Goal: Task Accomplishment & Management: Manage account settings

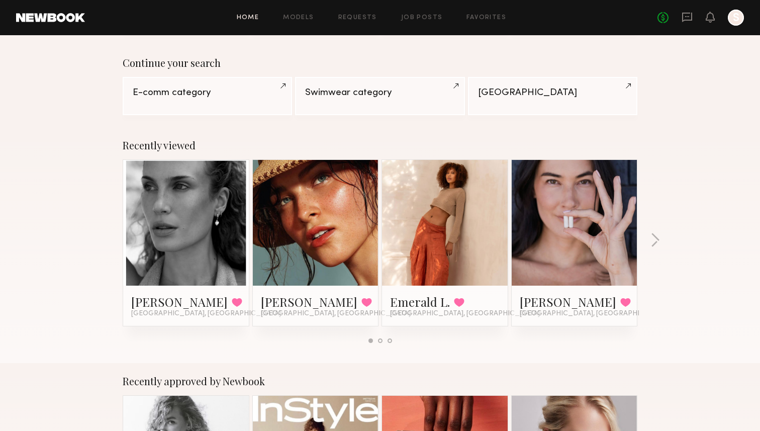
scroll to position [69, 0]
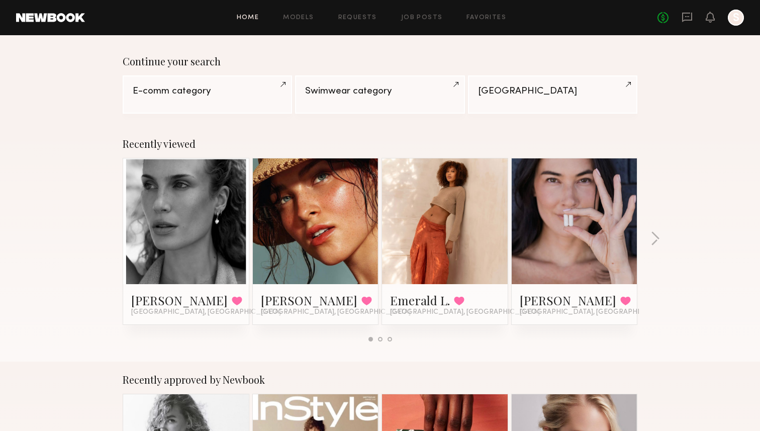
click at [310, 210] on link at bounding box center [315, 221] width 61 height 126
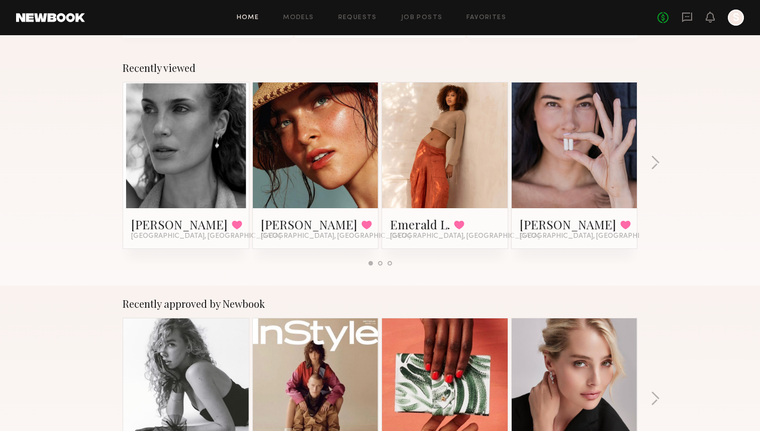
scroll to position [0, 0]
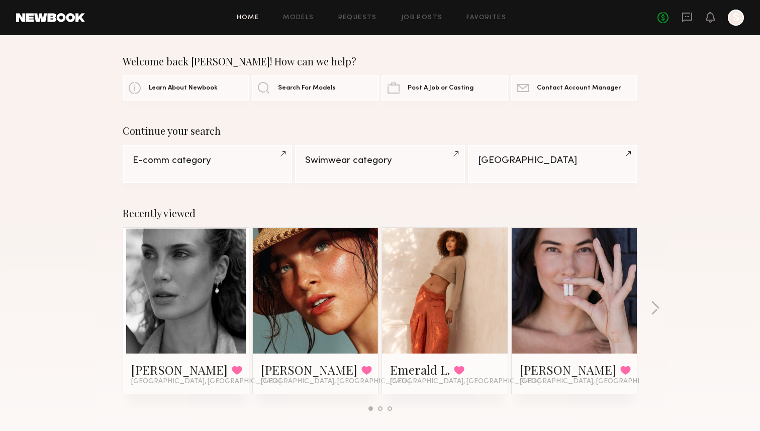
click at [54, 18] on link at bounding box center [50, 17] width 69 height 9
click at [168, 270] on link at bounding box center [185, 291] width 61 height 126
click at [469, 17] on link "Favorites" at bounding box center [487, 18] width 40 height 7
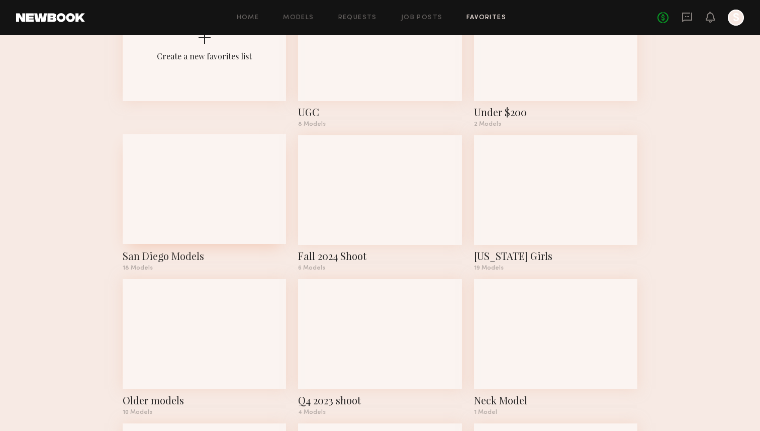
scroll to position [101, 0]
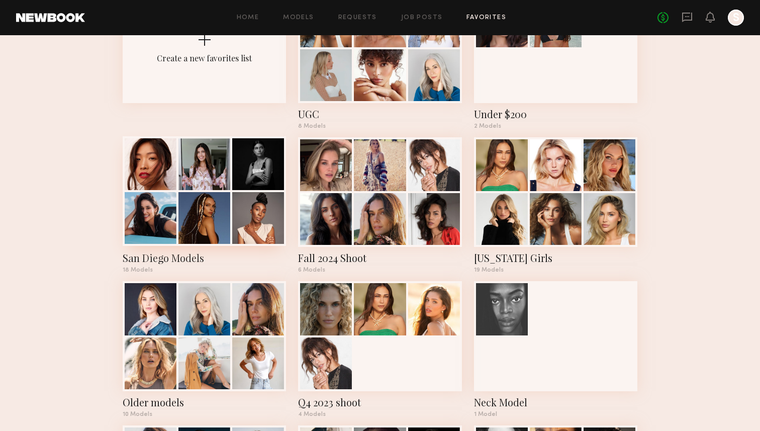
click at [218, 220] on div at bounding box center [204, 218] width 52 height 52
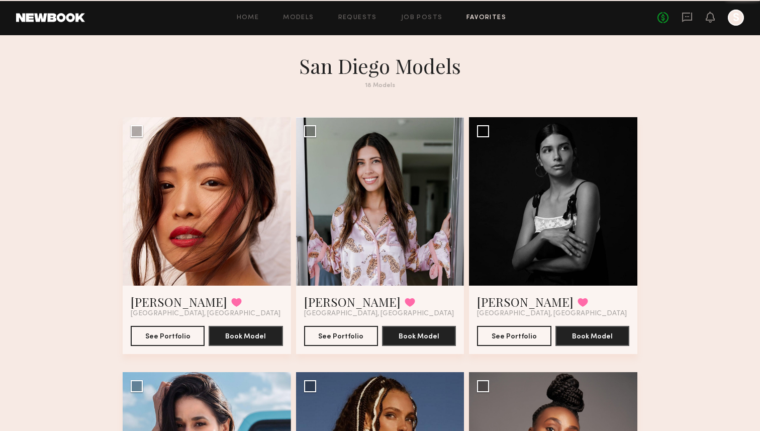
click at [218, 220] on div at bounding box center [207, 201] width 168 height 168
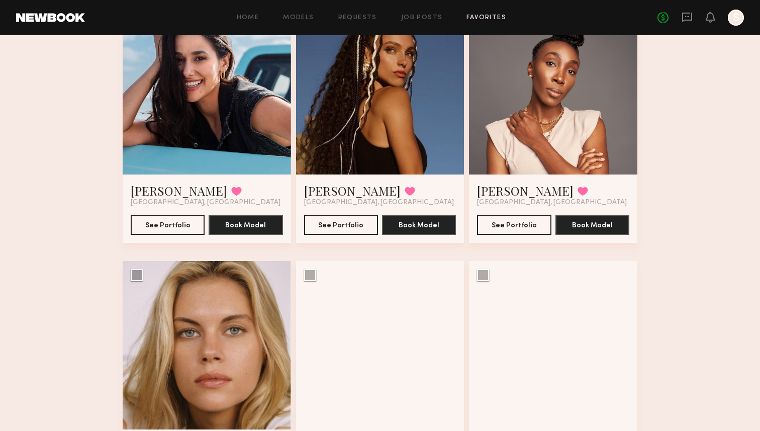
scroll to position [366, 0]
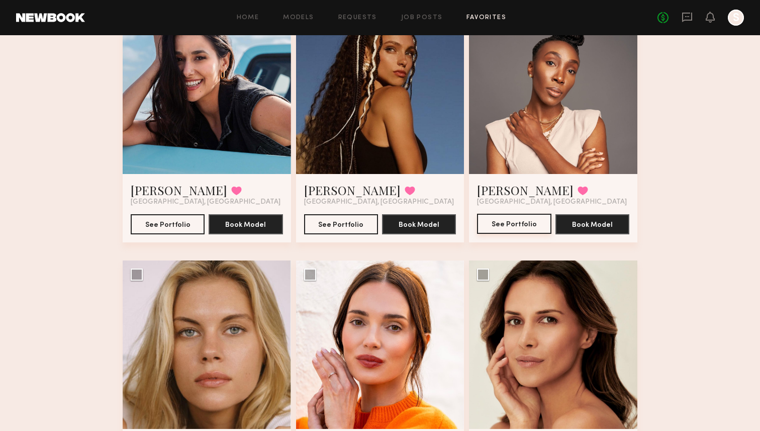
click at [496, 227] on button "See Portfolio" at bounding box center [514, 224] width 74 height 20
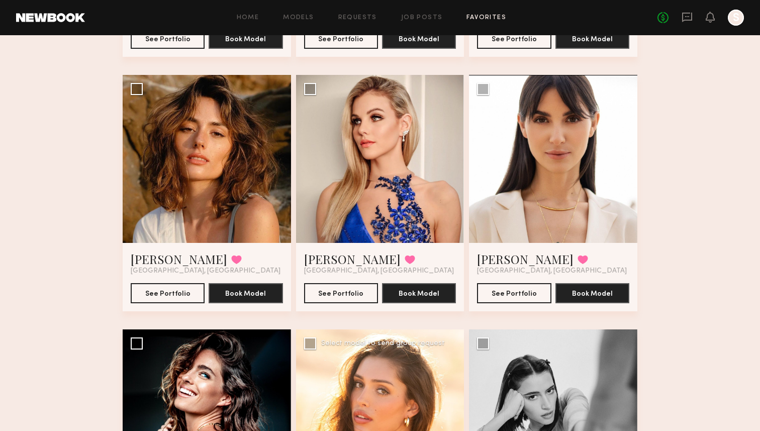
scroll to position [1060, 0]
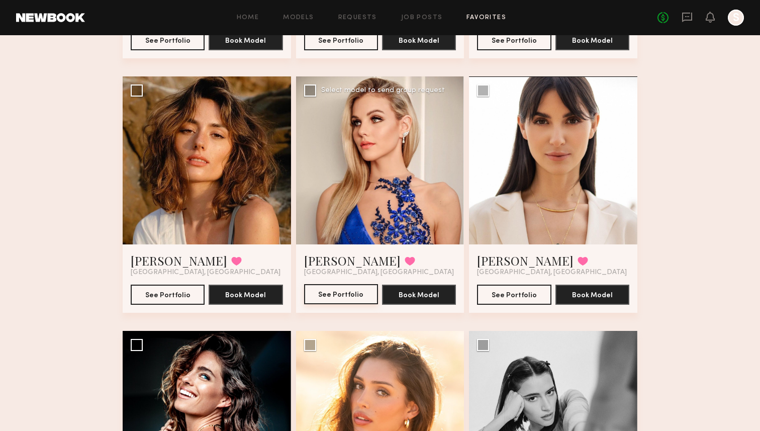
click at [344, 296] on button "See Portfolio" at bounding box center [341, 294] width 74 height 20
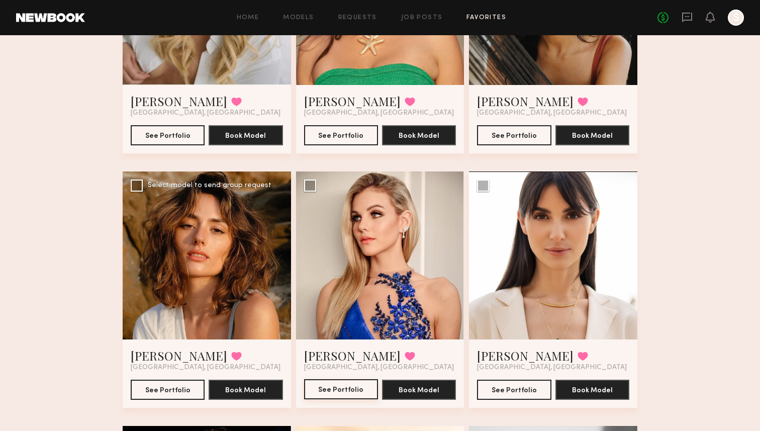
scroll to position [807, 0]
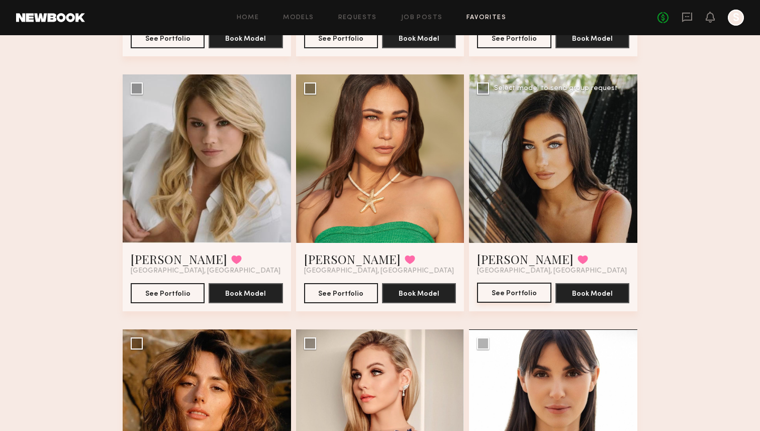
click at [507, 297] on button "See Portfolio" at bounding box center [514, 293] width 74 height 20
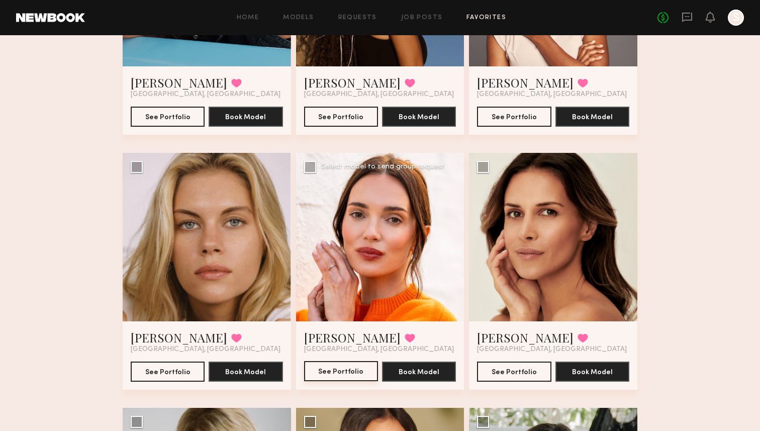
scroll to position [473, 0]
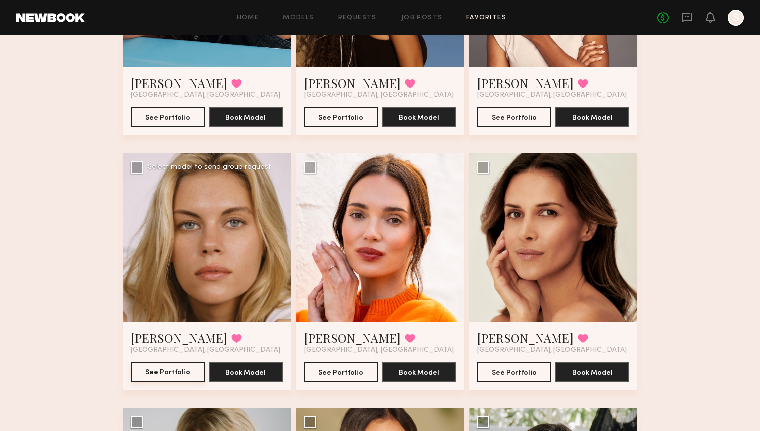
click at [153, 374] on button "See Portfolio" at bounding box center [168, 371] width 74 height 20
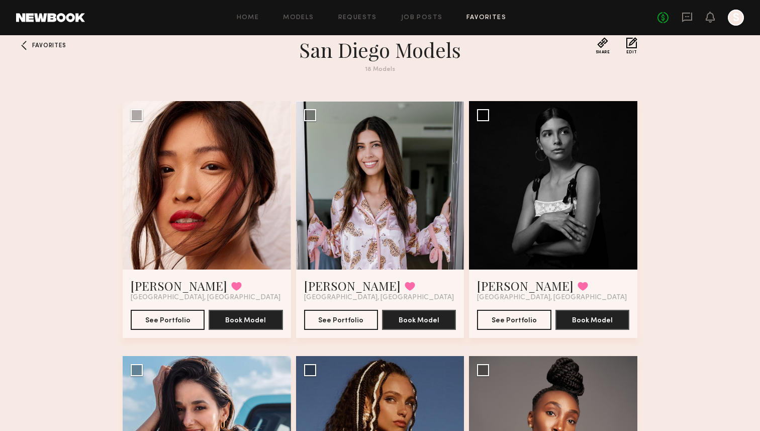
scroll to position [0, 0]
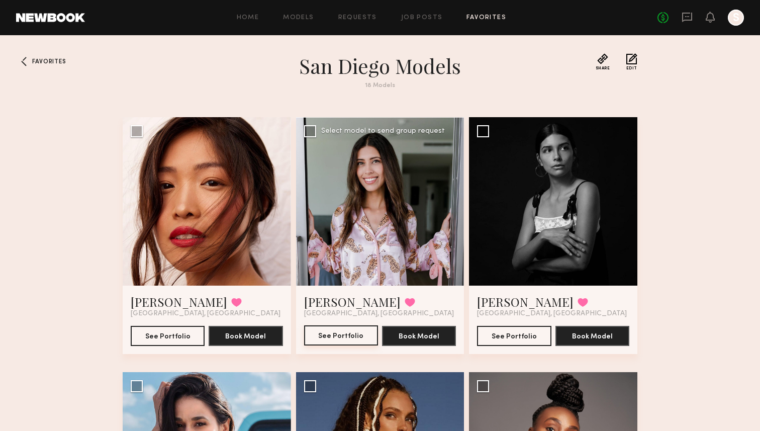
click at [322, 341] on button "See Portfolio" at bounding box center [341, 335] width 74 height 20
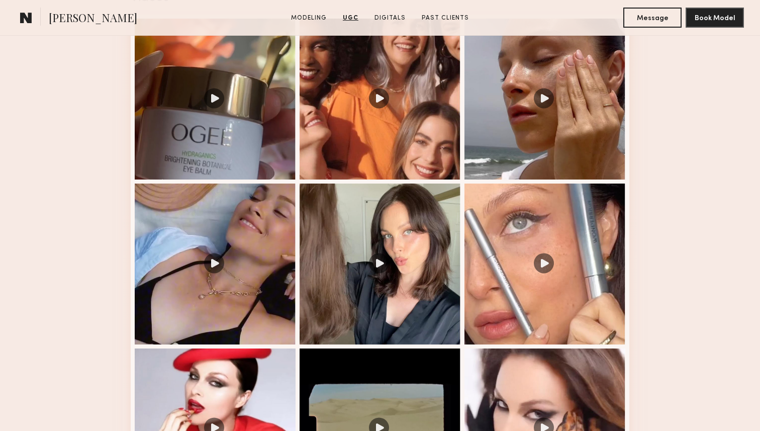
scroll to position [1094, 0]
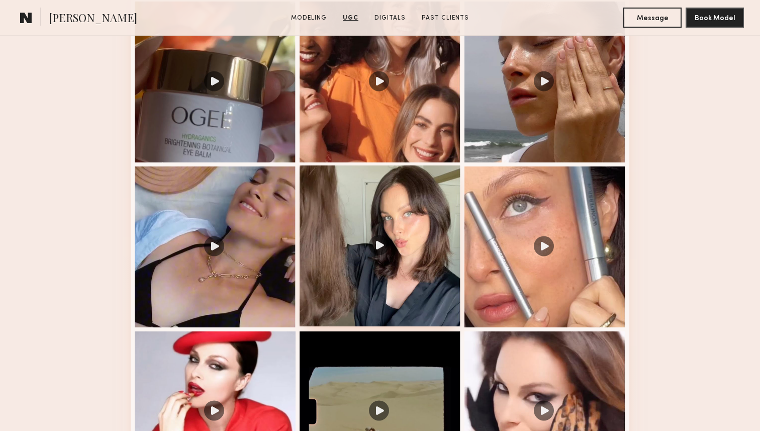
click at [355, 231] on div at bounding box center [380, 245] width 161 height 161
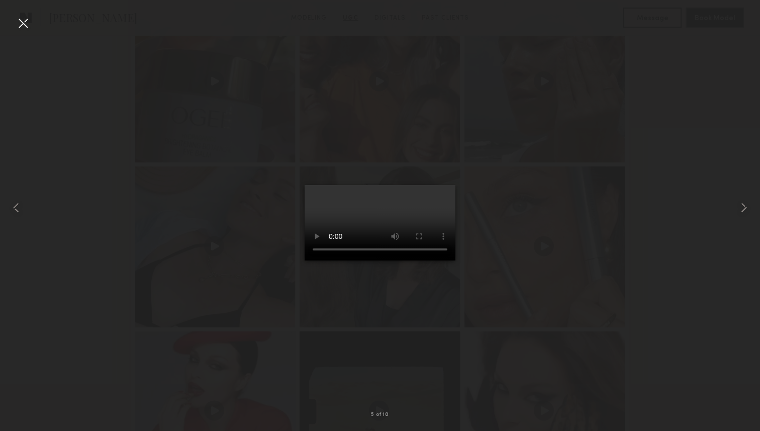
click at [21, 23] on div at bounding box center [23, 23] width 16 height 16
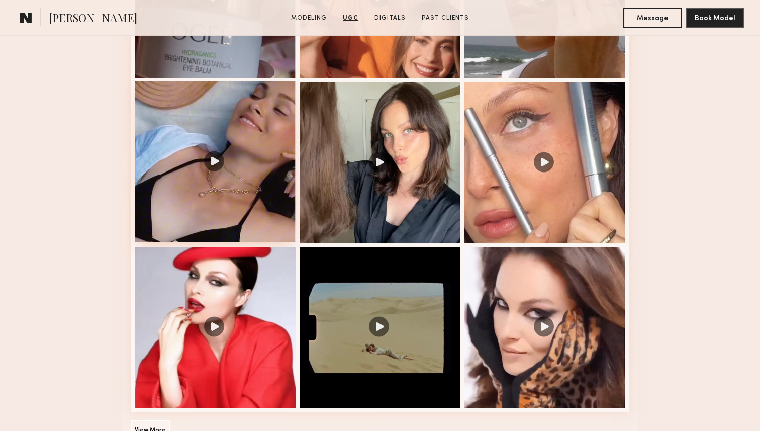
scroll to position [1186, 0]
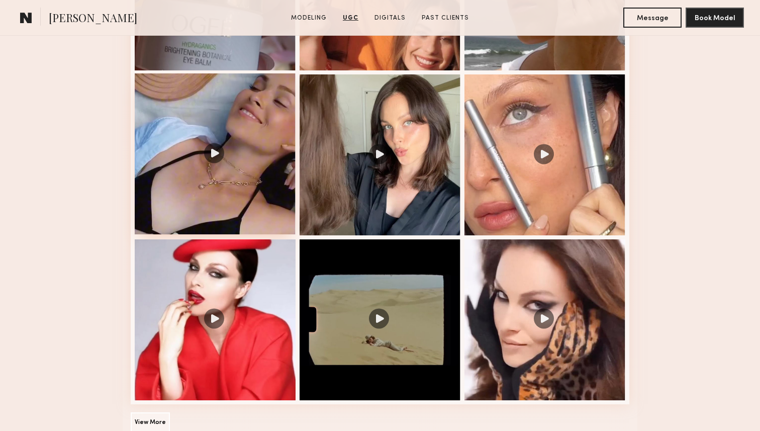
click at [232, 149] on div at bounding box center [215, 153] width 161 height 161
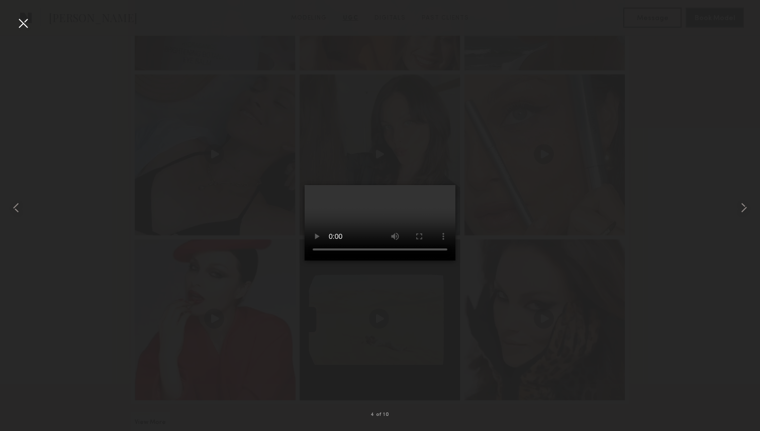
click at [21, 24] on div at bounding box center [23, 23] width 16 height 16
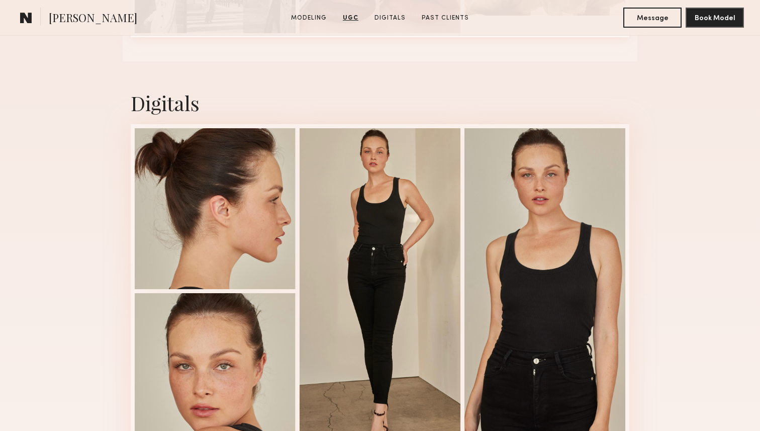
scroll to position [2304, 0]
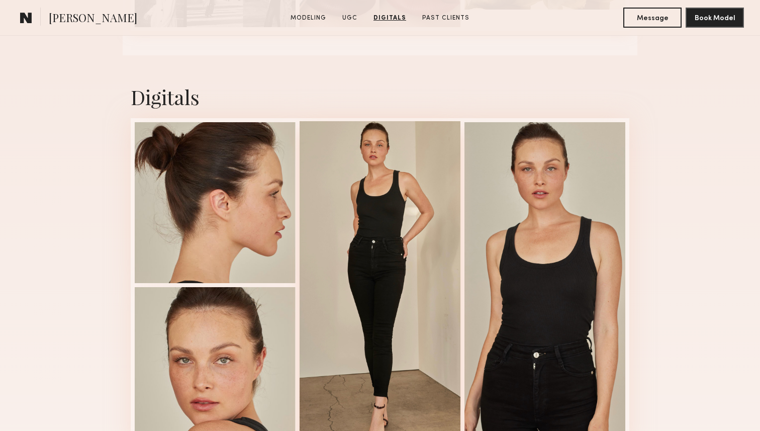
click at [373, 164] on div at bounding box center [380, 284] width 161 height 326
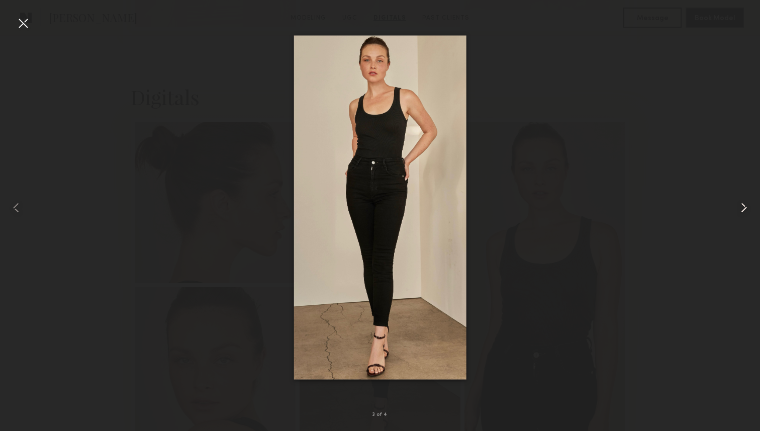
click at [735, 208] on div at bounding box center [745, 207] width 30 height 383
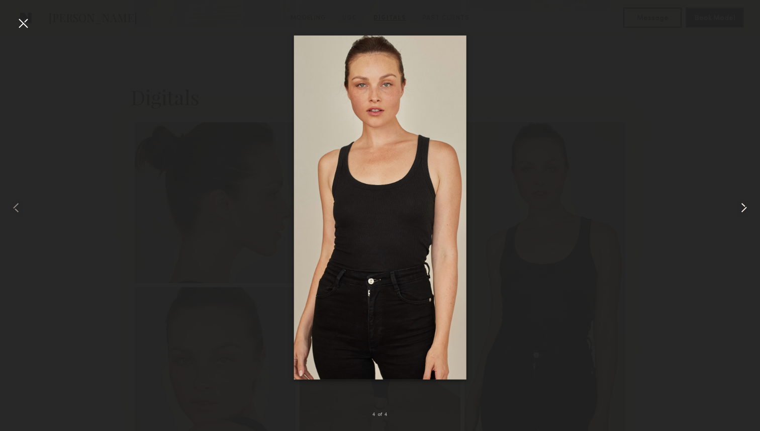
click at [745, 209] on common-icon at bounding box center [744, 208] width 16 height 16
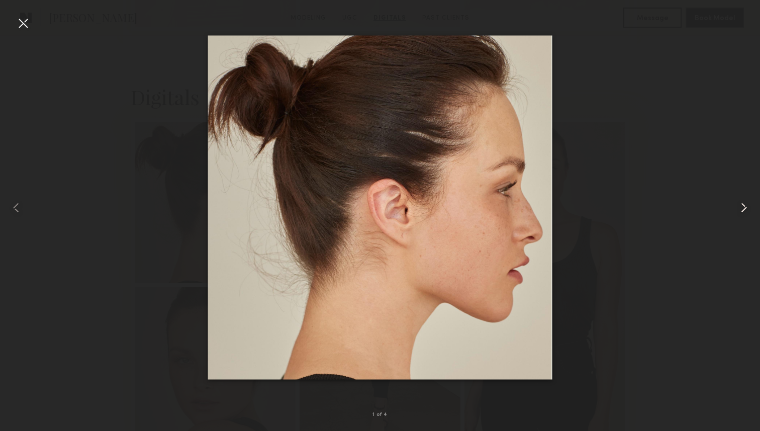
click at [745, 209] on common-icon at bounding box center [744, 208] width 16 height 16
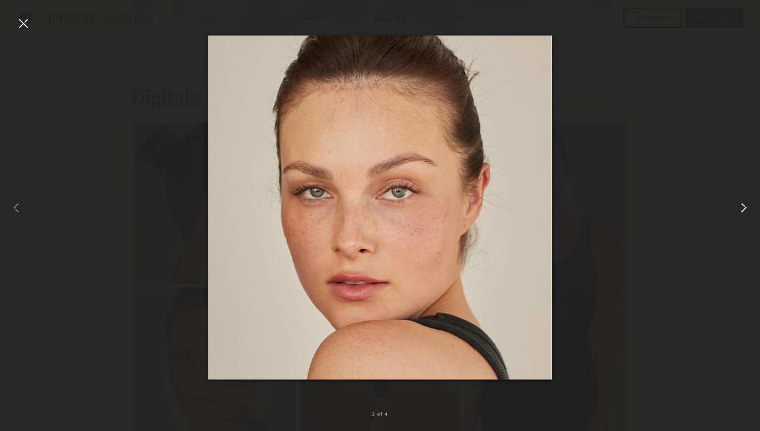
click at [745, 209] on common-icon at bounding box center [744, 208] width 16 height 16
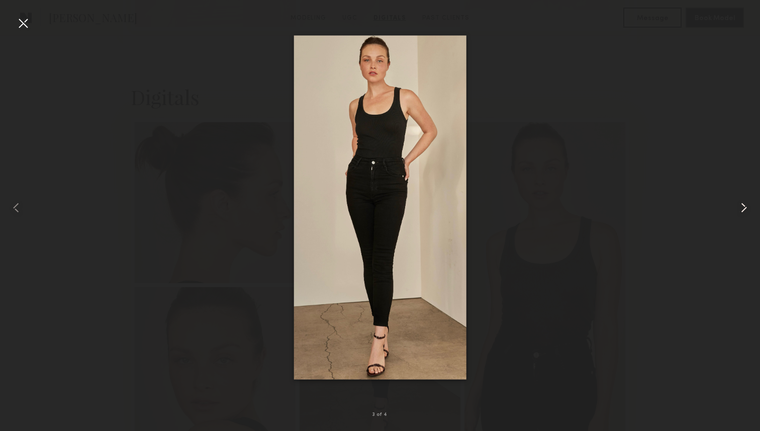
click at [745, 209] on common-icon at bounding box center [744, 208] width 16 height 16
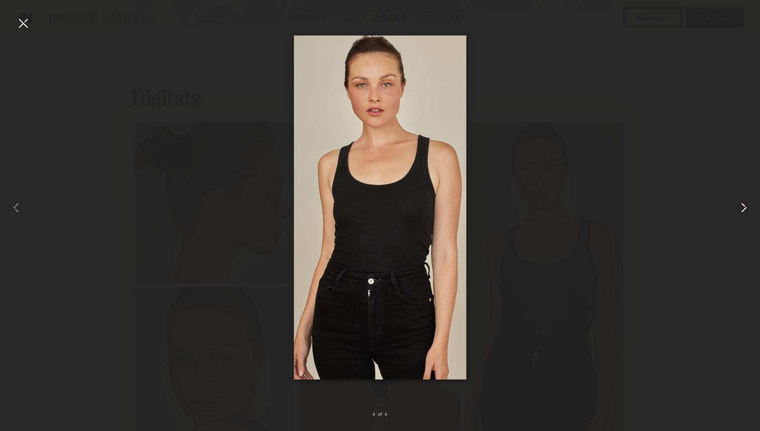
click at [745, 210] on common-icon at bounding box center [744, 208] width 16 height 16
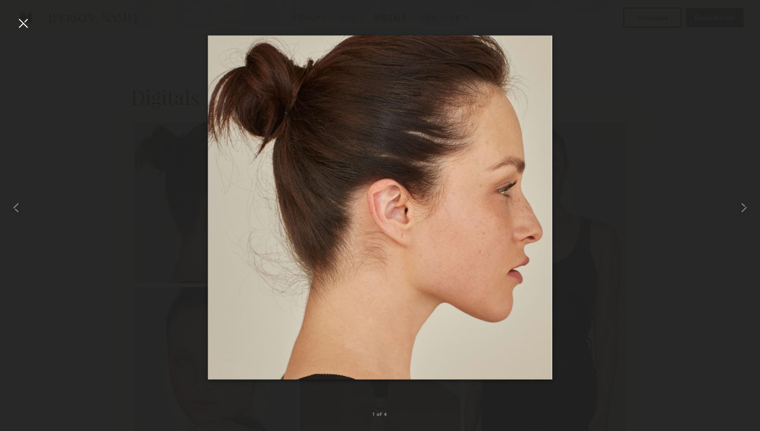
click at [24, 22] on div at bounding box center [23, 23] width 16 height 16
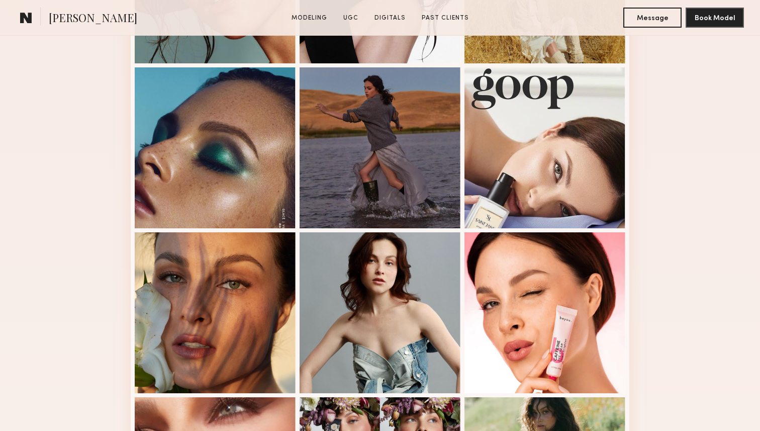
scroll to position [395, 0]
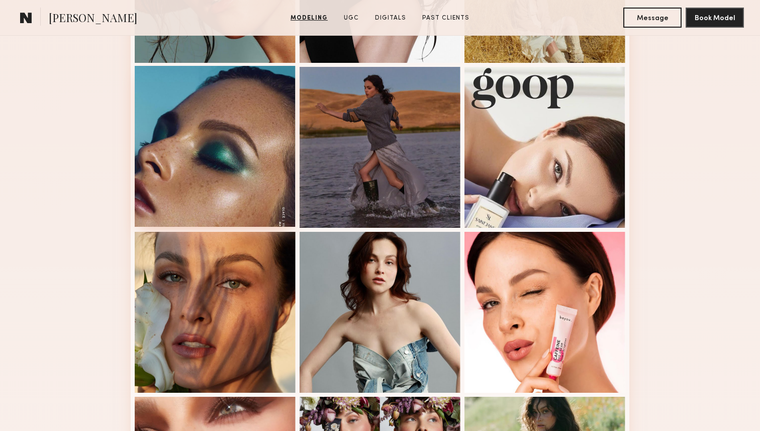
click at [220, 149] on div at bounding box center [215, 146] width 161 height 161
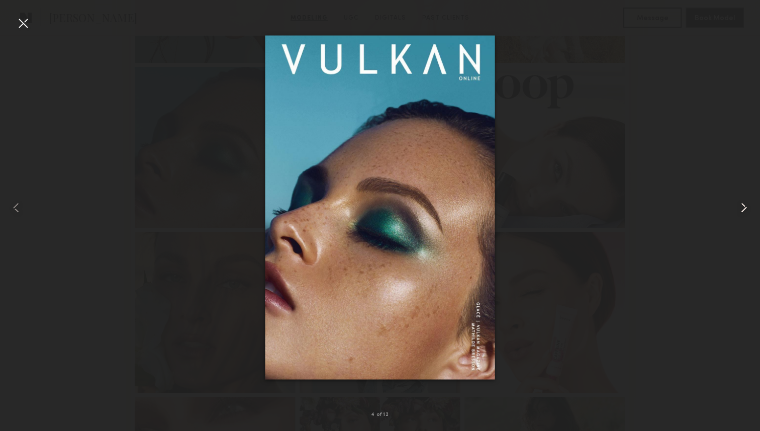
click at [747, 199] on div at bounding box center [745, 207] width 30 height 383
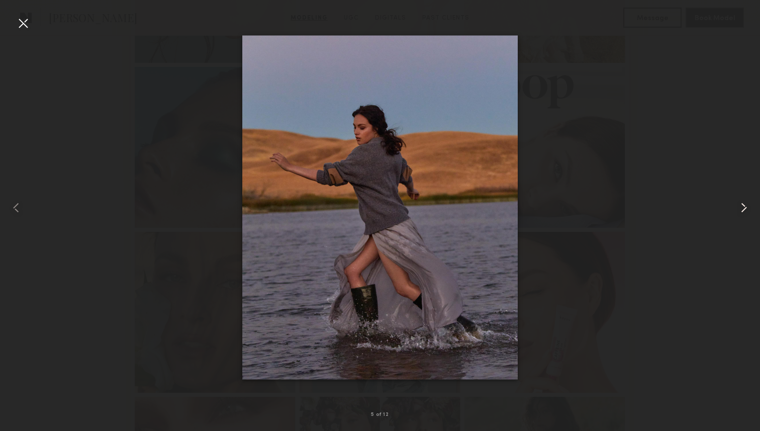
click at [744, 204] on common-icon at bounding box center [744, 208] width 16 height 16
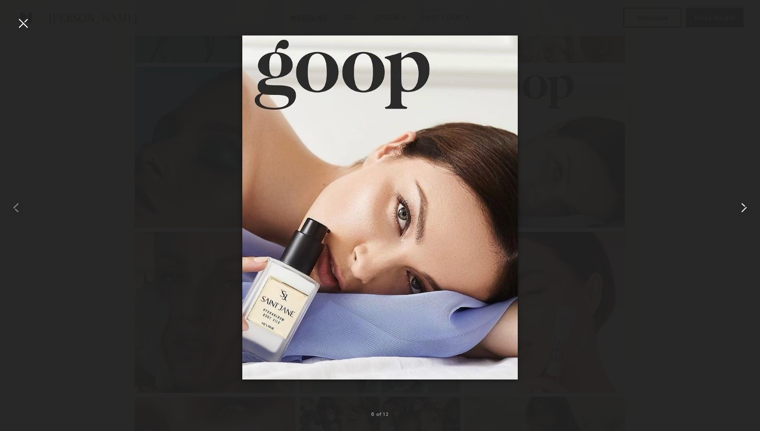
click at [744, 204] on common-icon at bounding box center [744, 208] width 16 height 16
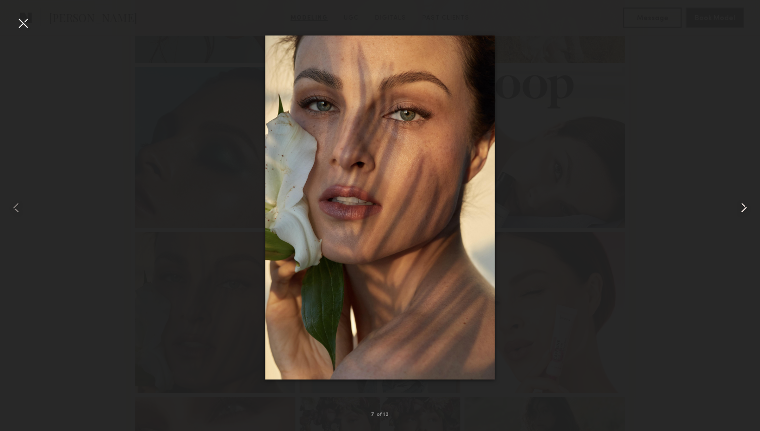
click at [744, 204] on common-icon at bounding box center [744, 208] width 16 height 16
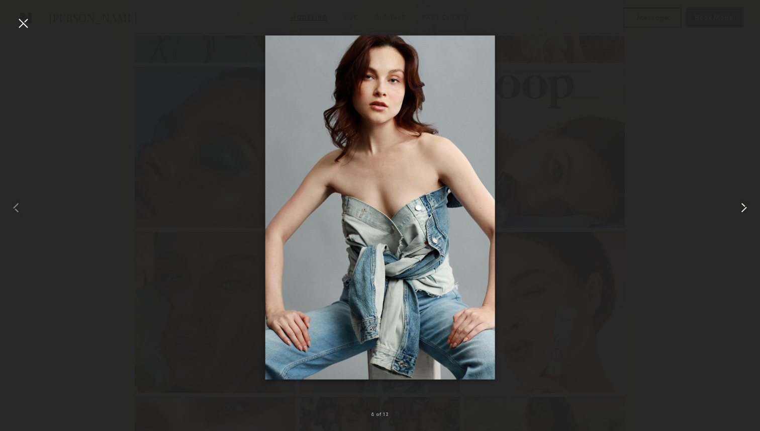
click at [744, 204] on common-icon at bounding box center [744, 208] width 16 height 16
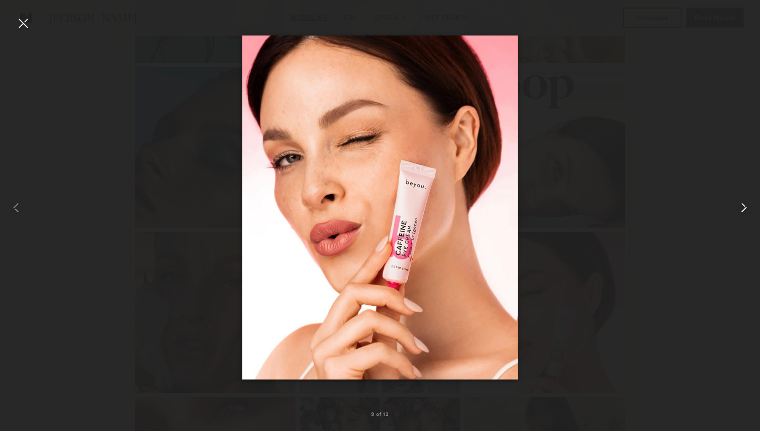
click at [744, 204] on common-icon at bounding box center [744, 208] width 16 height 16
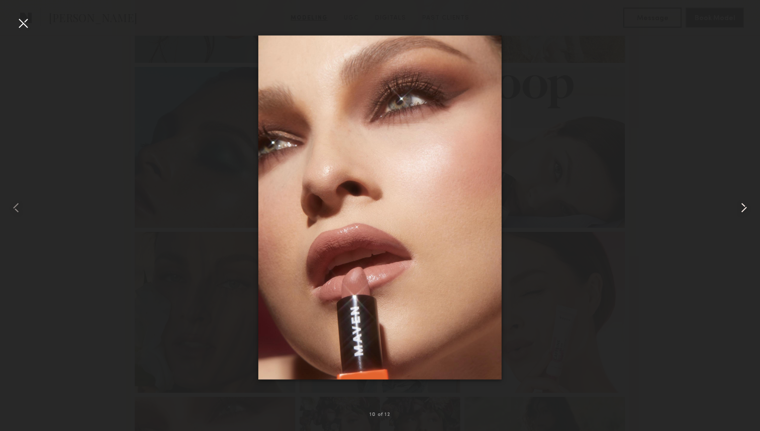
click at [744, 204] on common-icon at bounding box center [744, 208] width 16 height 16
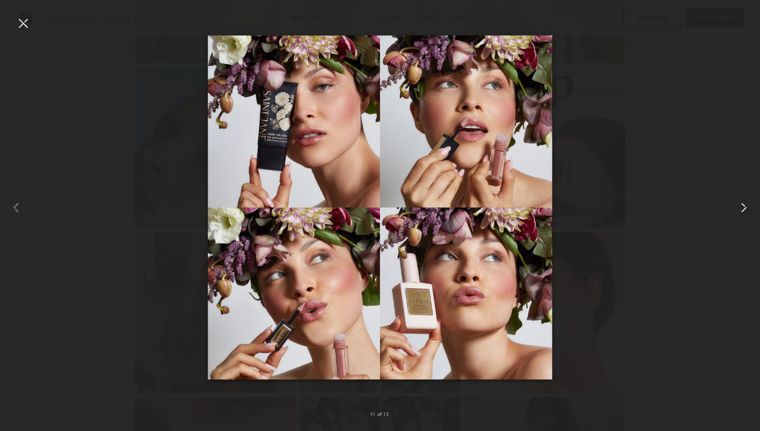
click at [744, 204] on common-icon at bounding box center [744, 208] width 16 height 16
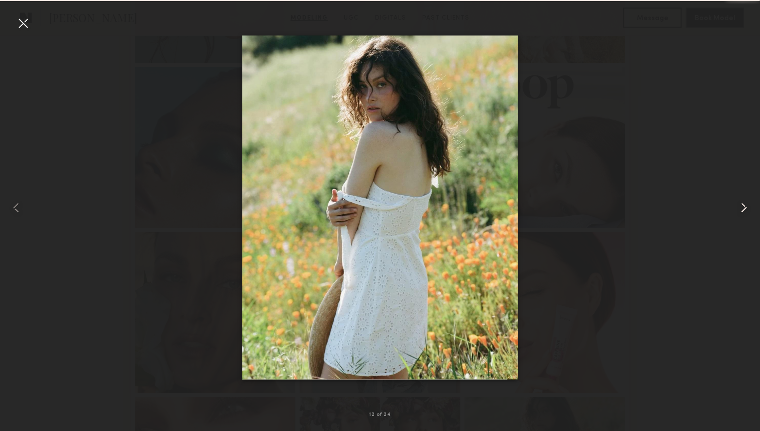
click at [744, 204] on common-icon at bounding box center [744, 208] width 16 height 16
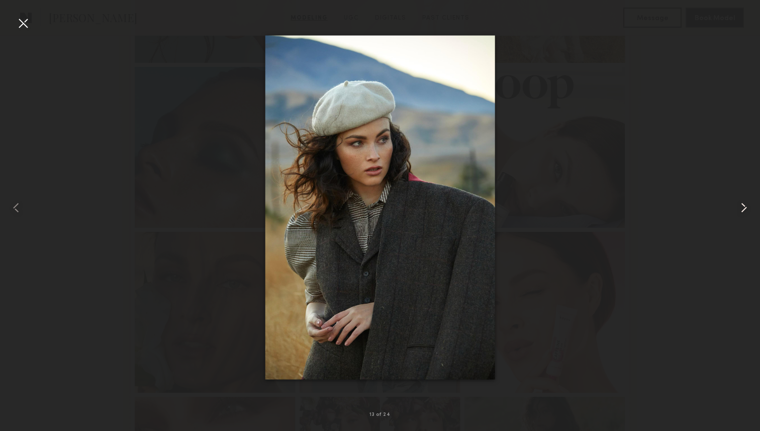
click at [744, 204] on common-icon at bounding box center [744, 208] width 16 height 16
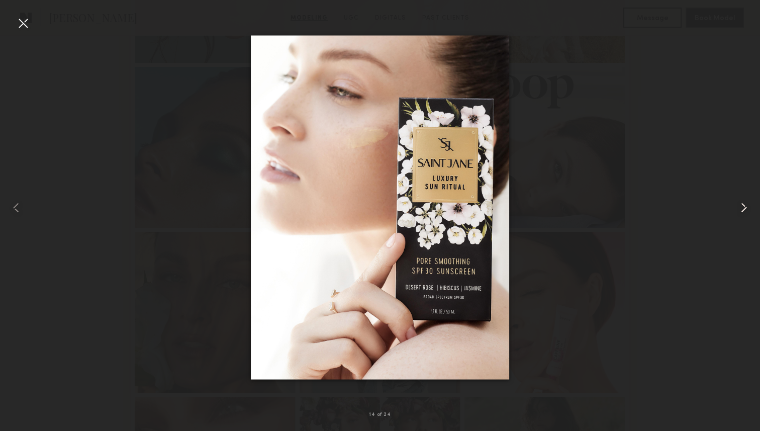
click at [744, 204] on common-icon at bounding box center [744, 208] width 16 height 16
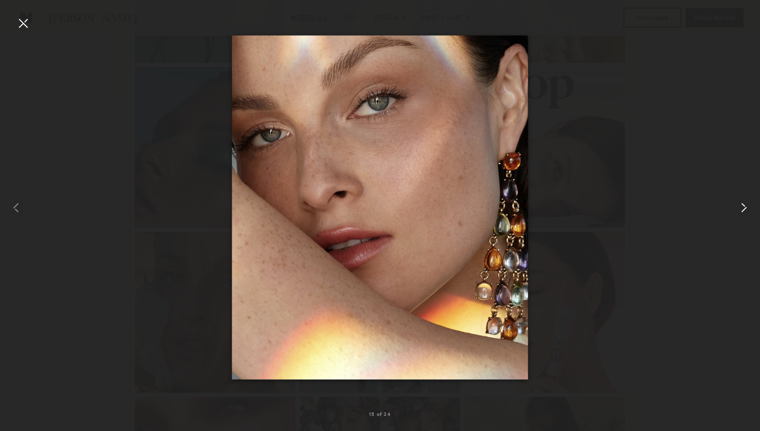
click at [744, 205] on common-icon at bounding box center [744, 208] width 16 height 16
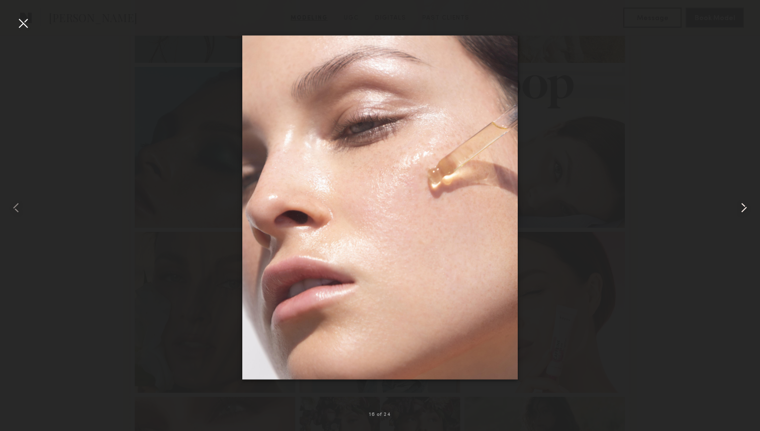
click at [744, 206] on common-icon at bounding box center [744, 208] width 16 height 16
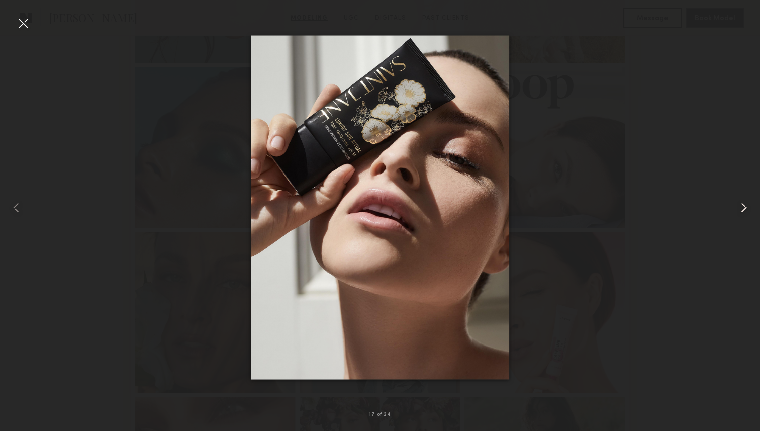
click at [744, 207] on common-icon at bounding box center [744, 208] width 16 height 16
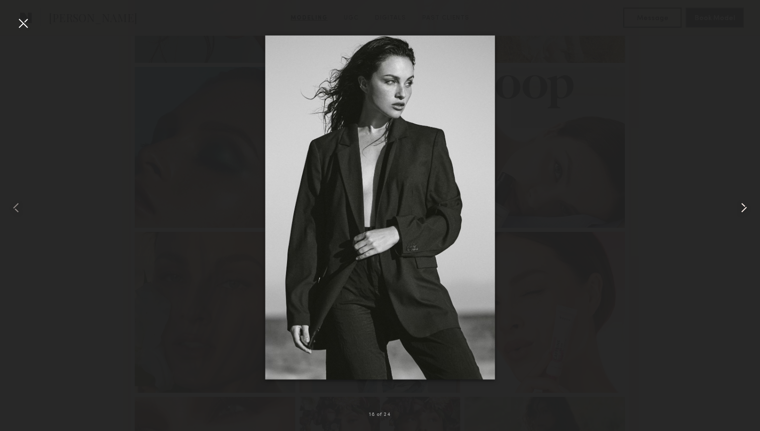
click at [744, 207] on common-icon at bounding box center [744, 208] width 16 height 16
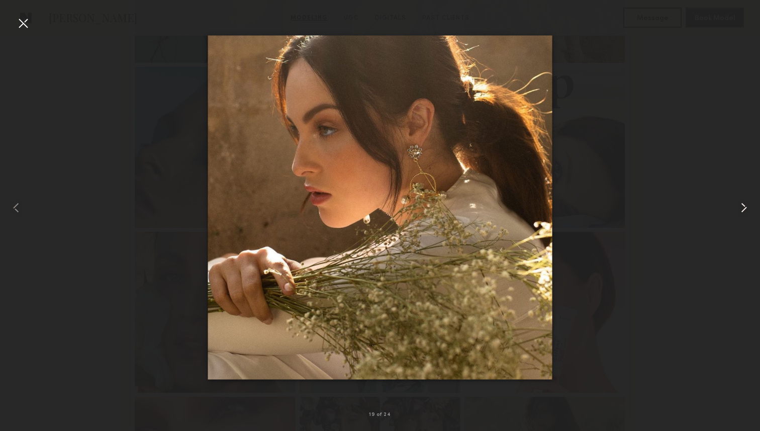
click at [744, 208] on common-icon at bounding box center [744, 208] width 16 height 16
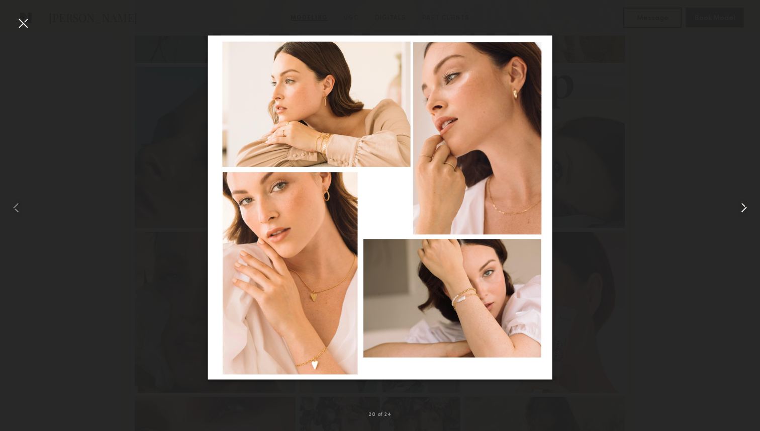
click at [744, 208] on common-icon at bounding box center [744, 208] width 16 height 16
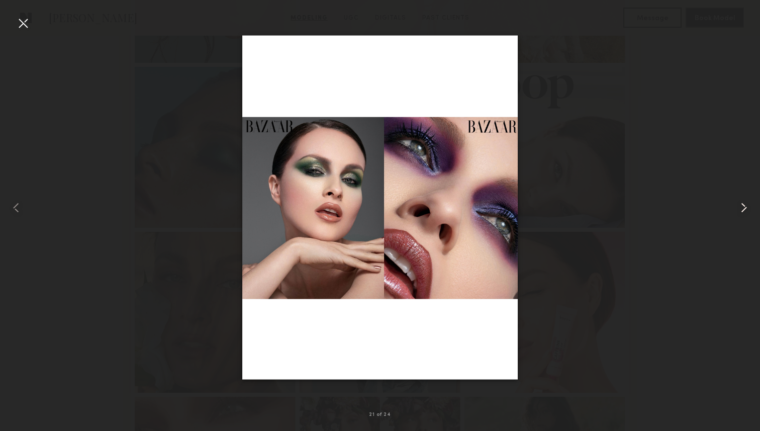
click at [744, 208] on common-icon at bounding box center [744, 208] width 16 height 16
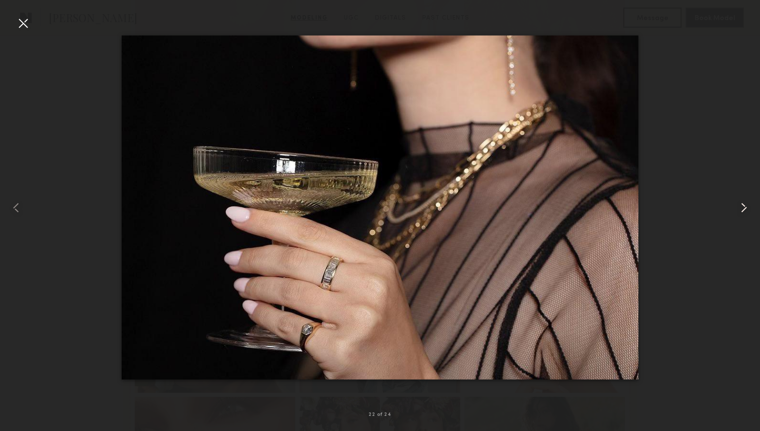
click at [744, 209] on common-icon at bounding box center [744, 208] width 16 height 16
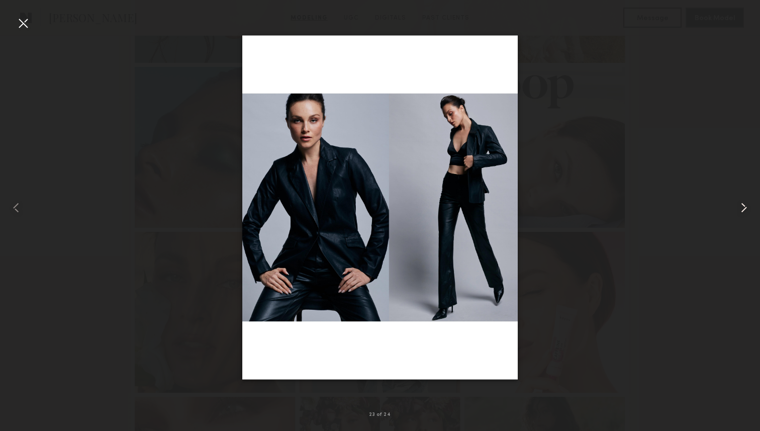
click at [744, 209] on common-icon at bounding box center [744, 208] width 16 height 16
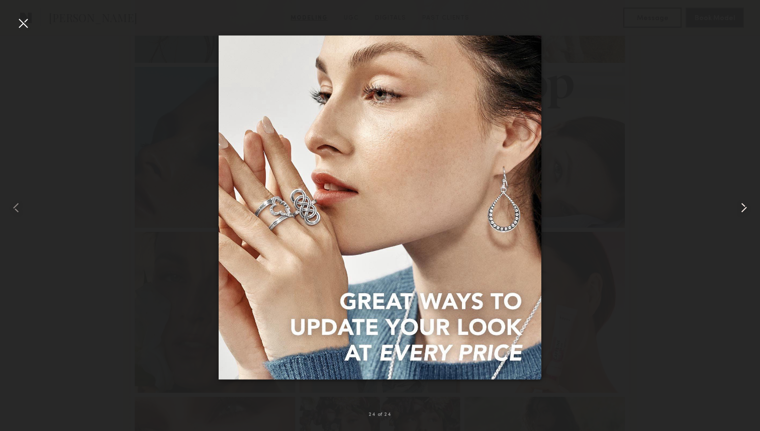
click at [744, 209] on common-icon at bounding box center [744, 208] width 16 height 16
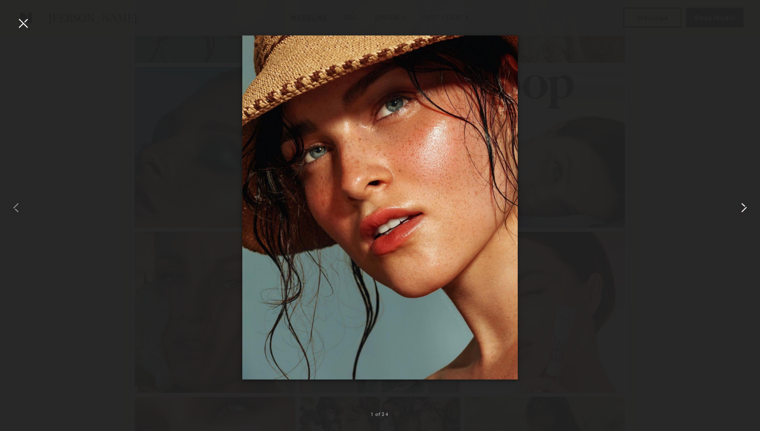
click at [744, 209] on common-icon at bounding box center [744, 208] width 16 height 16
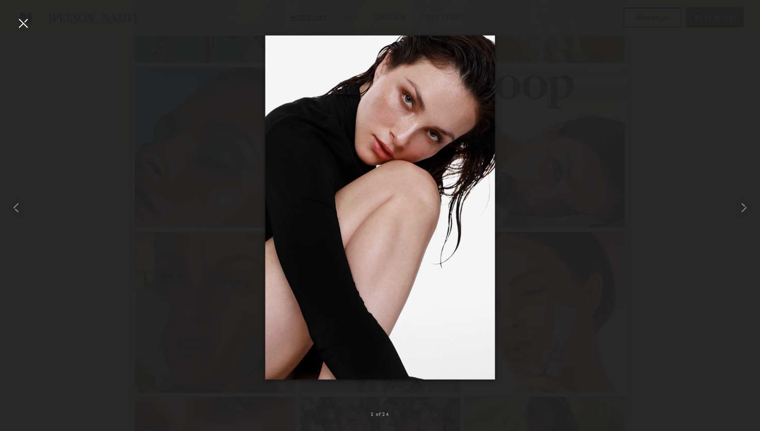
click at [26, 23] on div at bounding box center [23, 23] width 16 height 16
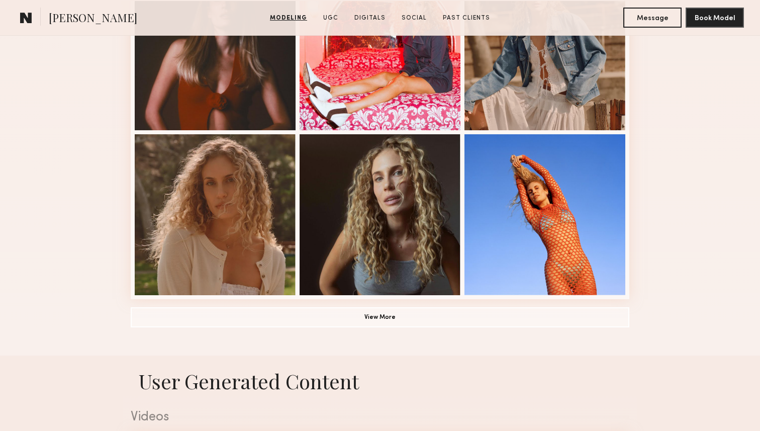
scroll to position [658, 0]
click at [365, 320] on button "View More" at bounding box center [380, 316] width 499 height 20
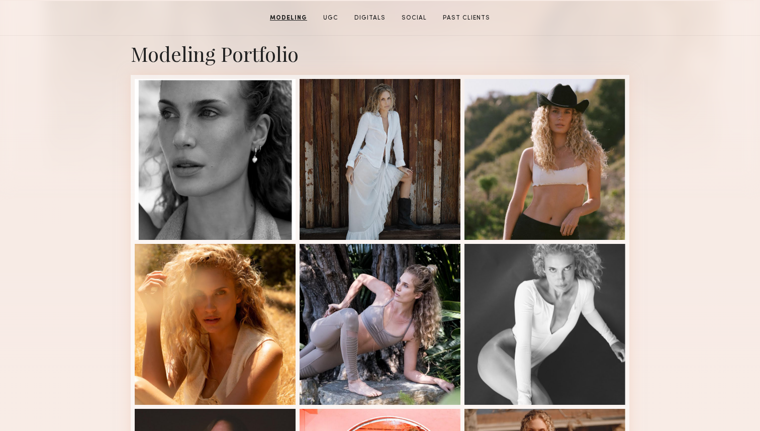
scroll to position [0, 0]
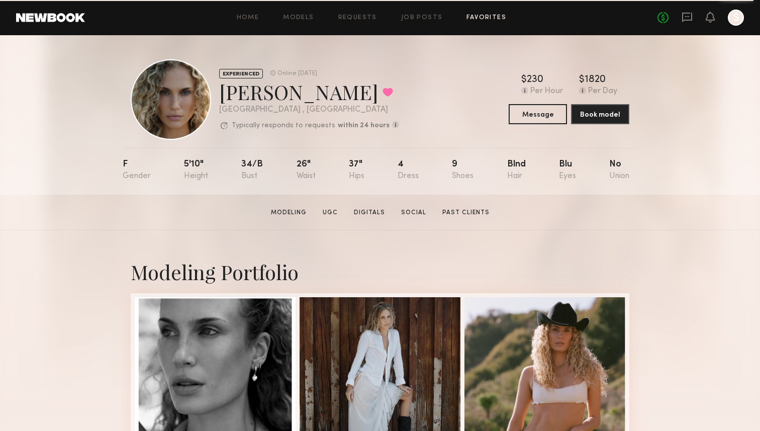
click at [475, 18] on link "Favorites" at bounding box center [487, 18] width 40 height 7
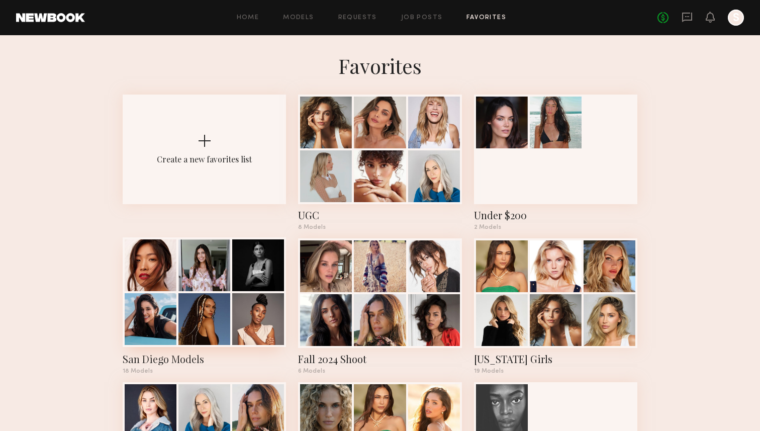
click at [148, 282] on div at bounding box center [151, 265] width 52 height 52
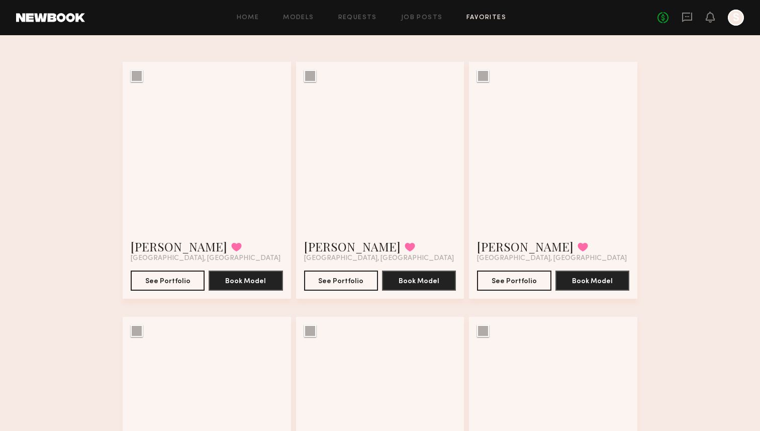
scroll to position [57, 0]
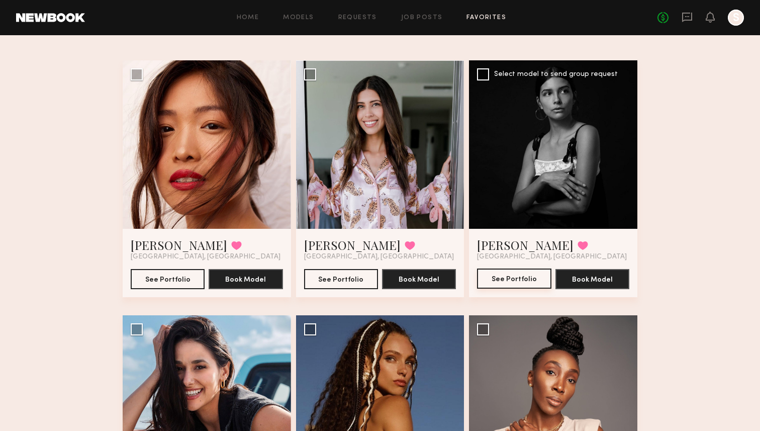
click at [511, 281] on button "See Portfolio" at bounding box center [514, 278] width 74 height 20
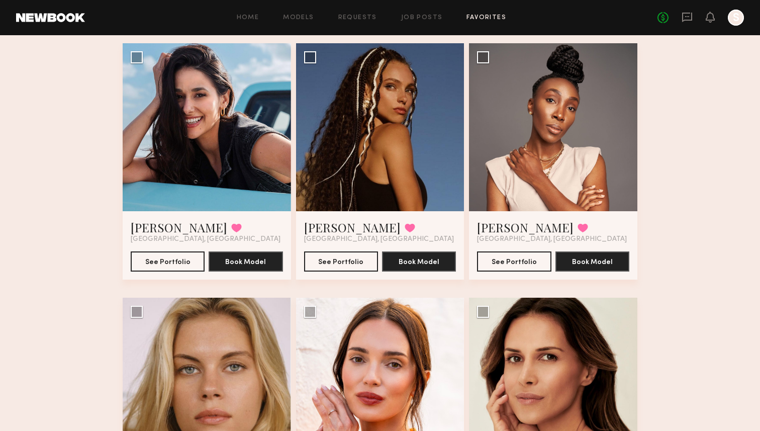
scroll to position [332, 0]
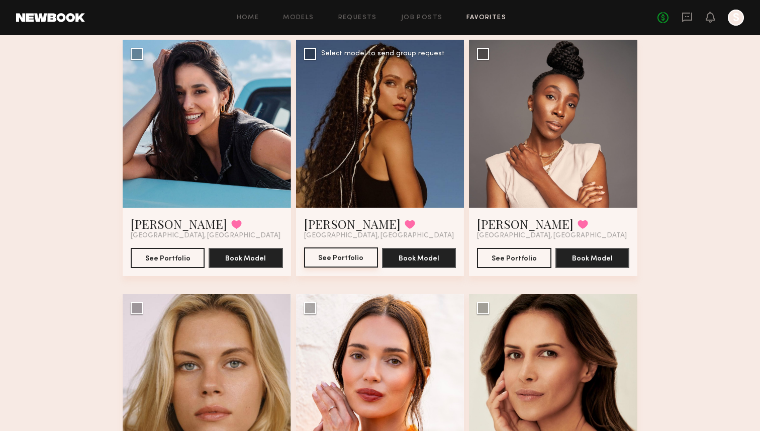
click at [354, 259] on button "See Portfolio" at bounding box center [341, 257] width 74 height 20
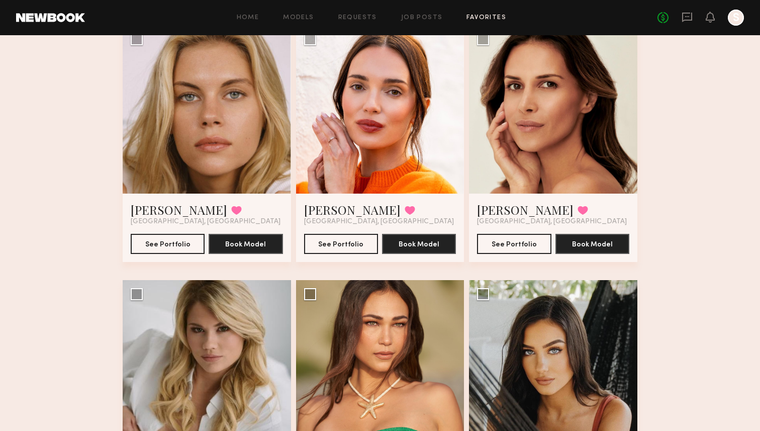
scroll to position [606, 0]
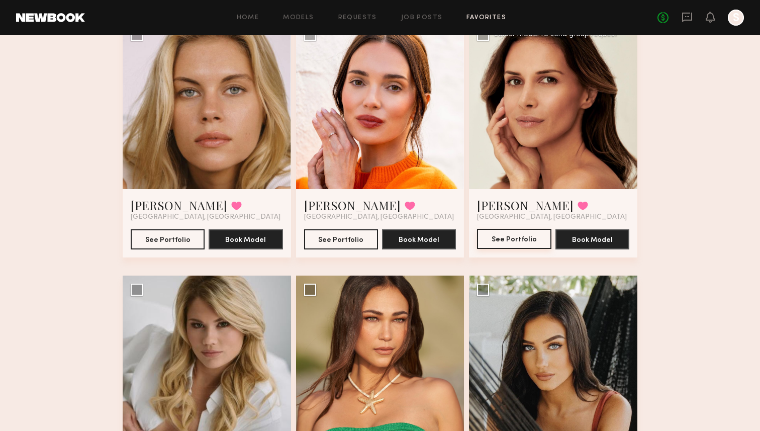
click at [527, 235] on button "See Portfolio" at bounding box center [514, 239] width 74 height 20
click at [318, 239] on button "See Portfolio" at bounding box center [341, 239] width 74 height 20
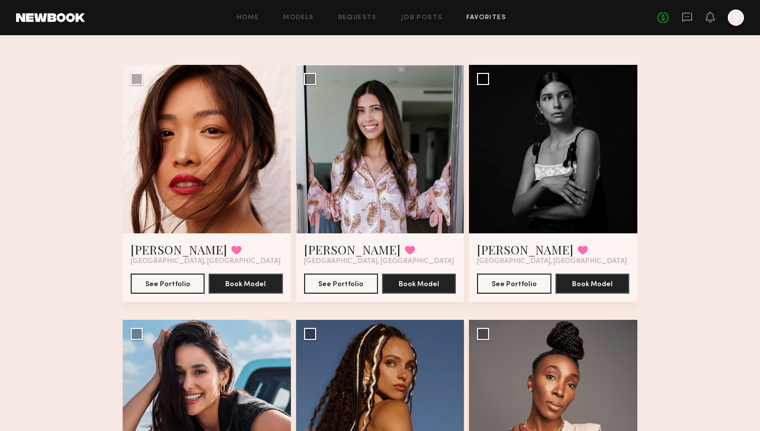
scroll to position [43, 0]
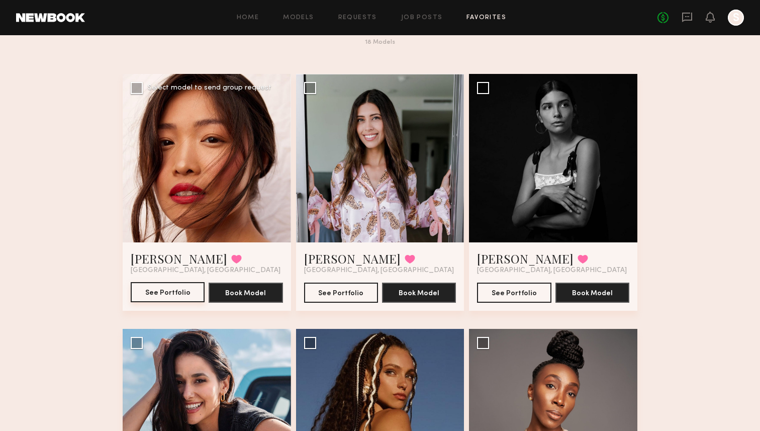
click at [165, 297] on button "See Portfolio" at bounding box center [168, 292] width 74 height 20
click at [513, 295] on button "See Portfolio" at bounding box center [514, 292] width 74 height 20
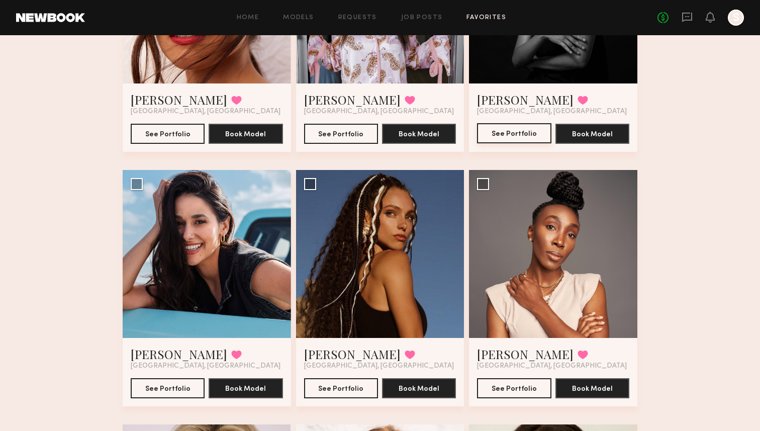
scroll to position [0, 0]
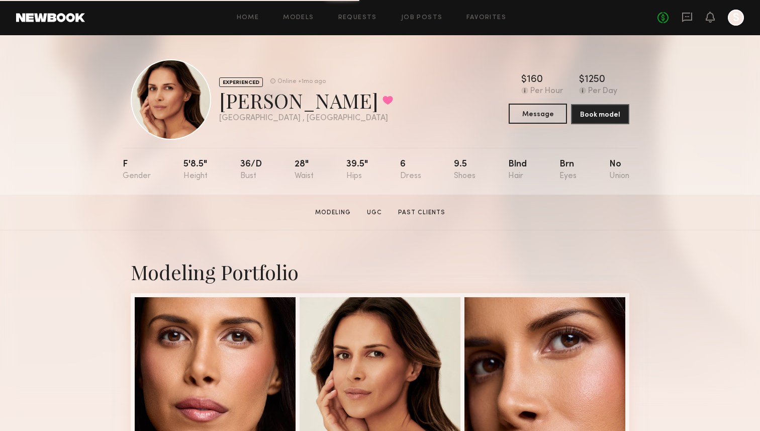
click at [537, 114] on button "Message" at bounding box center [538, 114] width 58 height 20
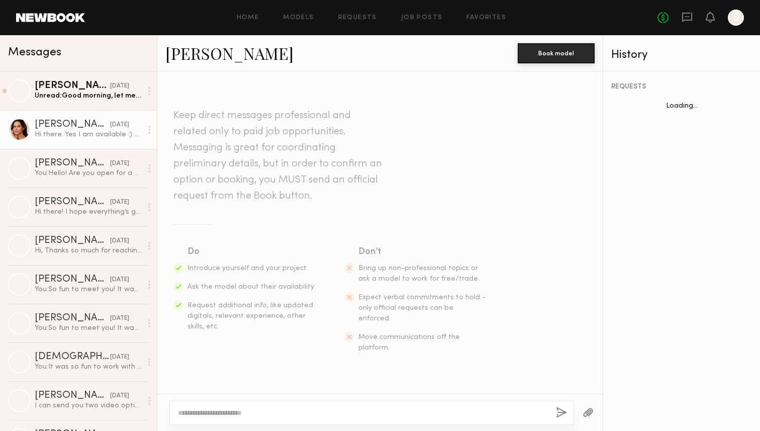
scroll to position [301, 0]
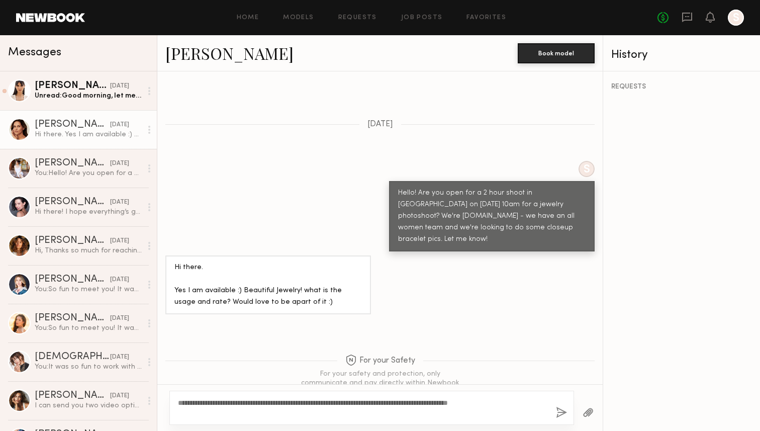
type textarea "**********"
click at [563, 409] on button "button" at bounding box center [561, 413] width 11 height 13
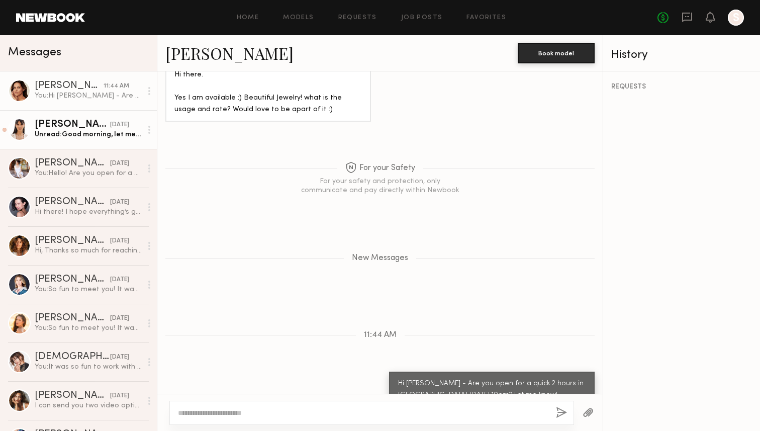
click at [53, 119] on link "[PERSON_NAME] [DATE] Unread: Good morning, let me know please, so I can save th…" at bounding box center [78, 129] width 157 height 39
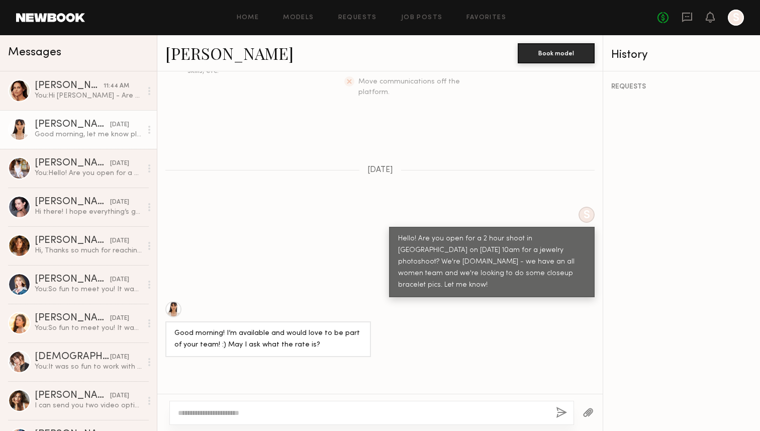
scroll to position [254, 0]
click at [174, 303] on div at bounding box center [173, 311] width 16 height 16
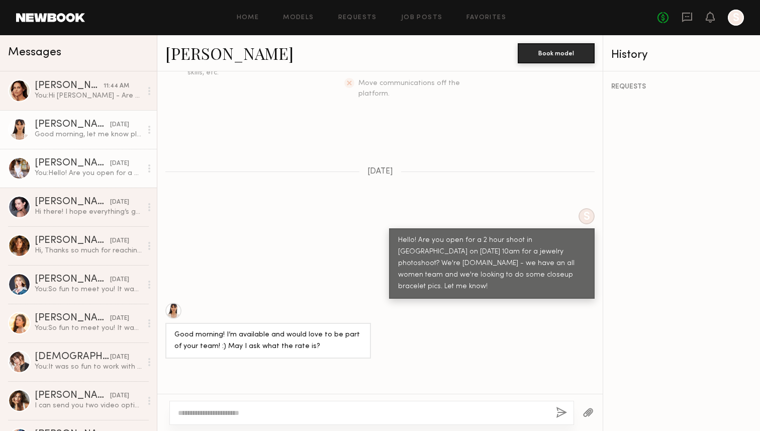
click at [70, 165] on div "[PERSON_NAME]" at bounding box center [72, 163] width 75 height 10
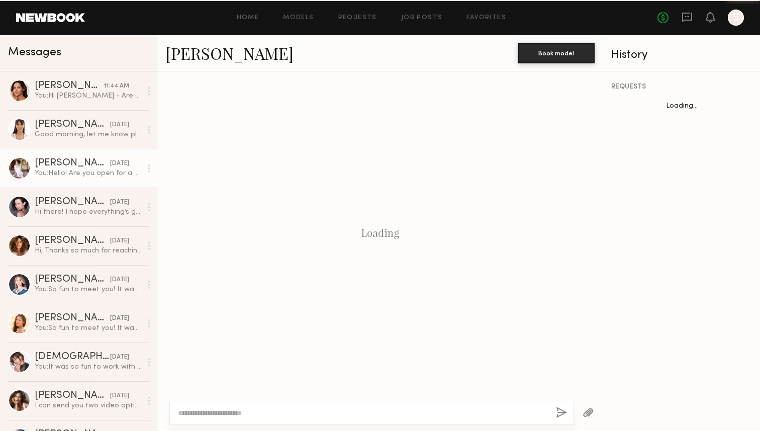
scroll to position [239, 0]
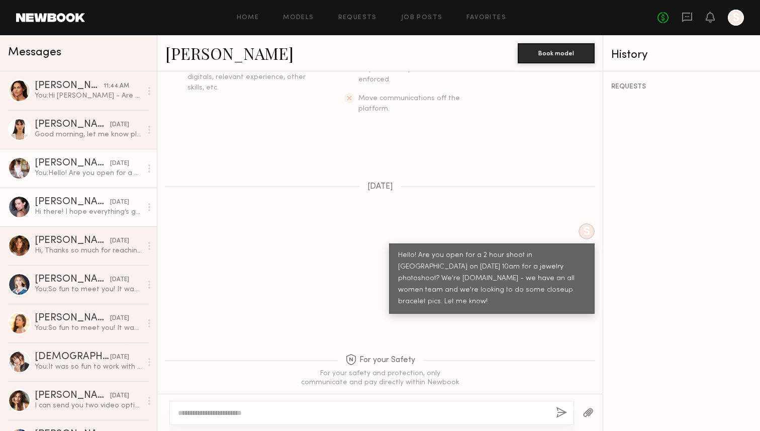
click at [56, 199] on div "[PERSON_NAME]" at bounding box center [72, 202] width 75 height 10
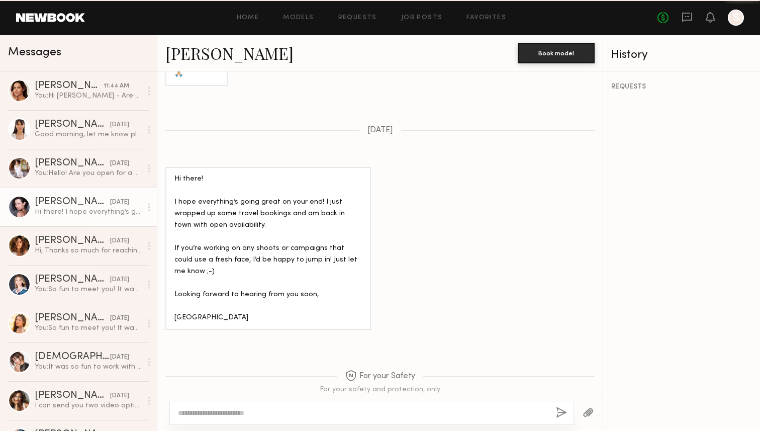
scroll to position [1106, 0]
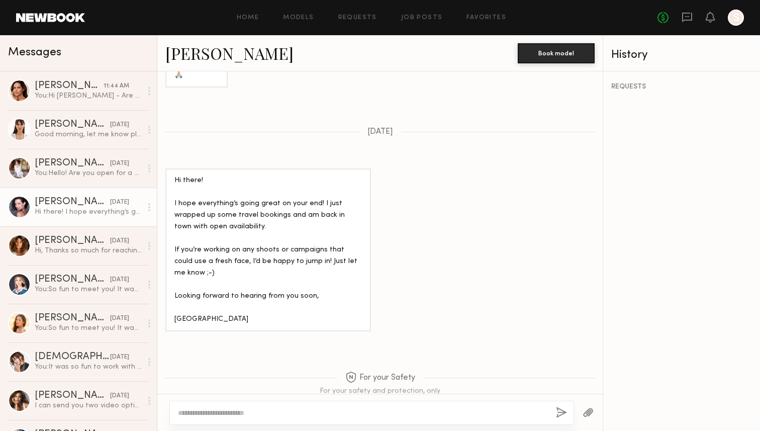
click at [17, 207] on div at bounding box center [19, 207] width 23 height 23
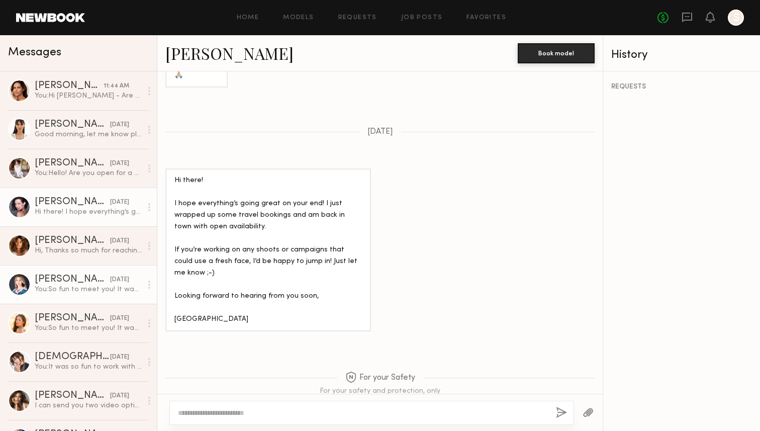
click at [49, 275] on div "[PERSON_NAME]" at bounding box center [72, 280] width 75 height 10
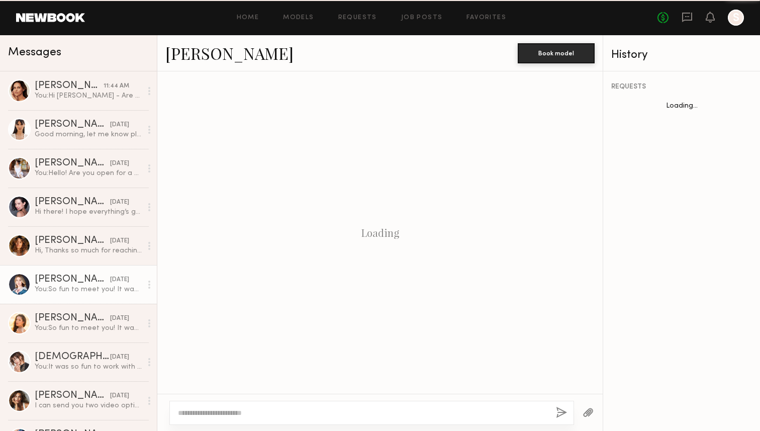
scroll to position [1422, 0]
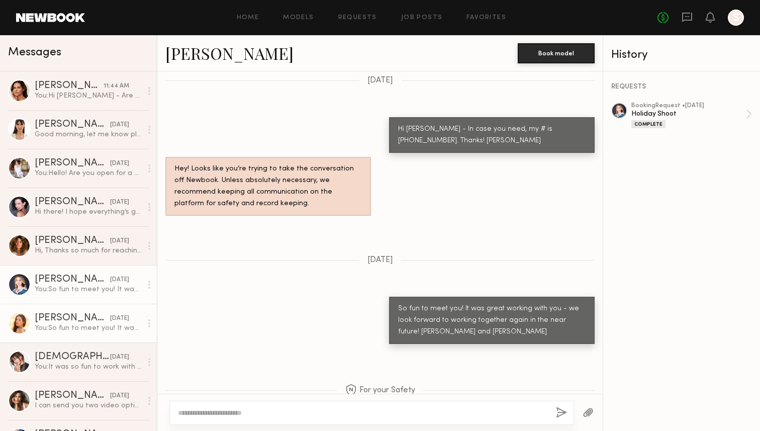
click at [50, 318] on div "[PERSON_NAME]" at bounding box center [72, 318] width 75 height 10
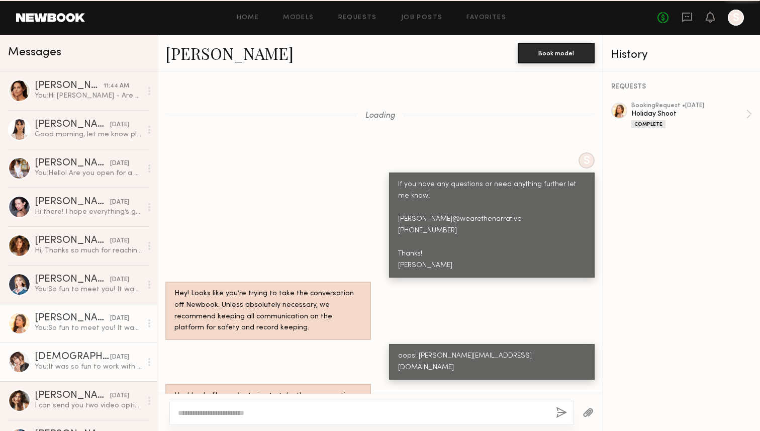
scroll to position [841, 0]
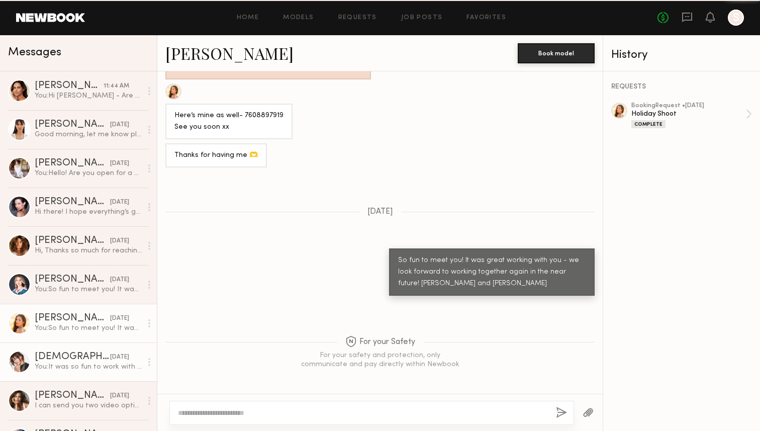
click at [51, 355] on div "[DEMOGRAPHIC_DATA][PERSON_NAME]" at bounding box center [72, 357] width 75 height 10
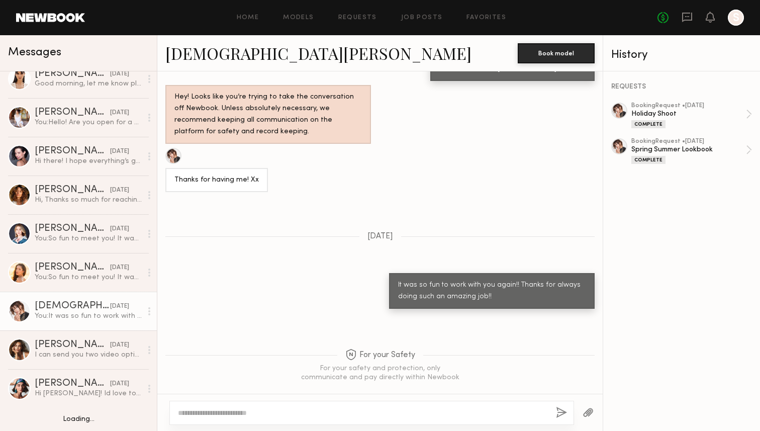
scroll to position [50, 0]
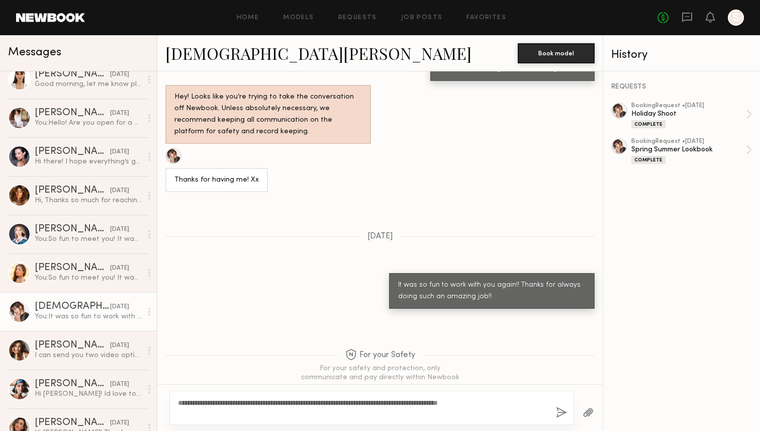
type textarea "**********"
click at [559, 411] on button "button" at bounding box center [561, 413] width 11 height 13
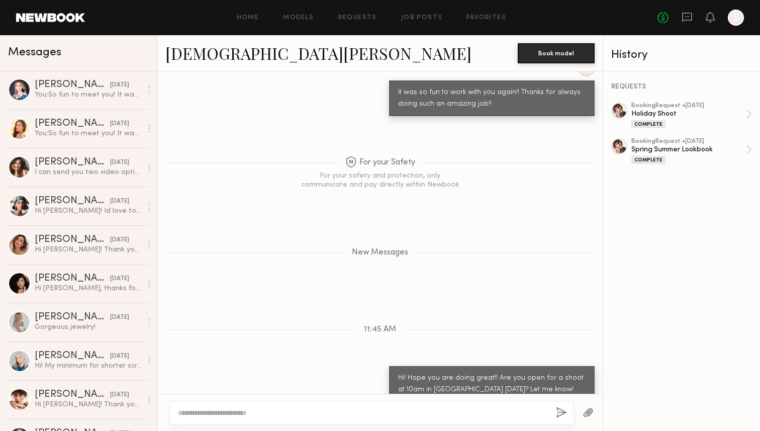
scroll to position [237, 0]
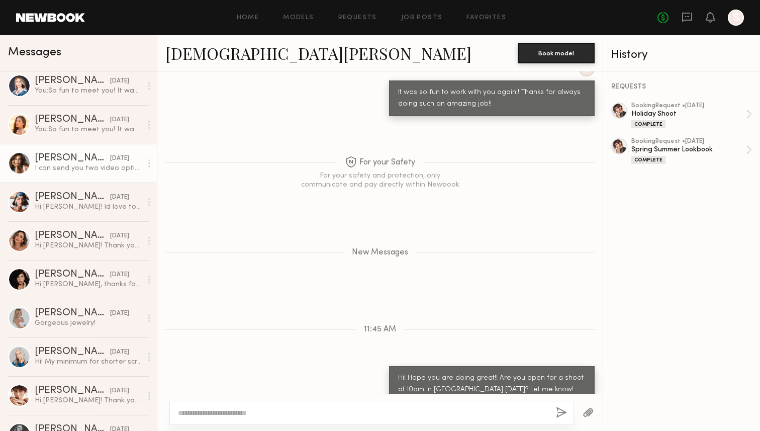
click at [61, 153] on div "Mariana P." at bounding box center [72, 158] width 75 height 10
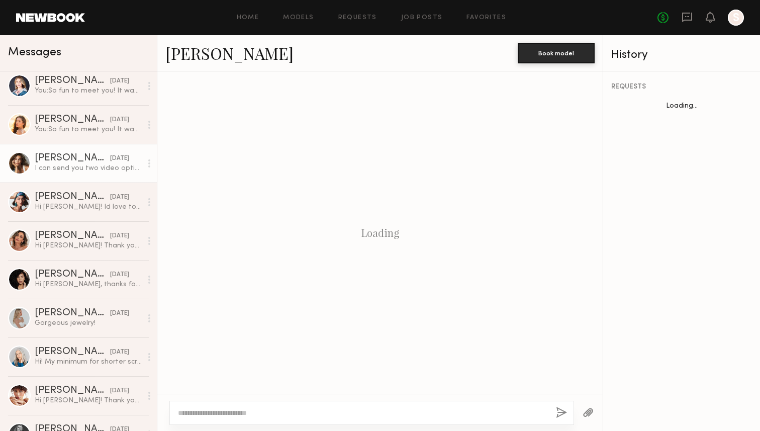
scroll to position [565, 0]
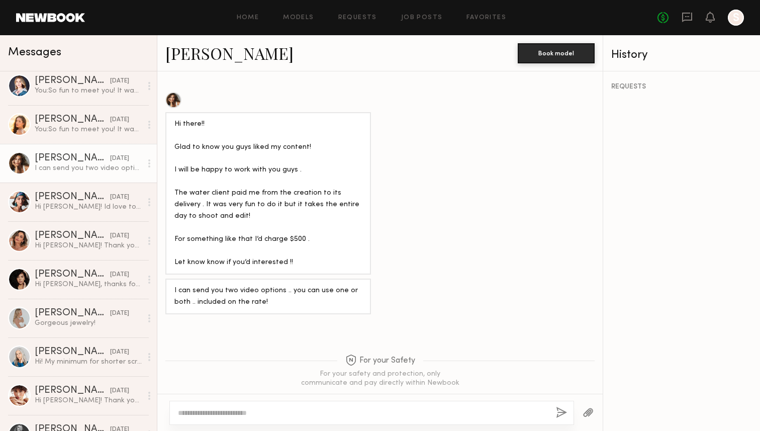
click at [172, 92] on div at bounding box center [173, 100] width 16 height 16
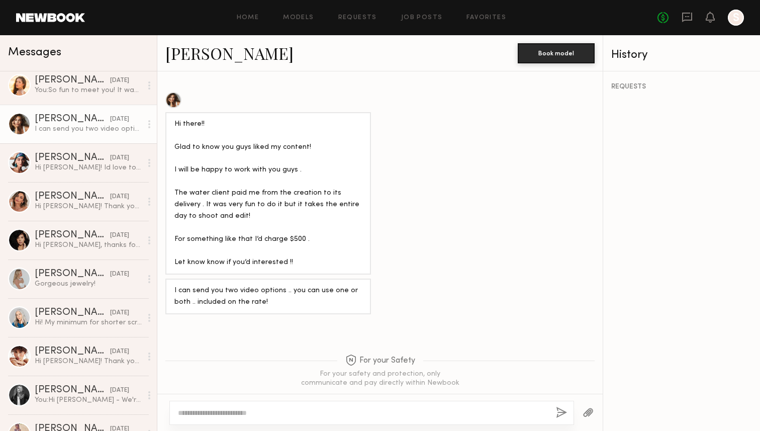
scroll to position [278, 0]
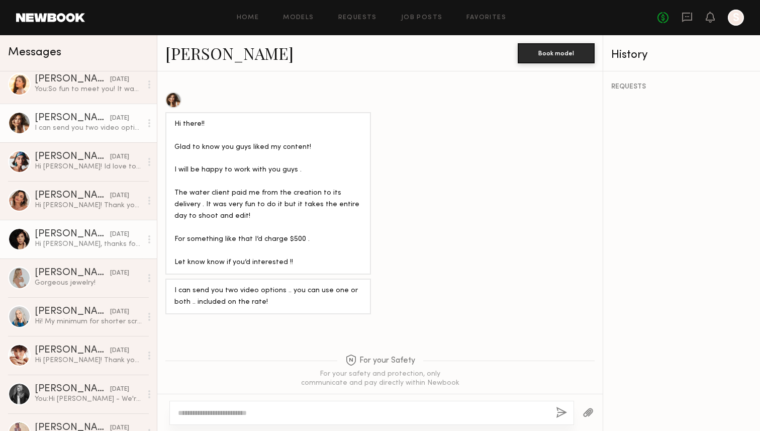
click at [48, 230] on div "Tracy D." at bounding box center [72, 234] width 75 height 10
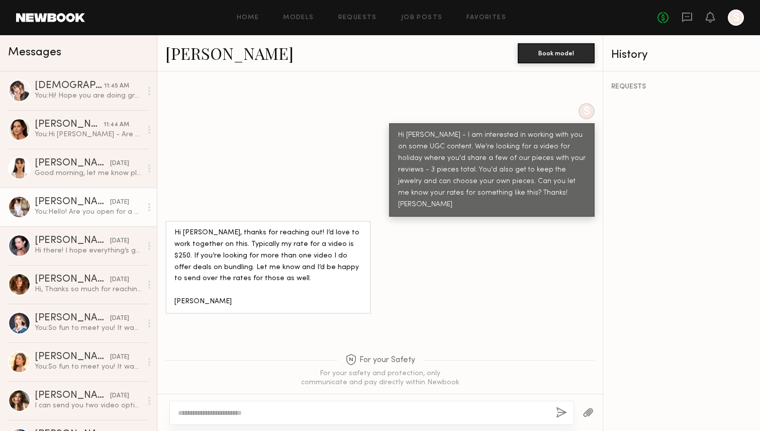
click at [52, 198] on div "Adele U." at bounding box center [72, 202] width 75 height 10
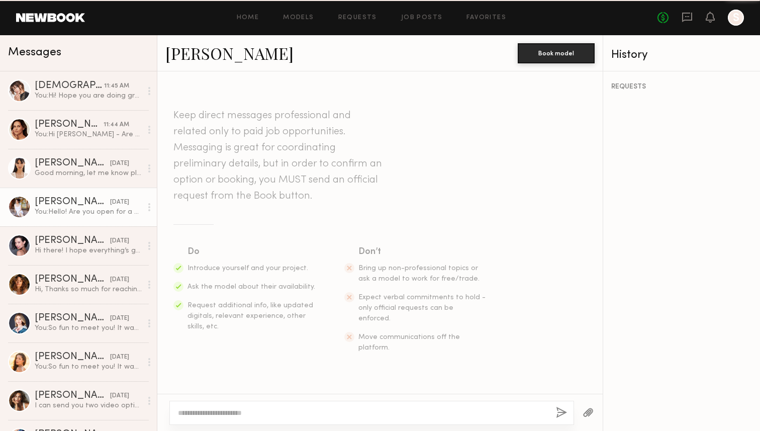
scroll to position [239, 0]
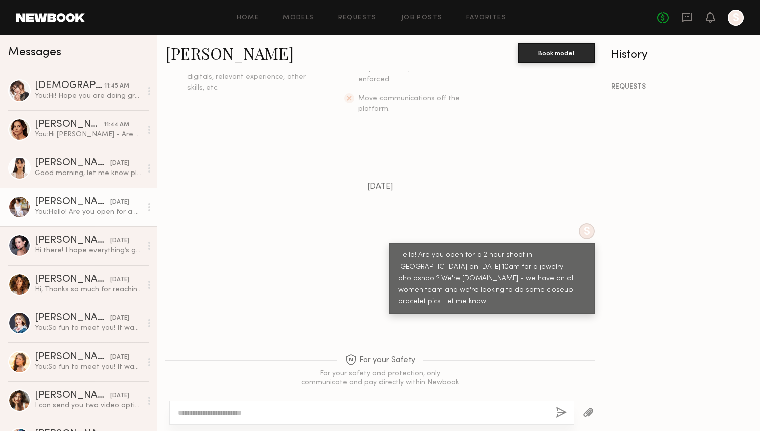
drag, startPoint x: 398, startPoint y: 233, endPoint x: 440, endPoint y: 277, distance: 61.5
click at [441, 279] on div "Hello! Are you open for a 2 hour shoot in San Diego on August 15th at 10am for …" at bounding box center [492, 278] width 206 height 70
copy div "Hello! Are you open for a 2 hour shoot in San Diego on August 15th at 10am for …"
click at [222, 409] on textarea at bounding box center [363, 413] width 370 height 10
paste textarea "**********"
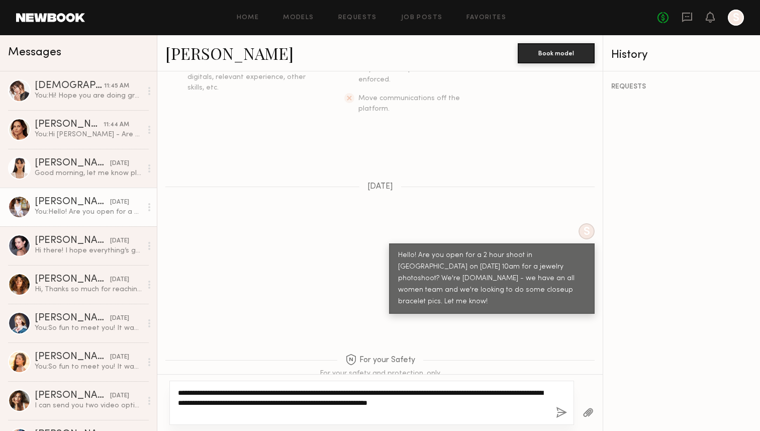
click at [367, 393] on textarea "**********" at bounding box center [363, 403] width 370 height 30
click at [385, 393] on textarea "**********" at bounding box center [363, 403] width 370 height 30
click at [384, 393] on textarea "**********" at bounding box center [363, 403] width 370 height 30
click at [480, 406] on textarea "**********" at bounding box center [363, 403] width 370 height 30
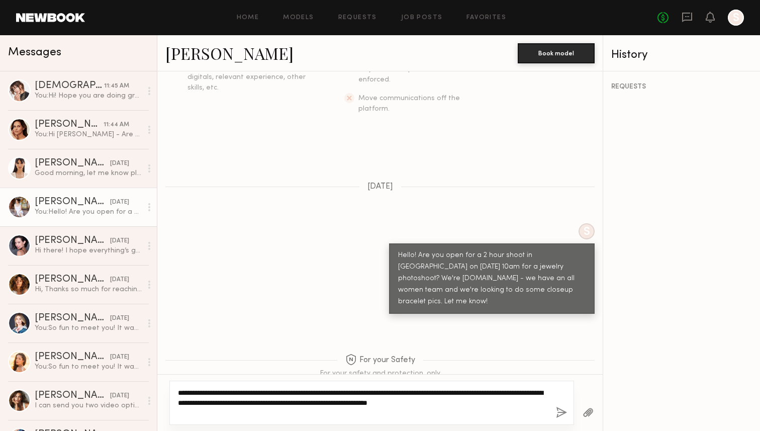
click at [480, 406] on textarea "**********" at bounding box center [363, 403] width 370 height 30
type textarea "**********"
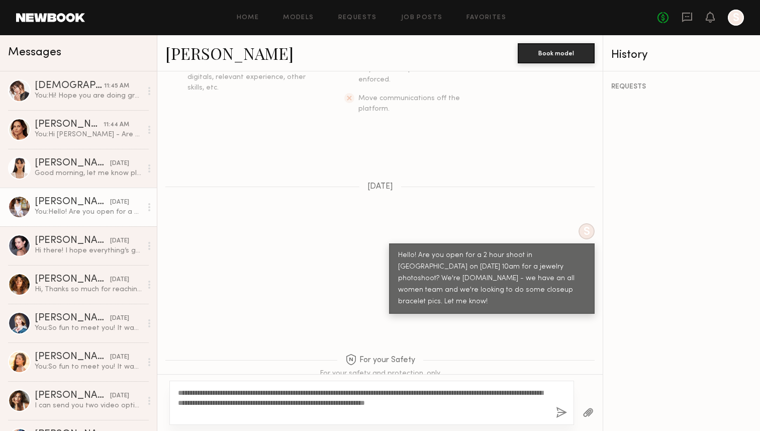
click at [562, 411] on button "button" at bounding box center [561, 413] width 11 height 13
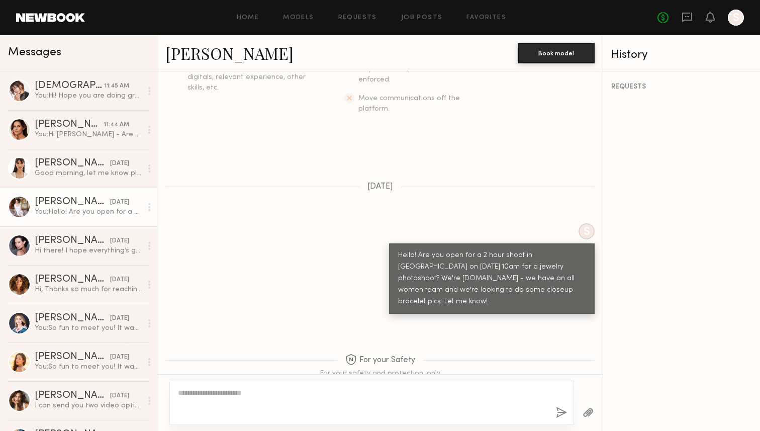
scroll to position [466, 0]
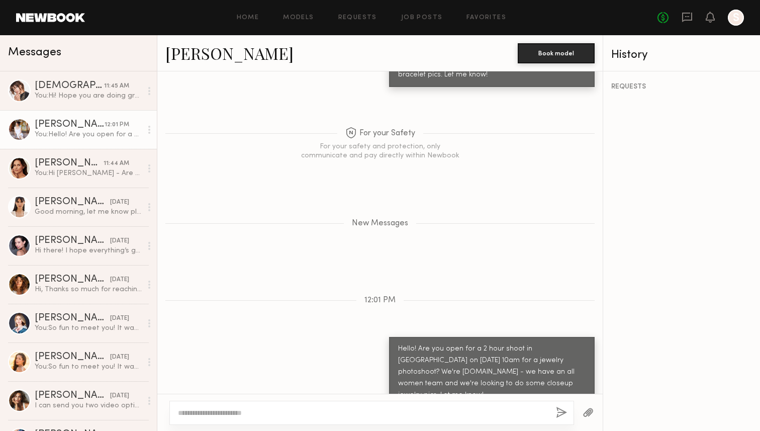
drag, startPoint x: 397, startPoint y: 327, endPoint x: 434, endPoint y: 374, distance: 59.8
click at [434, 374] on div "Hello! Are you open for a 2 hour shoot in San Diego on October 8th at 10am for …" at bounding box center [492, 372] width 206 height 70
copy div "Hello! Are you open for a 2 hour shoot in San Diego on October 8th at 10am for …"
click at [47, 241] on div "Alizée G." at bounding box center [72, 241] width 75 height 10
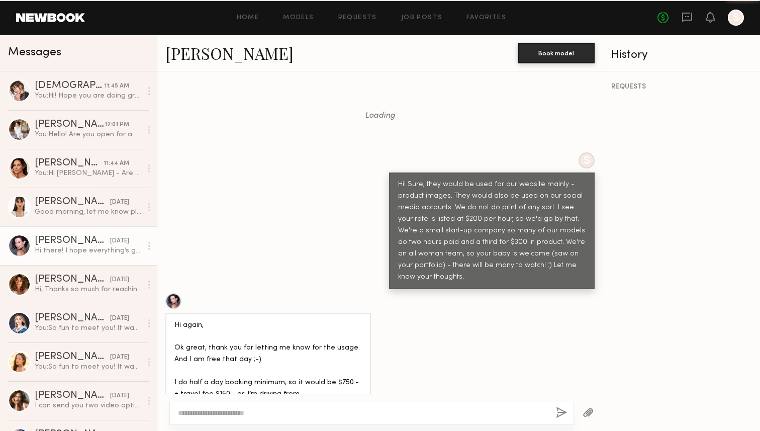
scroll to position [1106, 0]
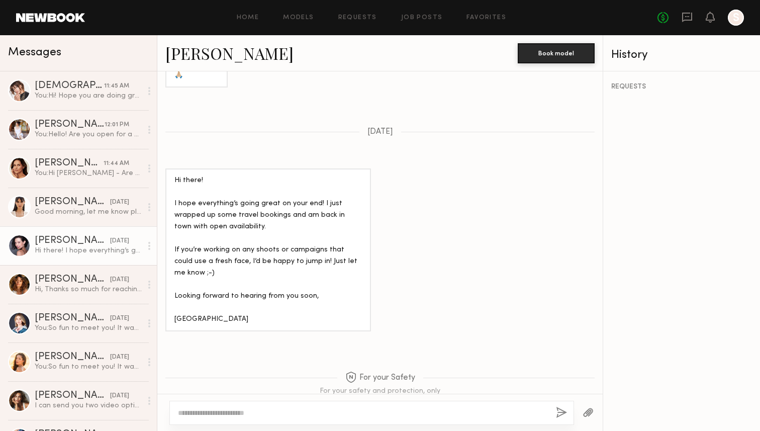
click at [199, 417] on textarea at bounding box center [363, 413] width 370 height 10
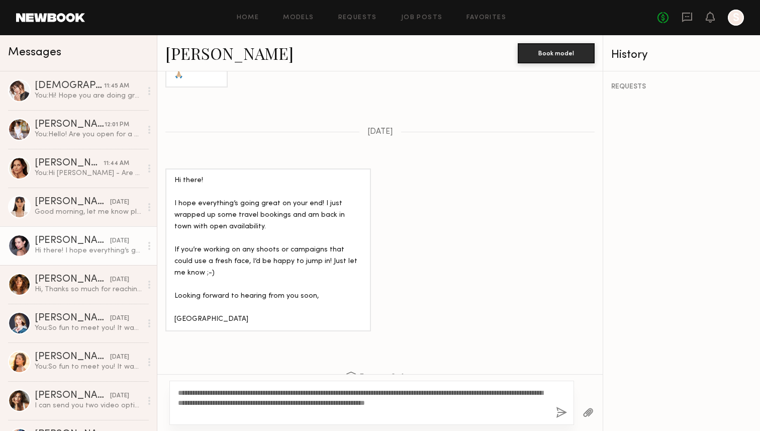
type textarea "**********"
click at [560, 413] on button "button" at bounding box center [561, 413] width 11 height 13
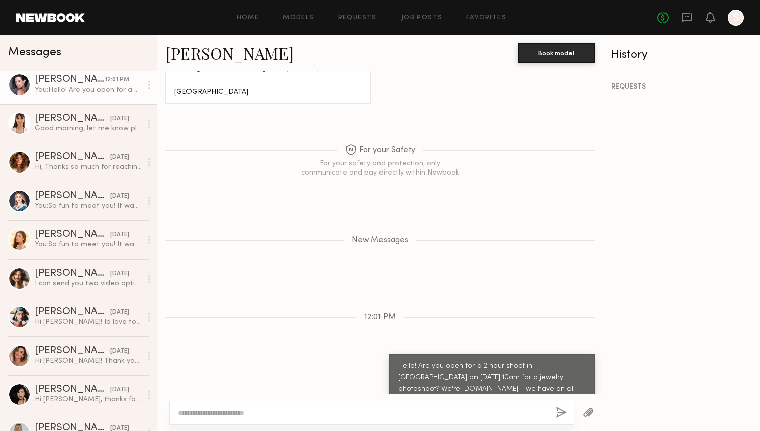
scroll to position [149, 0]
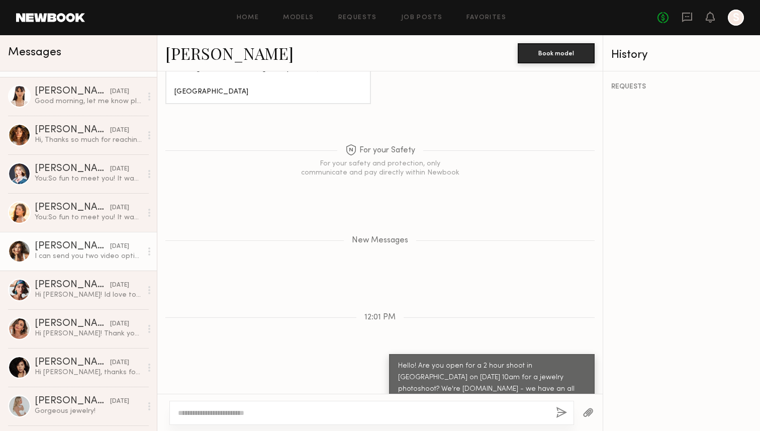
click at [51, 246] on div "Mariana P." at bounding box center [72, 246] width 75 height 10
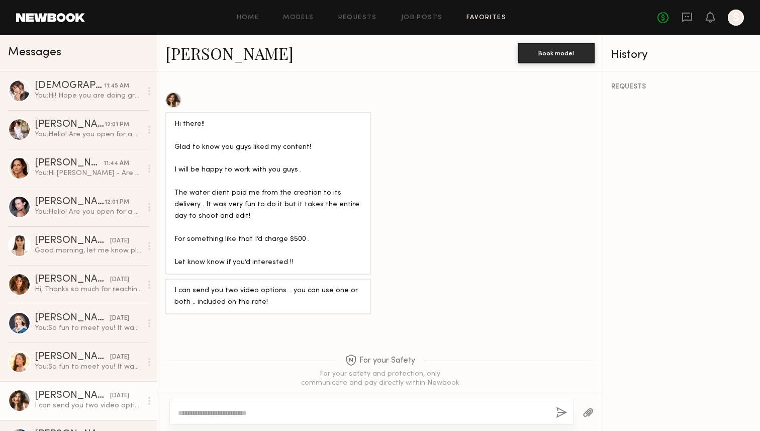
click at [477, 19] on link "Favorites" at bounding box center [487, 18] width 40 height 7
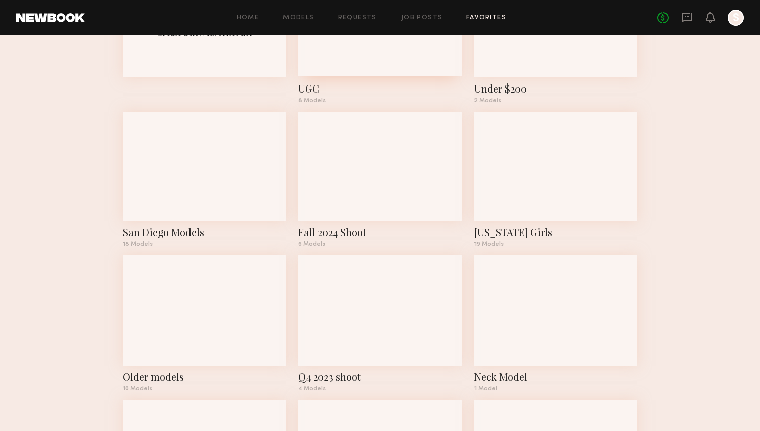
scroll to position [182, 0]
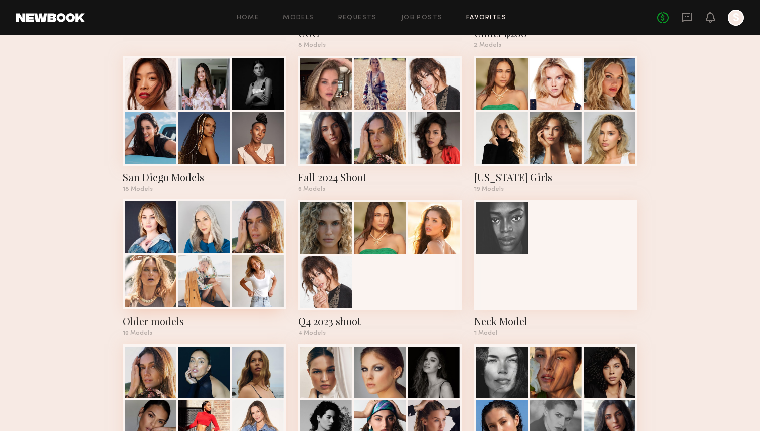
click at [218, 275] on div at bounding box center [204, 281] width 52 height 52
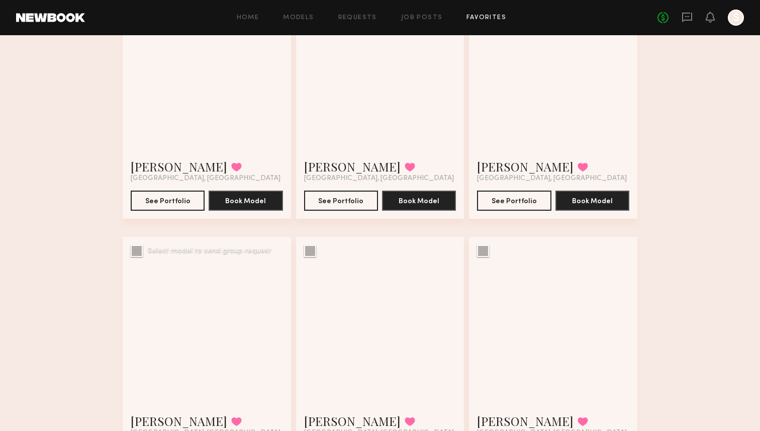
scroll to position [136, 0]
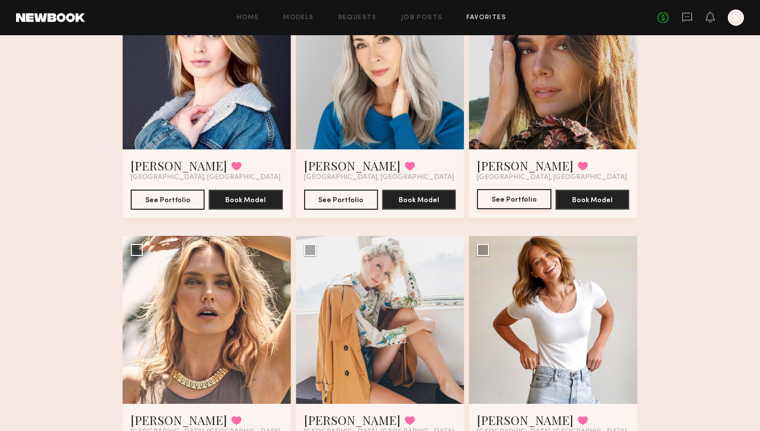
click at [489, 200] on button "See Portfolio" at bounding box center [514, 199] width 74 height 20
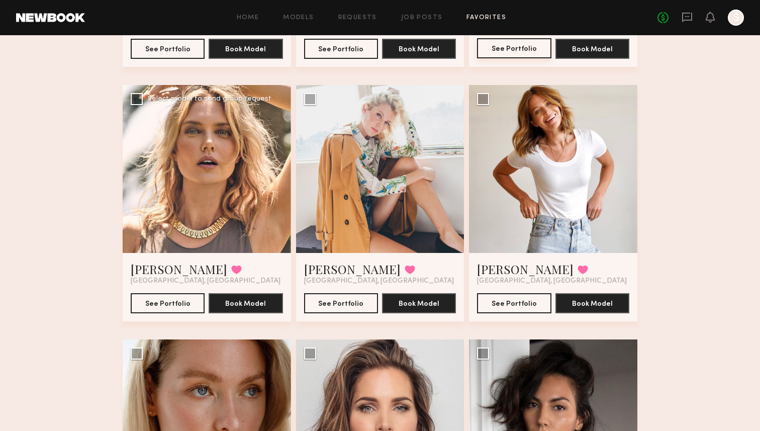
scroll to position [288, 0]
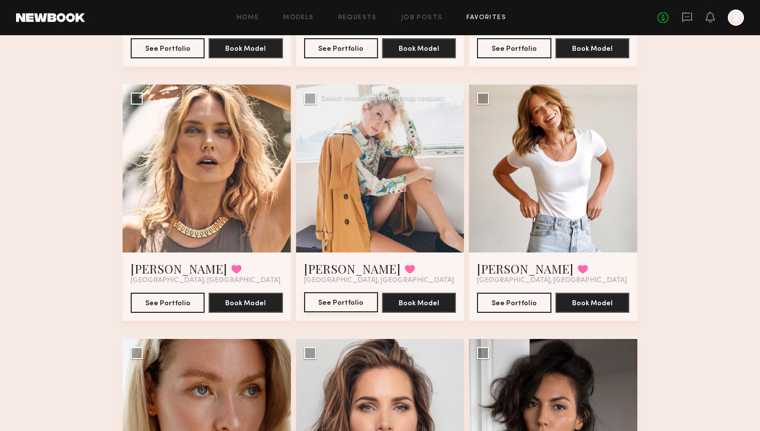
click at [330, 300] on button "See Portfolio" at bounding box center [341, 302] width 74 height 20
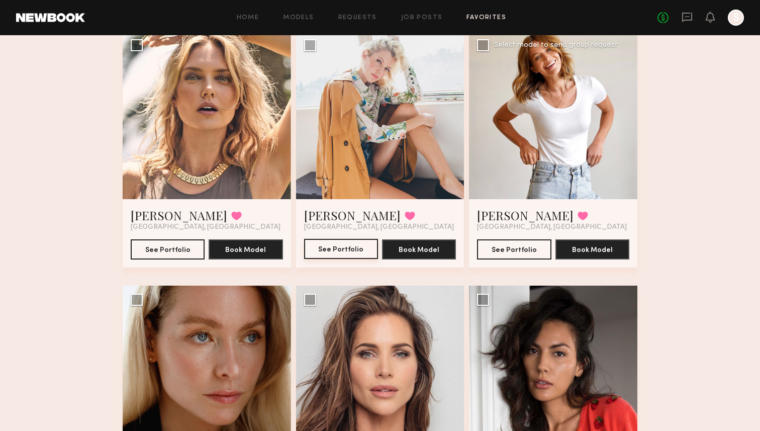
scroll to position [309, 0]
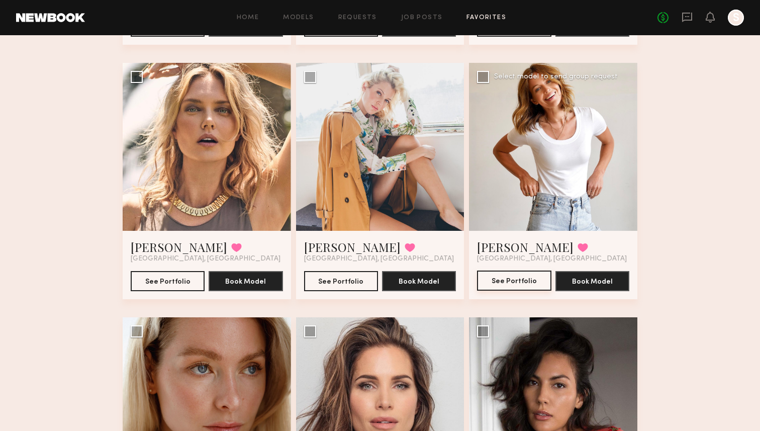
click at [532, 287] on button "See Portfolio" at bounding box center [514, 280] width 74 height 20
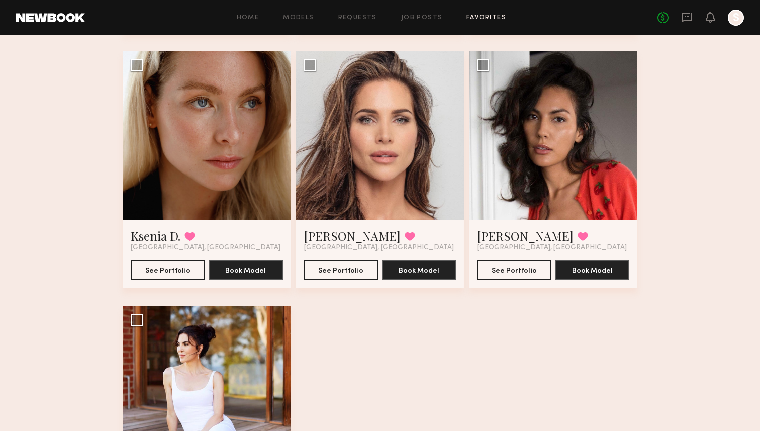
scroll to position [599, 0]
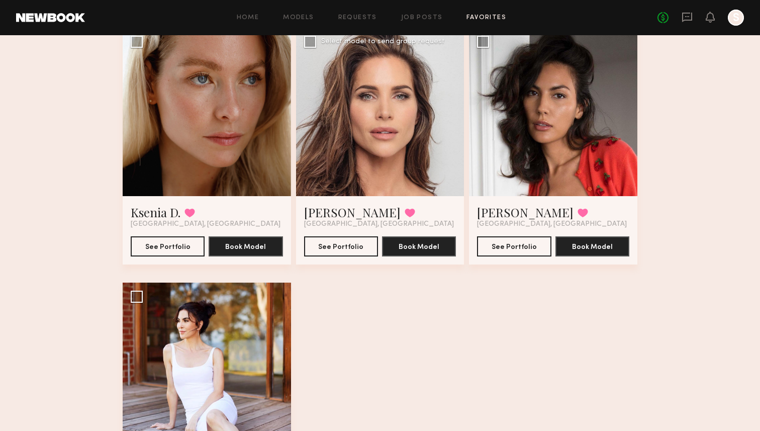
click at [318, 255] on div "Jillian T. Favorited Hollywood, CA See Portfolio Book Model" at bounding box center [380, 230] width 168 height 68
click at [320, 247] on button "See Portfolio" at bounding box center [341, 246] width 74 height 20
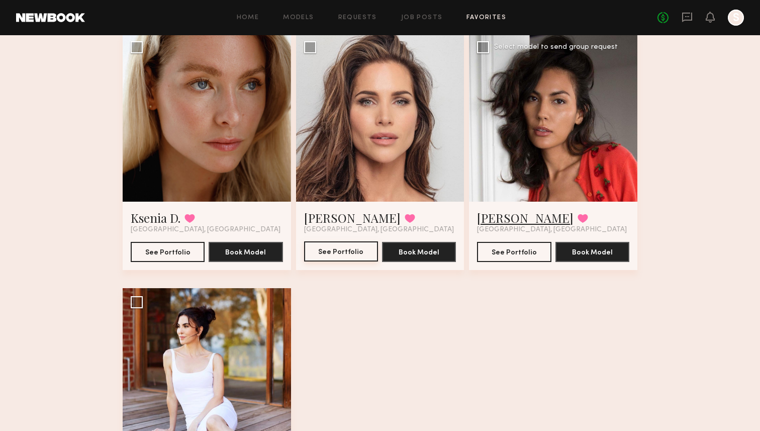
scroll to position [593, 0]
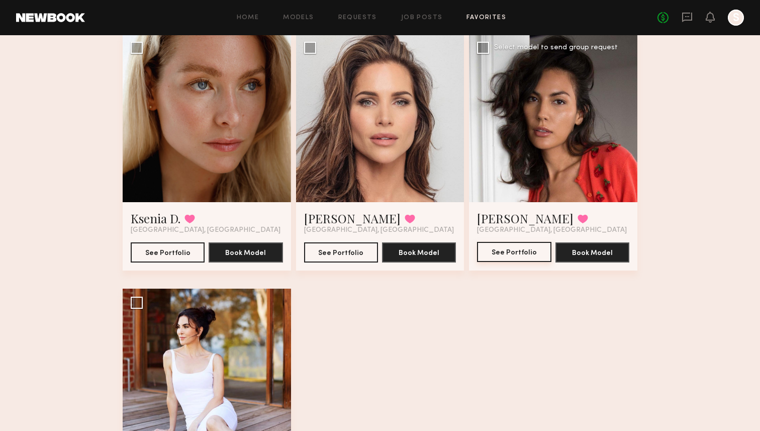
click at [520, 252] on button "See Portfolio" at bounding box center [514, 252] width 74 height 20
click at [553, 131] on div at bounding box center [553, 118] width 168 height 168
click at [494, 247] on button "See Portfolio" at bounding box center [514, 252] width 74 height 20
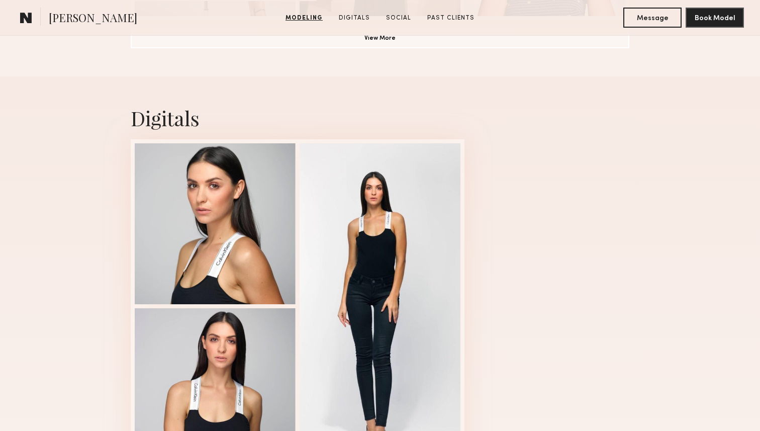
scroll to position [1055, 0]
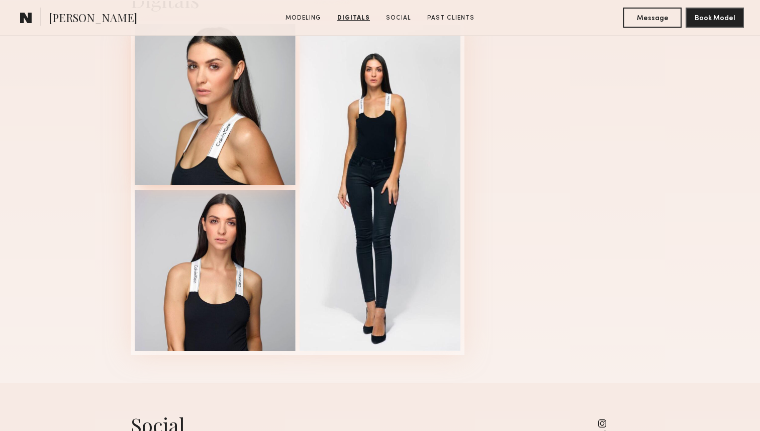
click at [245, 135] on div at bounding box center [215, 104] width 161 height 161
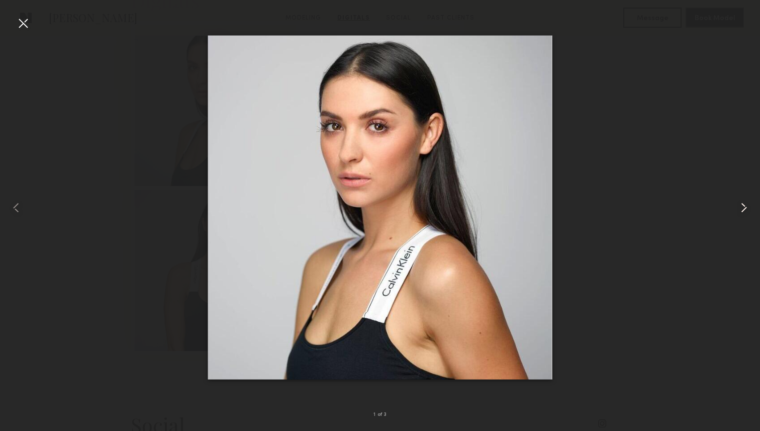
click at [744, 208] on common-icon at bounding box center [744, 208] width 16 height 16
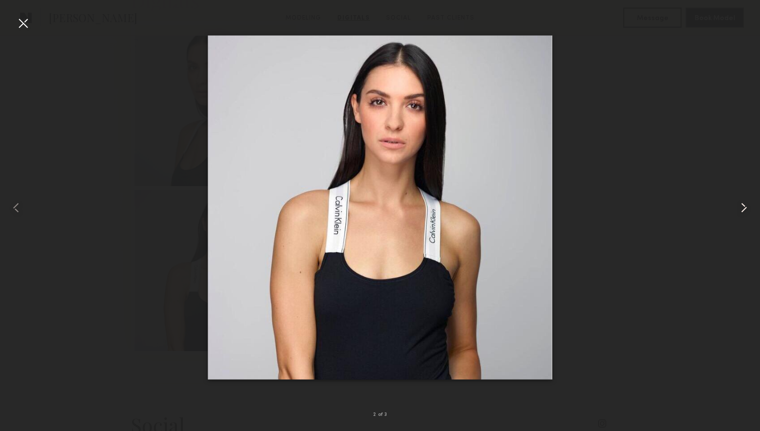
click at [744, 208] on common-icon at bounding box center [744, 208] width 16 height 16
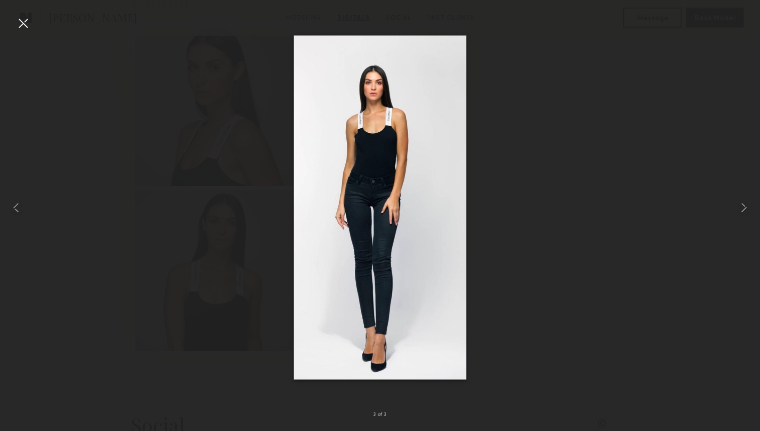
click at [23, 23] on div at bounding box center [23, 23] width 16 height 16
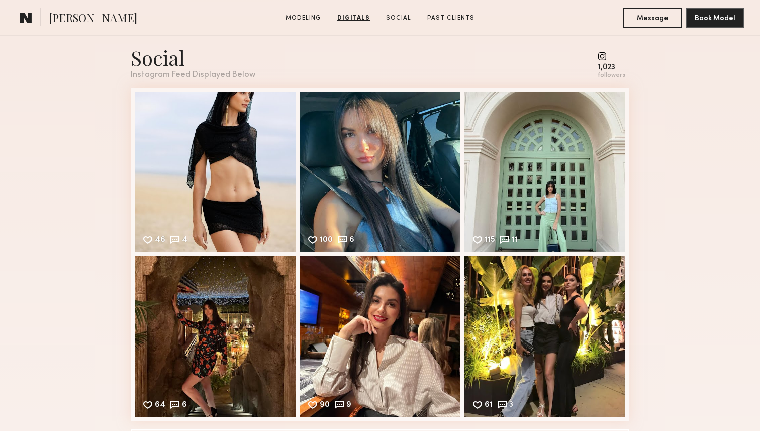
scroll to position [1431, 0]
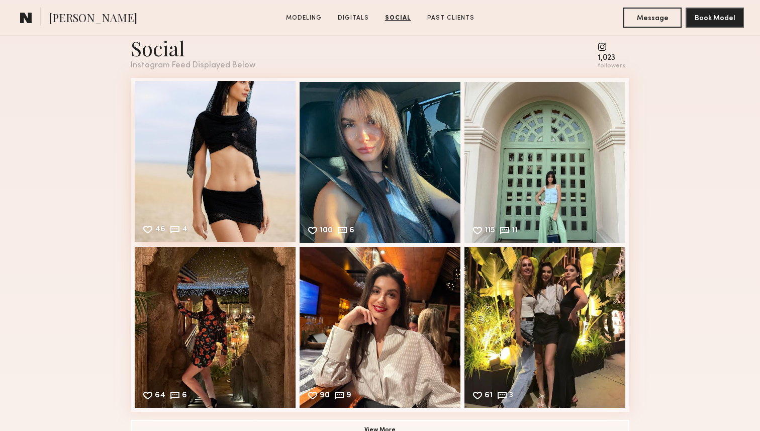
click at [228, 170] on div "46 4 Likes & comments displayed to show model’s engagement" at bounding box center [215, 161] width 161 height 161
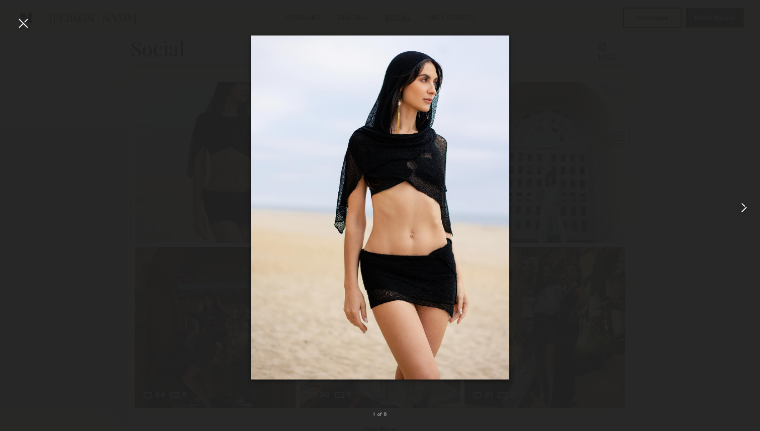
click at [744, 220] on div at bounding box center [745, 207] width 30 height 383
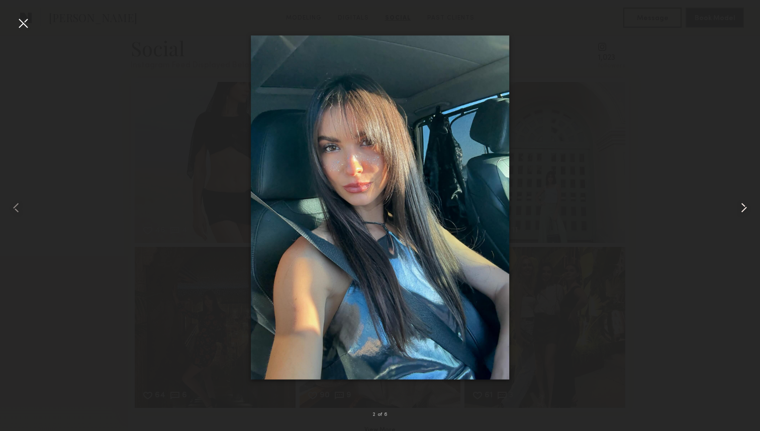
click at [743, 208] on common-icon at bounding box center [744, 208] width 16 height 16
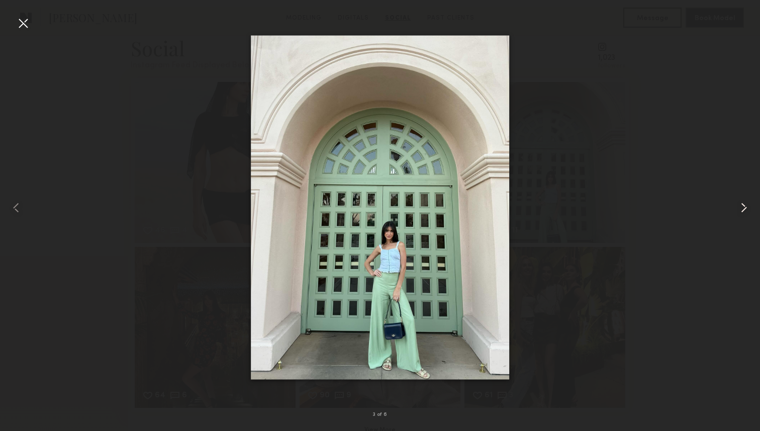
click at [743, 208] on common-icon at bounding box center [744, 208] width 16 height 16
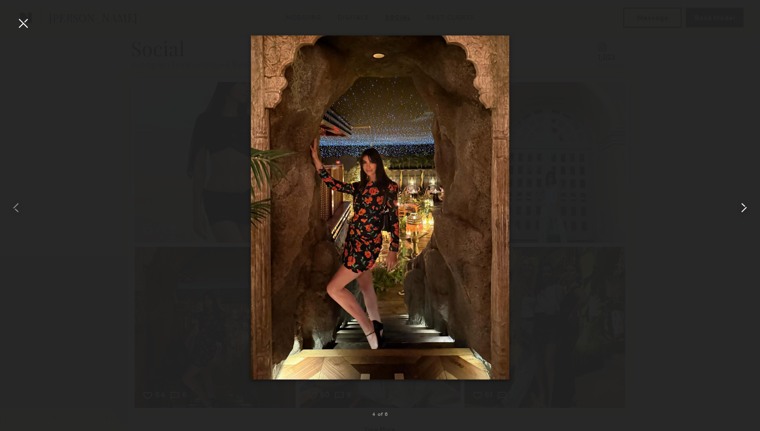
click at [743, 208] on common-icon at bounding box center [744, 208] width 16 height 16
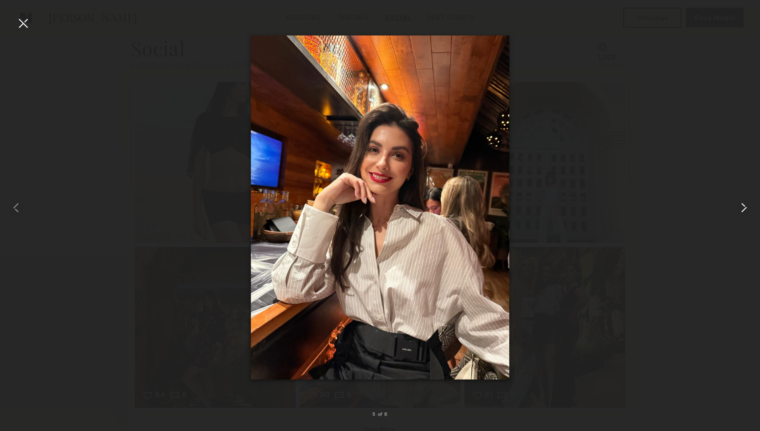
click at [743, 208] on common-icon at bounding box center [744, 208] width 16 height 16
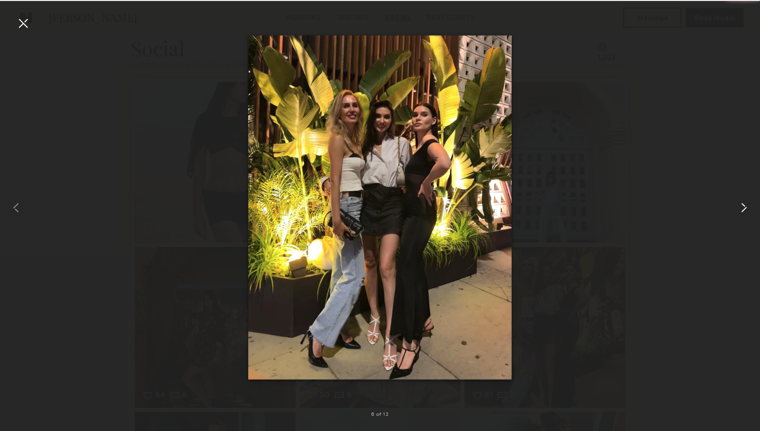
click at [743, 208] on common-icon at bounding box center [744, 208] width 16 height 16
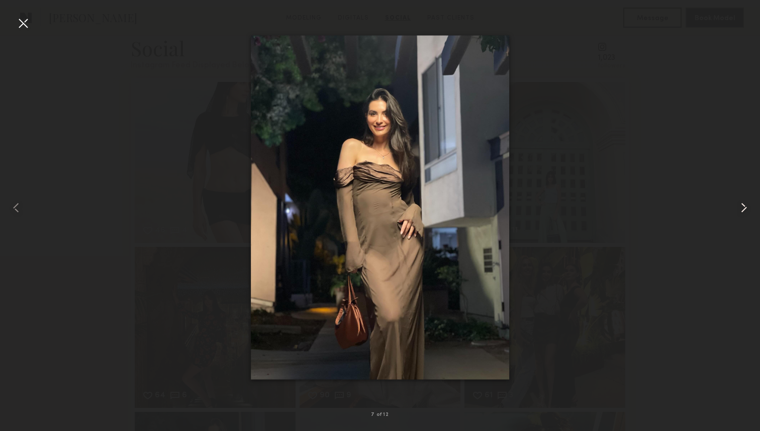
click at [743, 208] on common-icon at bounding box center [744, 208] width 16 height 16
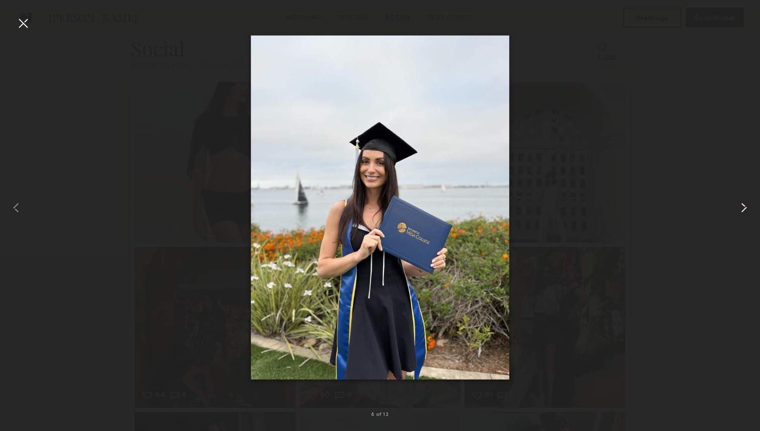
click at [743, 208] on common-icon at bounding box center [744, 208] width 16 height 16
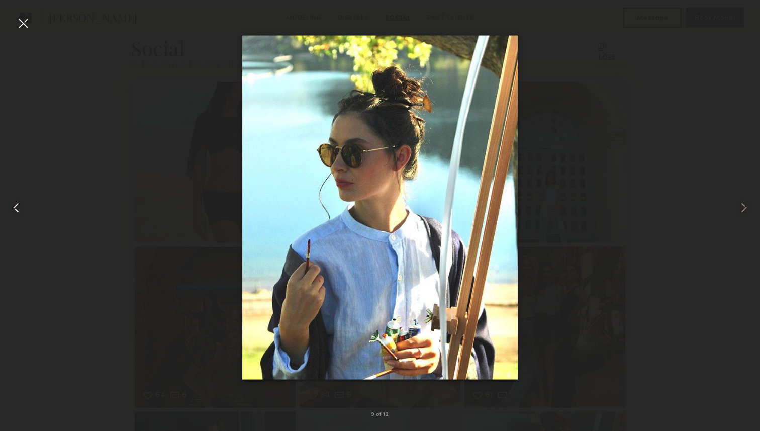
click at [17, 212] on common-icon at bounding box center [16, 208] width 16 height 16
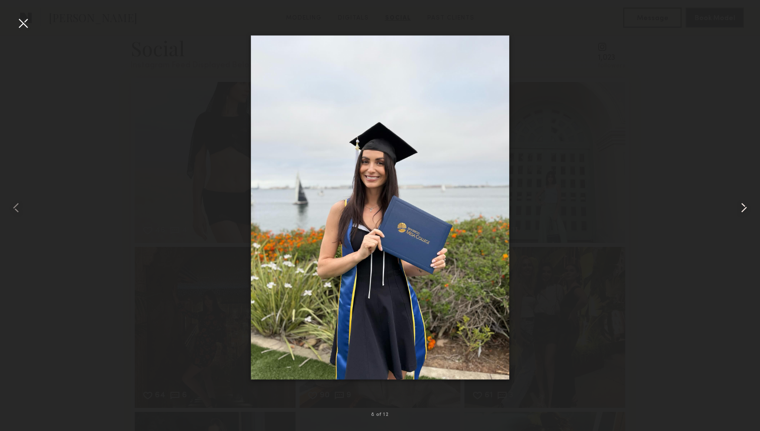
click at [745, 207] on common-icon at bounding box center [744, 208] width 16 height 16
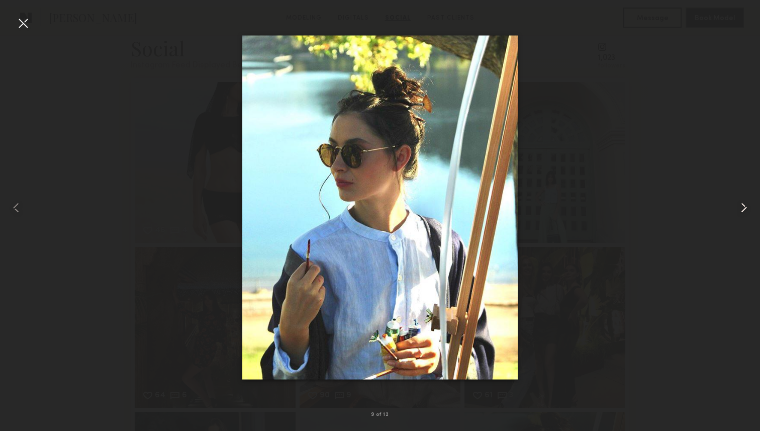
click at [744, 207] on common-icon at bounding box center [744, 208] width 16 height 16
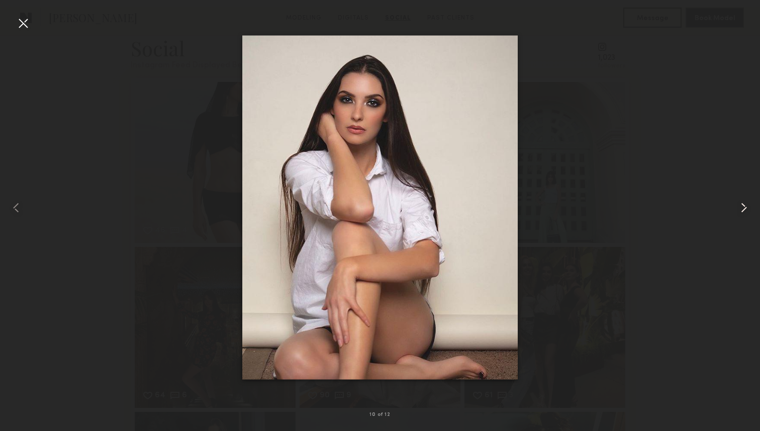
click at [744, 207] on common-icon at bounding box center [744, 208] width 16 height 16
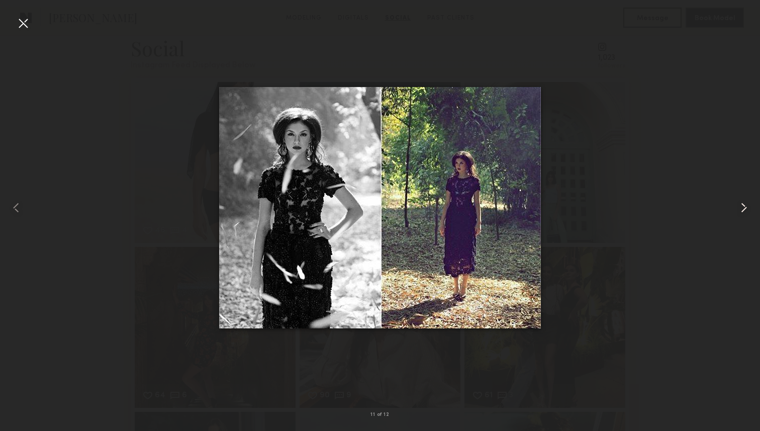
click at [744, 207] on common-icon at bounding box center [744, 208] width 16 height 16
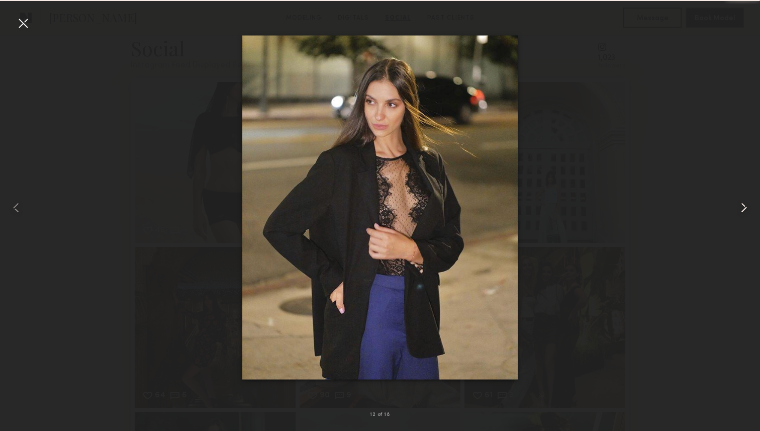
click at [744, 207] on common-icon at bounding box center [744, 208] width 16 height 16
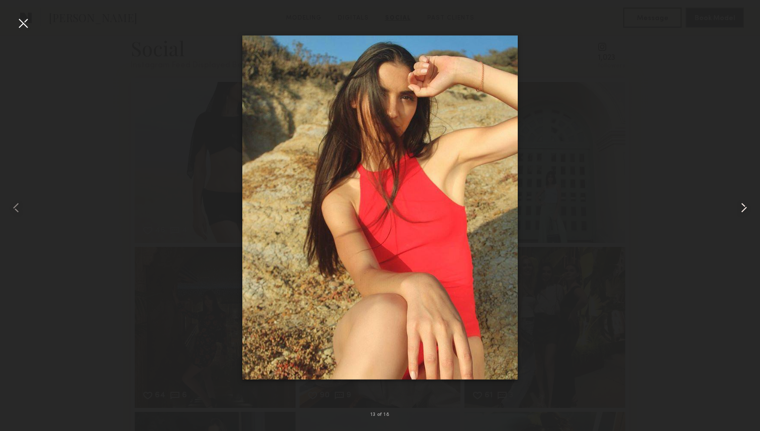
click at [744, 207] on common-icon at bounding box center [744, 208] width 16 height 16
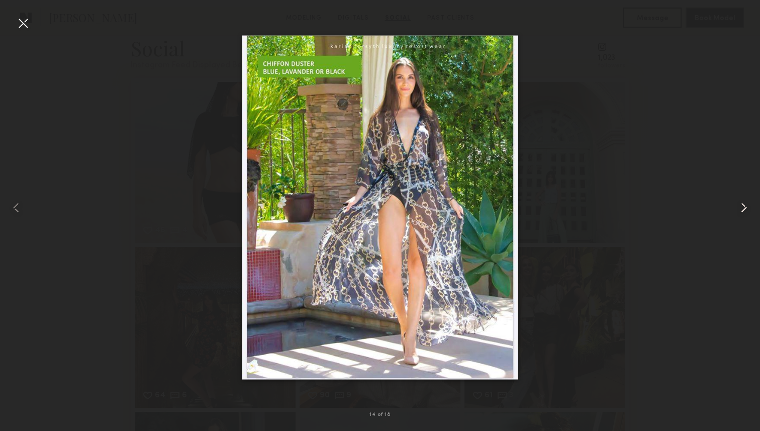
click at [744, 207] on common-icon at bounding box center [744, 208] width 16 height 16
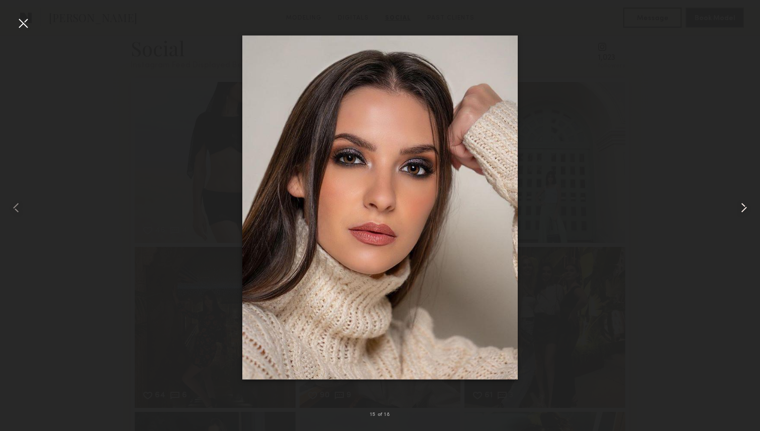
click at [744, 207] on common-icon at bounding box center [744, 208] width 16 height 16
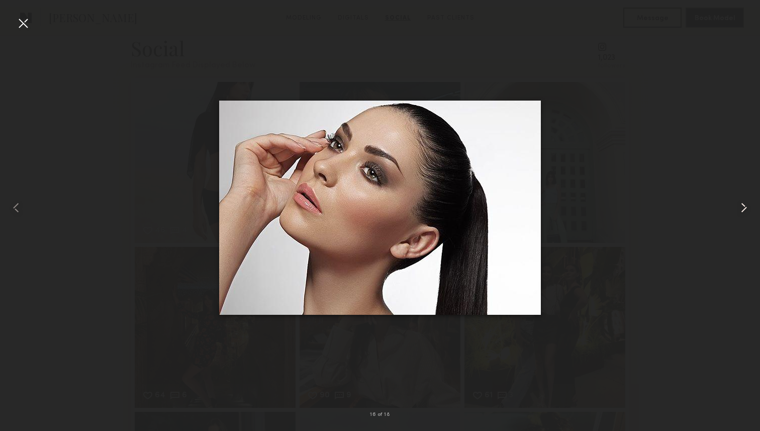
click at [744, 207] on common-icon at bounding box center [744, 208] width 16 height 16
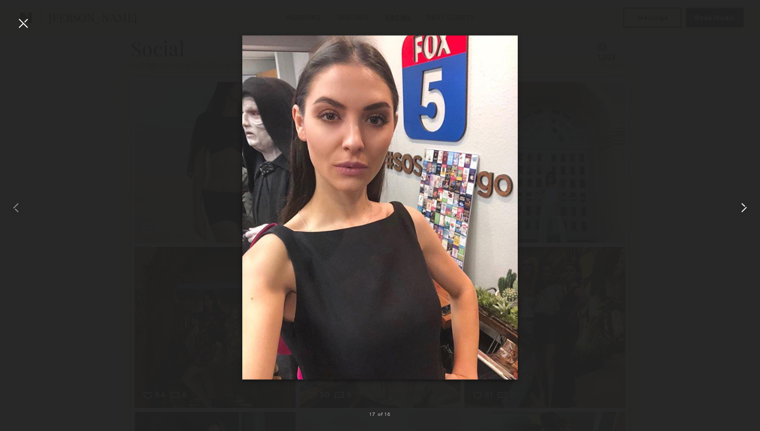
click at [744, 207] on common-icon at bounding box center [744, 208] width 16 height 16
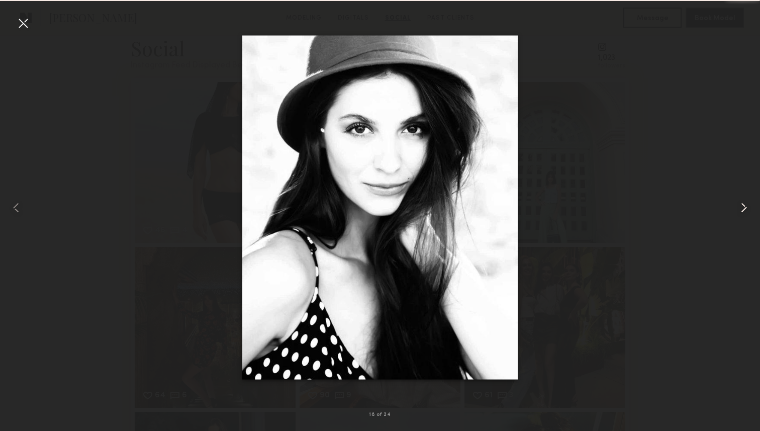
click at [744, 207] on common-icon at bounding box center [744, 208] width 16 height 16
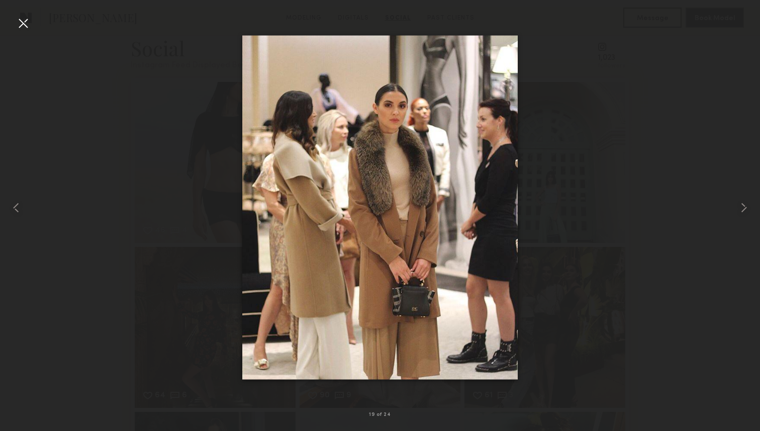
click at [22, 23] on div at bounding box center [23, 23] width 16 height 16
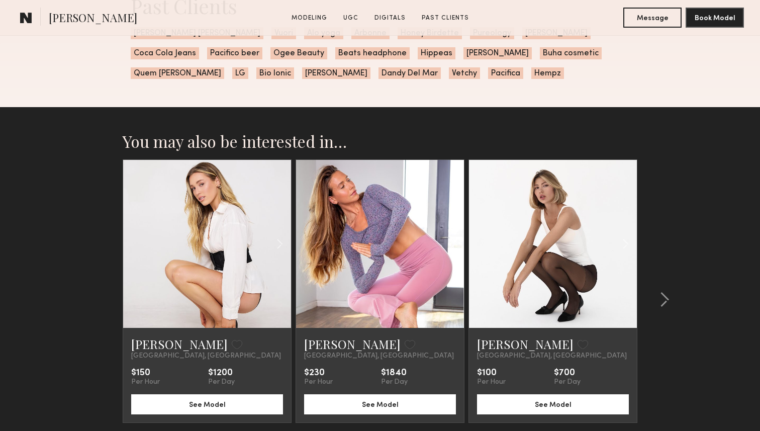
scroll to position [2095, 0]
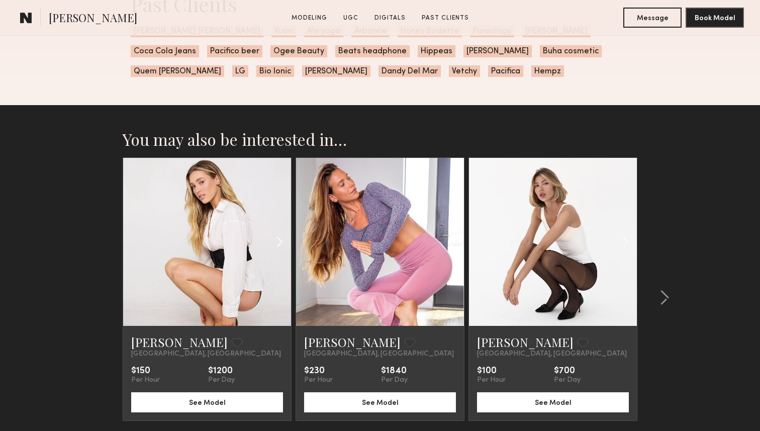
click at [172, 80] on div "Past Clients Ralph Lauren Vuori Alo yoga Arbonne Honey Birdette Pureology Parke…" at bounding box center [380, 33] width 515 height 143
click at [267, 171] on div at bounding box center [263, 242] width 55 height 168
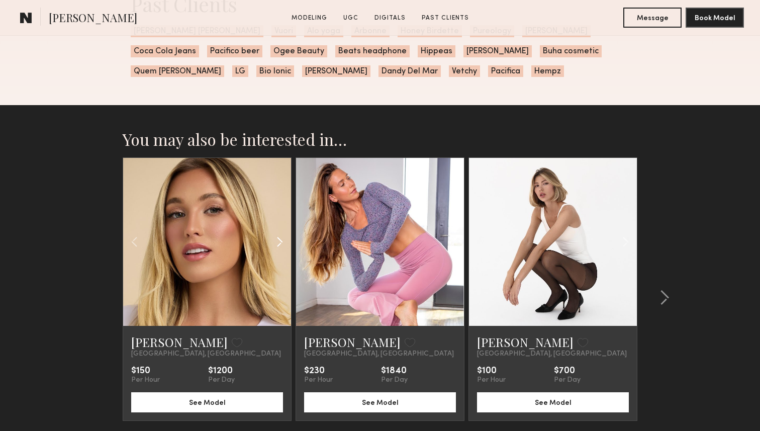
click at [278, 241] on common-icon at bounding box center [280, 241] width 15 height 19
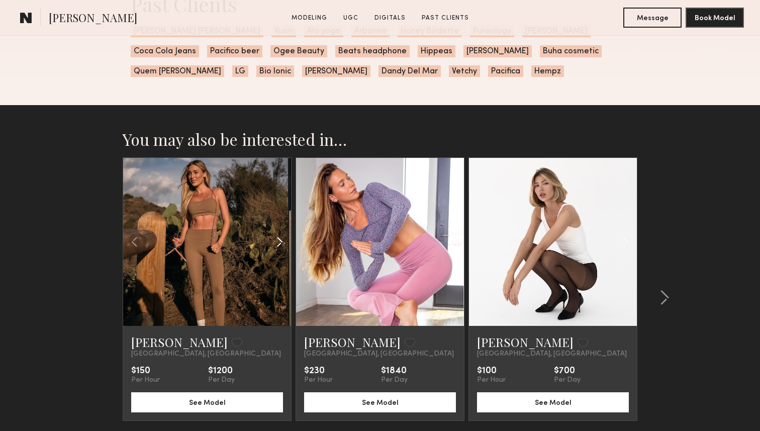
click at [278, 242] on common-icon at bounding box center [280, 241] width 15 height 19
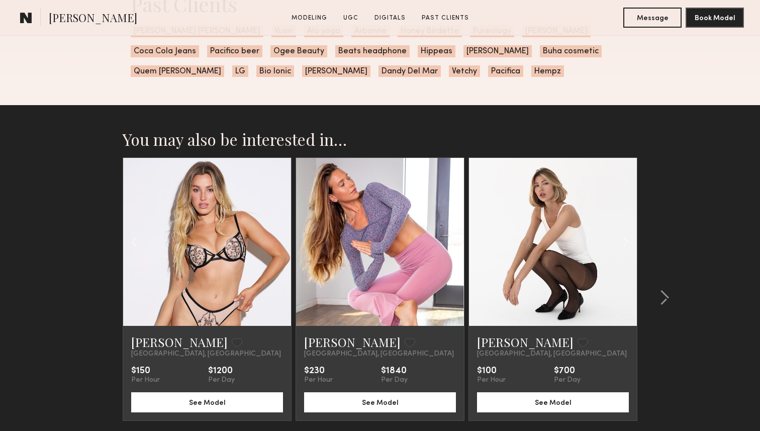
click at [278, 242] on div at bounding box center [207, 242] width 168 height 168
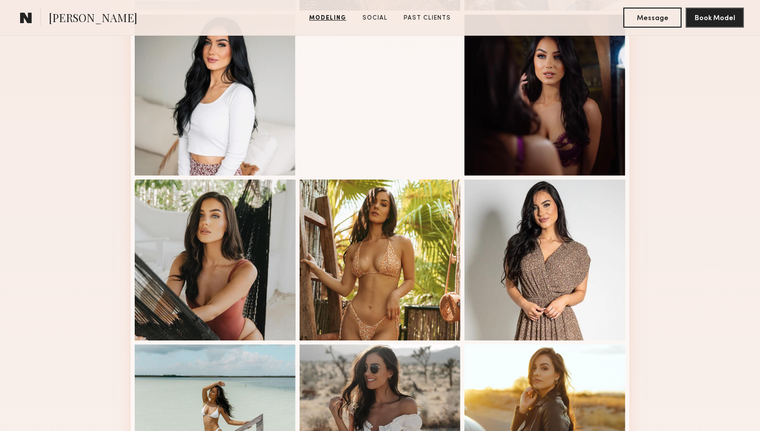
scroll to position [446, 0]
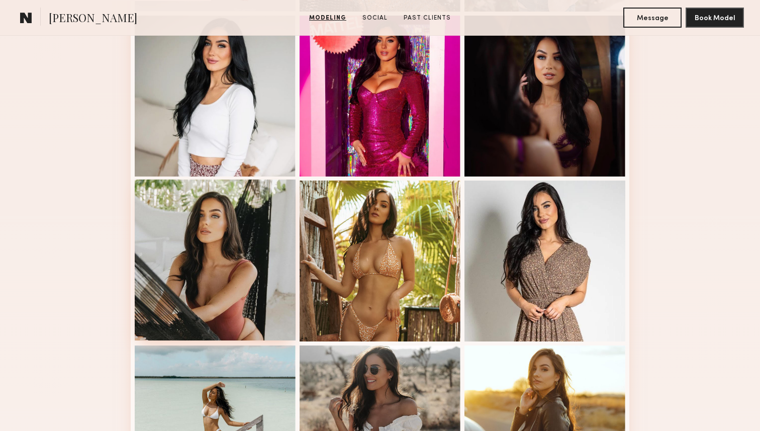
click at [178, 260] on div at bounding box center [215, 259] width 161 height 161
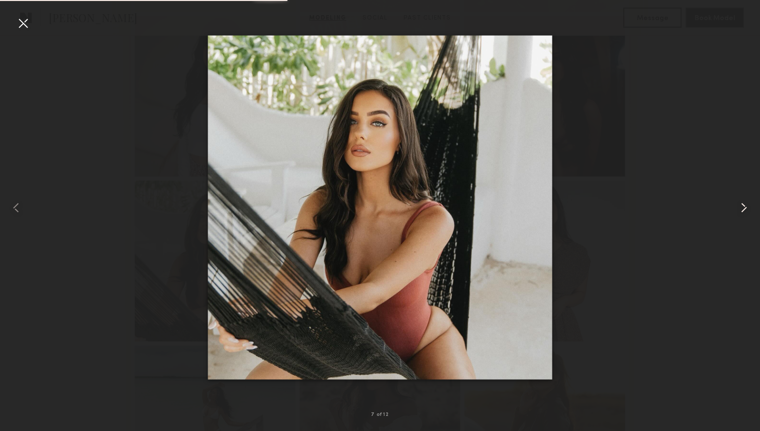
click at [740, 201] on common-icon at bounding box center [744, 208] width 16 height 16
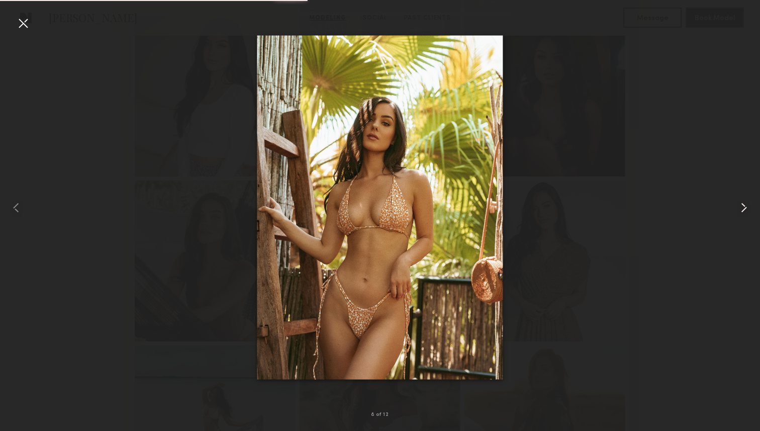
click at [740, 203] on common-icon at bounding box center [744, 208] width 16 height 16
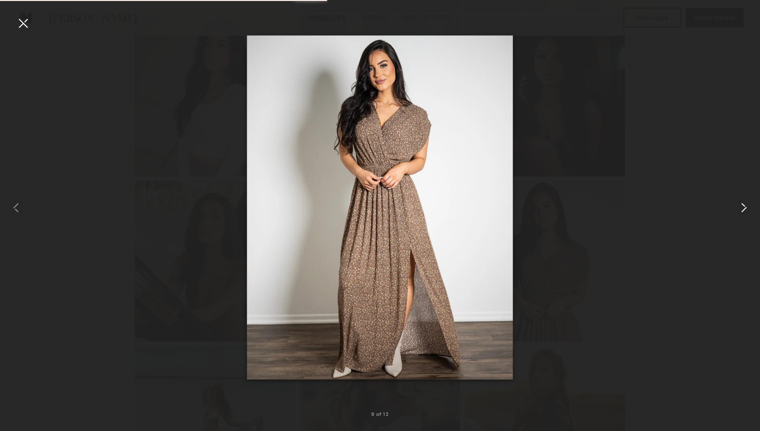
click at [740, 203] on common-icon at bounding box center [744, 208] width 16 height 16
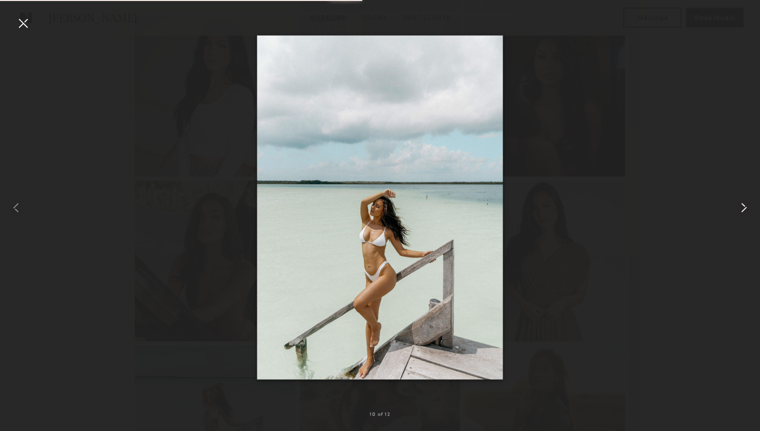
click at [740, 203] on common-icon at bounding box center [744, 208] width 16 height 16
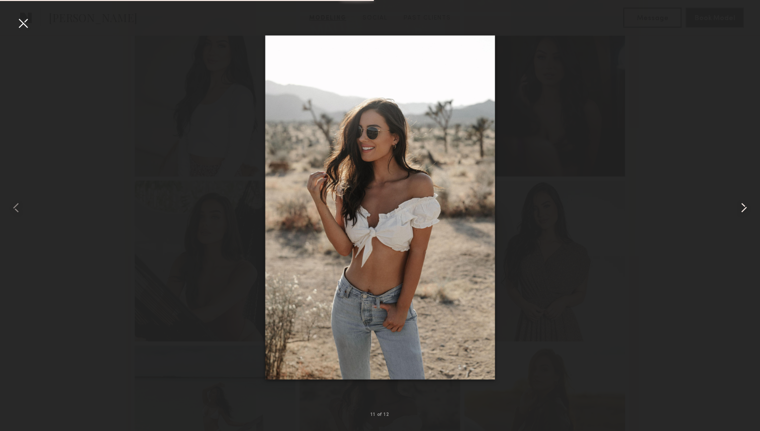
click at [740, 203] on common-icon at bounding box center [744, 208] width 16 height 16
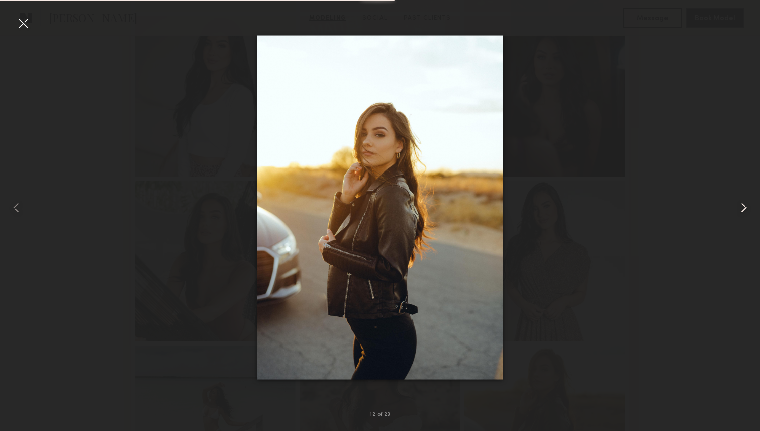
click at [740, 204] on common-icon at bounding box center [744, 208] width 16 height 16
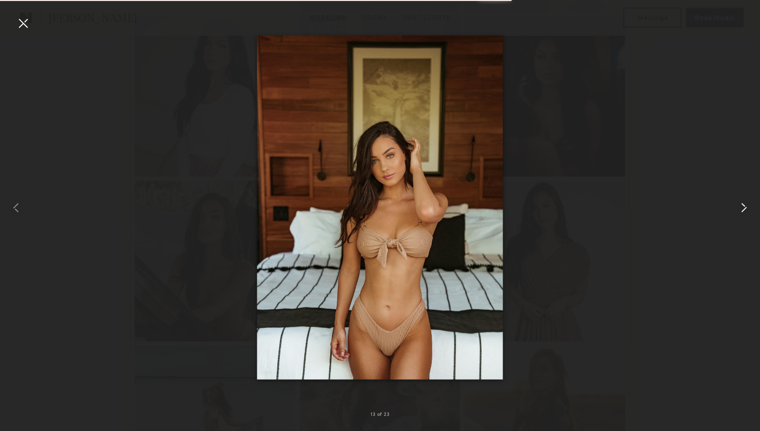
click at [740, 204] on common-icon at bounding box center [744, 208] width 16 height 16
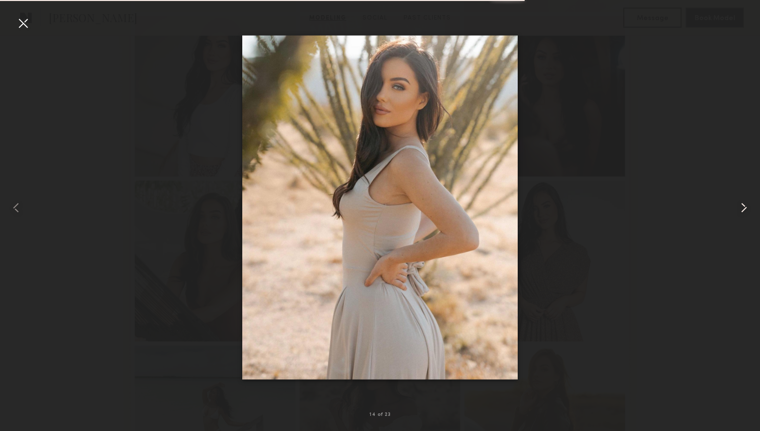
click at [740, 204] on common-icon at bounding box center [744, 208] width 16 height 16
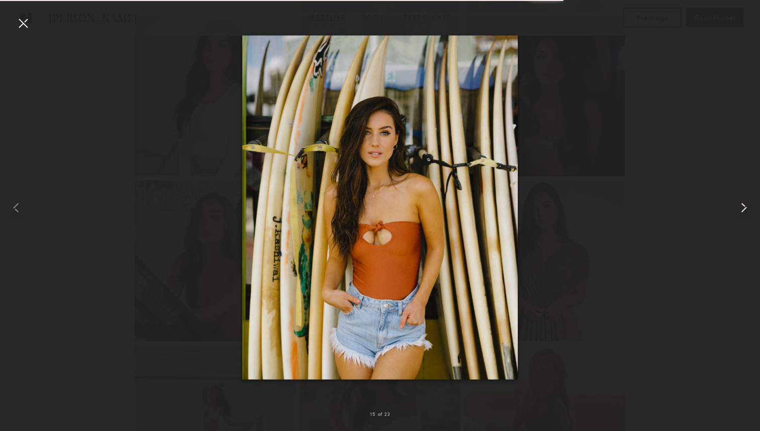
click at [740, 204] on common-icon at bounding box center [744, 208] width 16 height 16
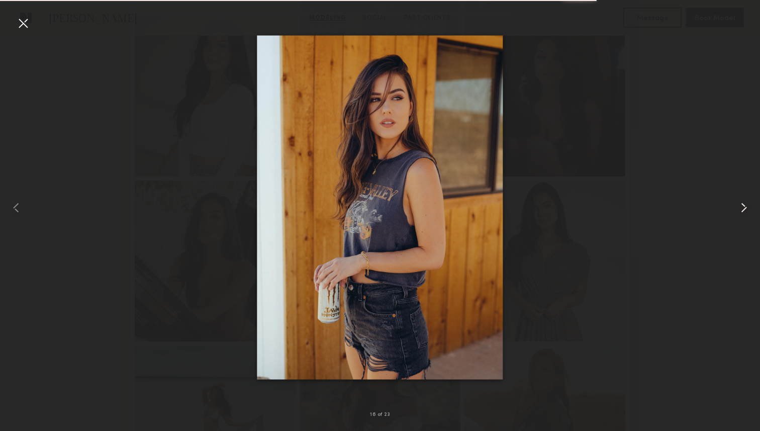
click at [740, 204] on common-icon at bounding box center [744, 208] width 16 height 16
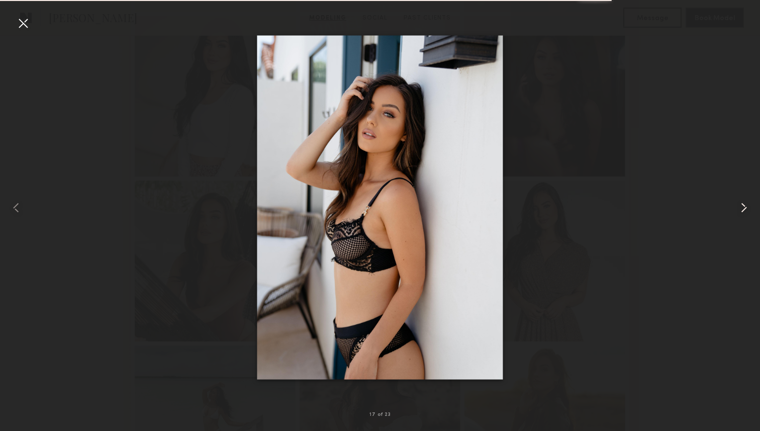
click at [740, 204] on common-icon at bounding box center [744, 208] width 16 height 16
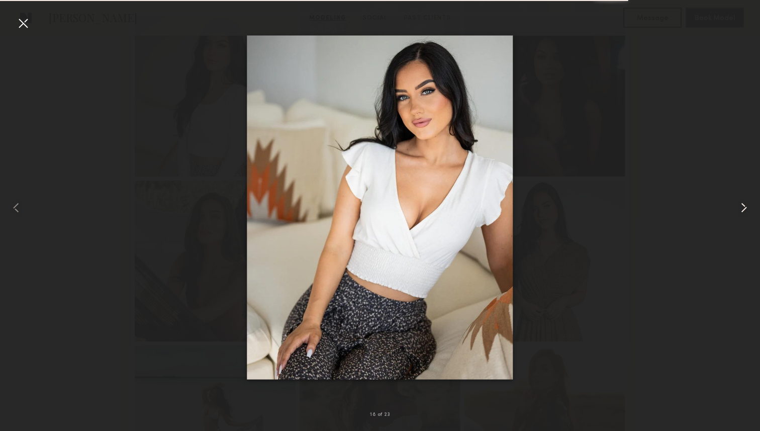
click at [740, 205] on common-icon at bounding box center [744, 208] width 16 height 16
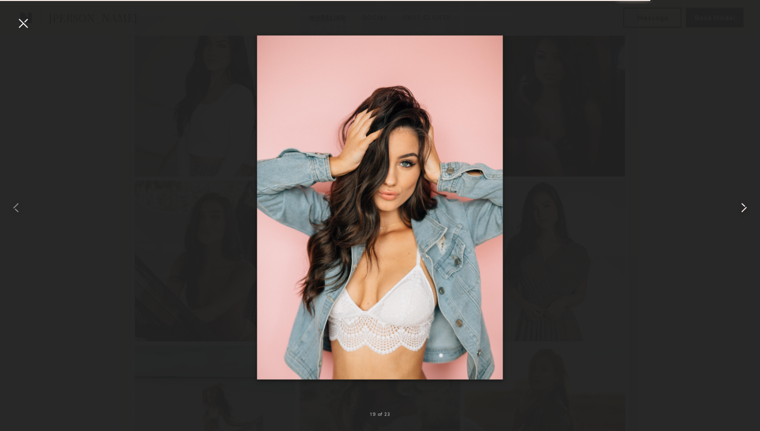
click at [740, 205] on common-icon at bounding box center [744, 208] width 16 height 16
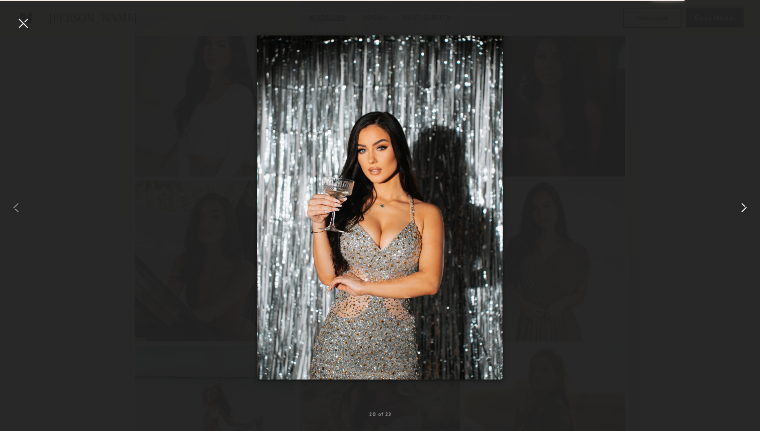
click at [740, 205] on common-icon at bounding box center [744, 208] width 16 height 16
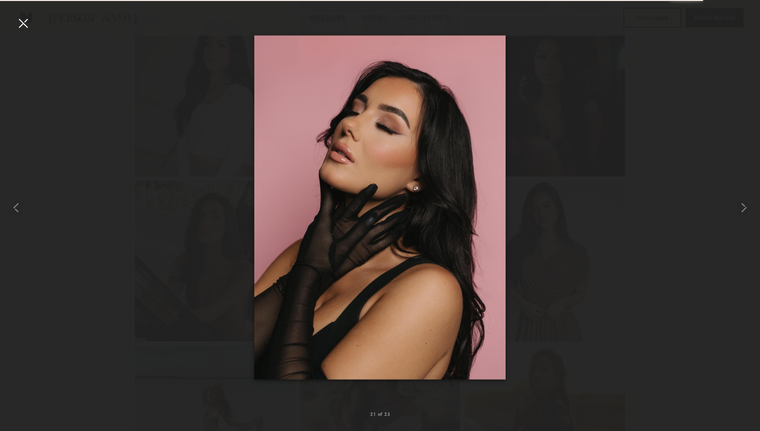
click at [20, 23] on div at bounding box center [23, 23] width 16 height 16
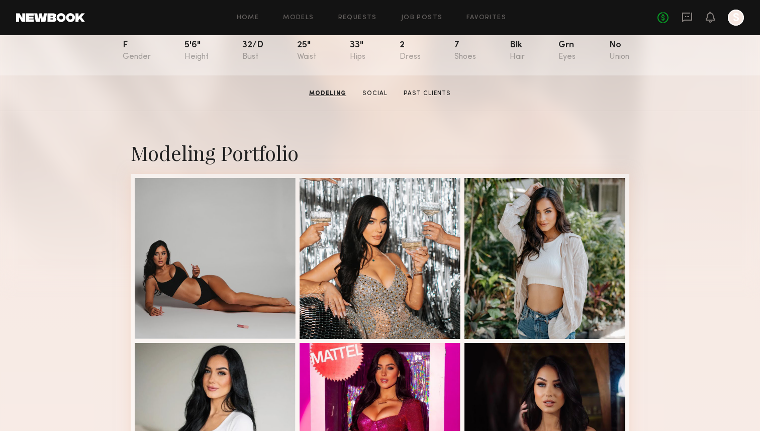
scroll to position [116, 0]
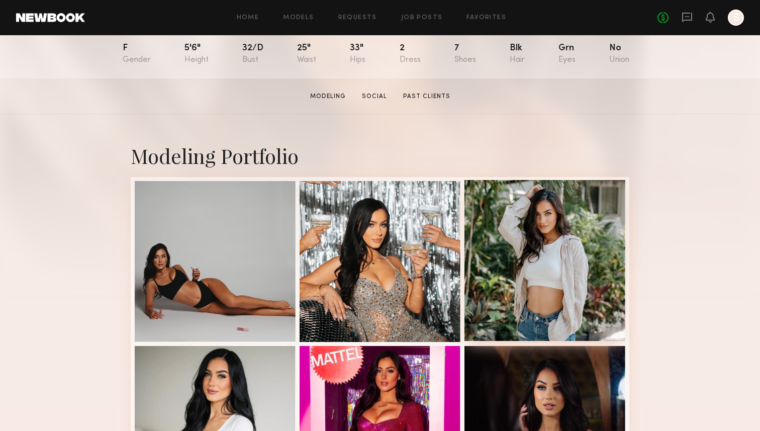
click at [541, 227] on div at bounding box center [545, 260] width 161 height 161
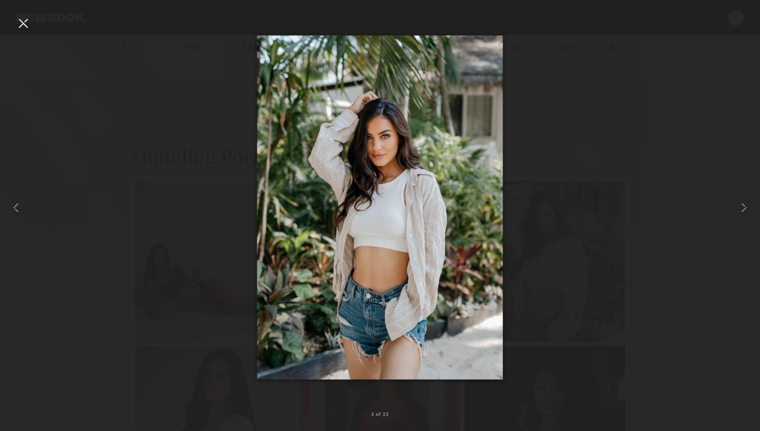
click at [22, 25] on div at bounding box center [23, 23] width 16 height 16
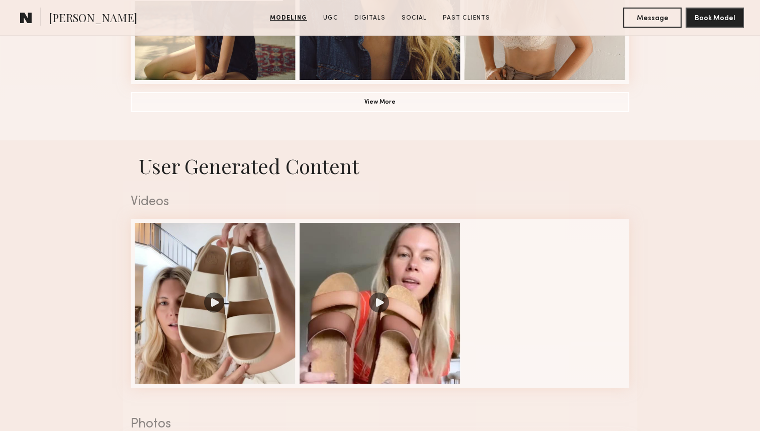
scroll to position [875, 0]
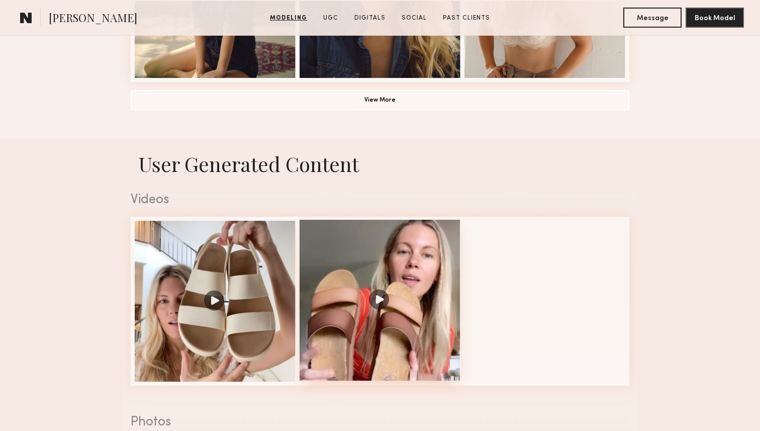
click at [321, 307] on div at bounding box center [380, 300] width 161 height 161
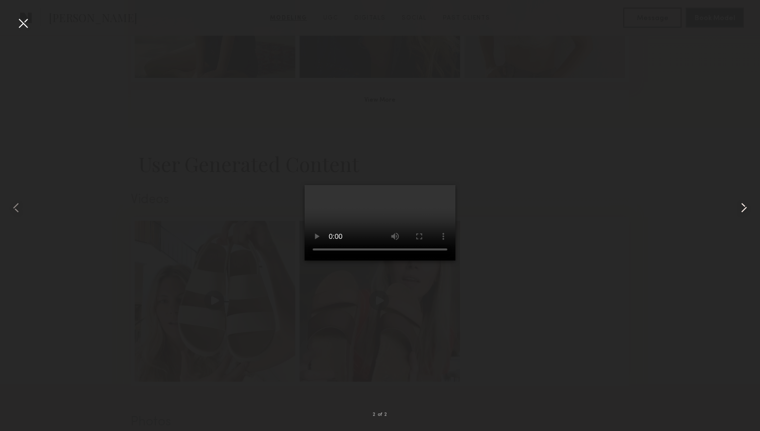
click at [743, 208] on common-icon at bounding box center [744, 208] width 16 height 16
click at [19, 21] on div at bounding box center [23, 23] width 16 height 16
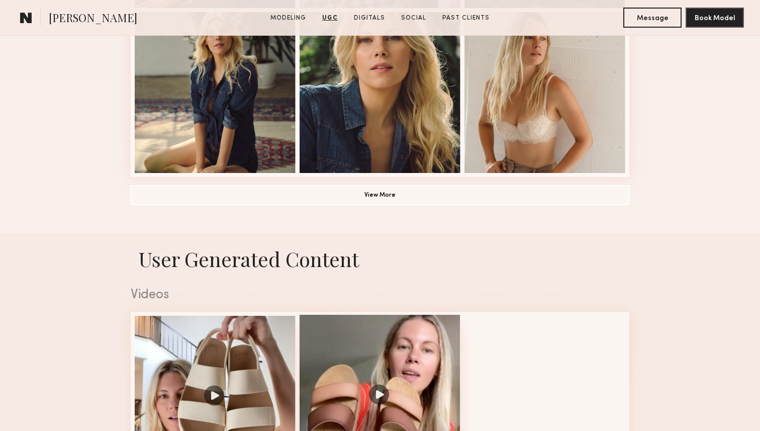
scroll to position [732, 0]
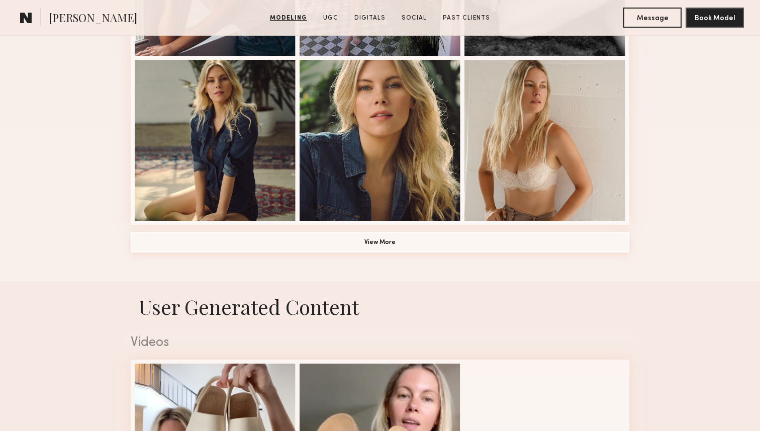
click at [369, 240] on button "View More" at bounding box center [380, 242] width 499 height 20
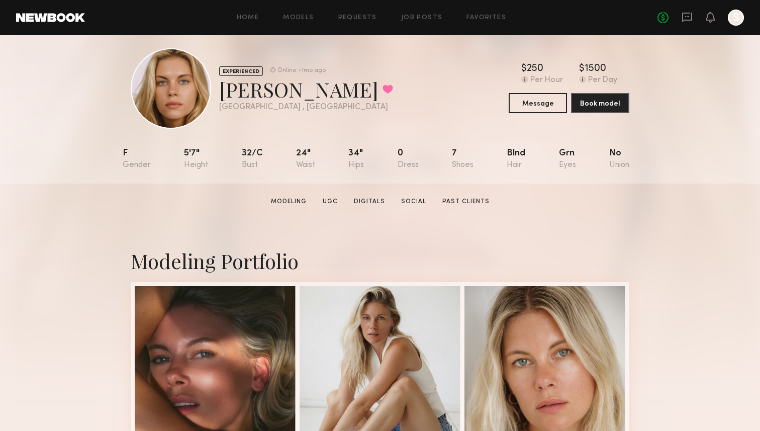
scroll to position [9, 0]
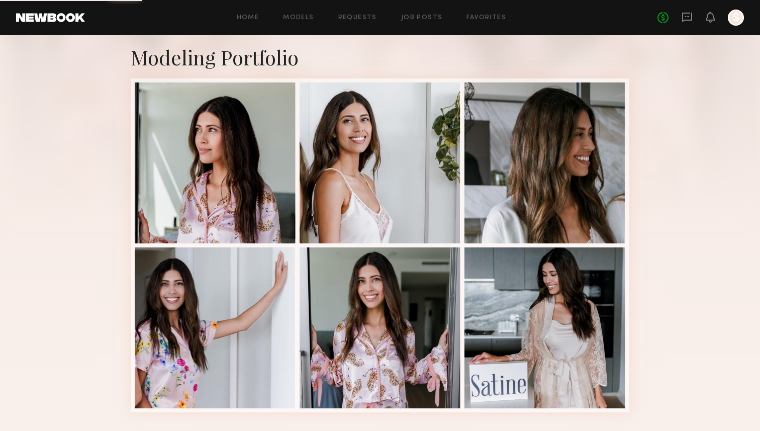
scroll to position [233, 0]
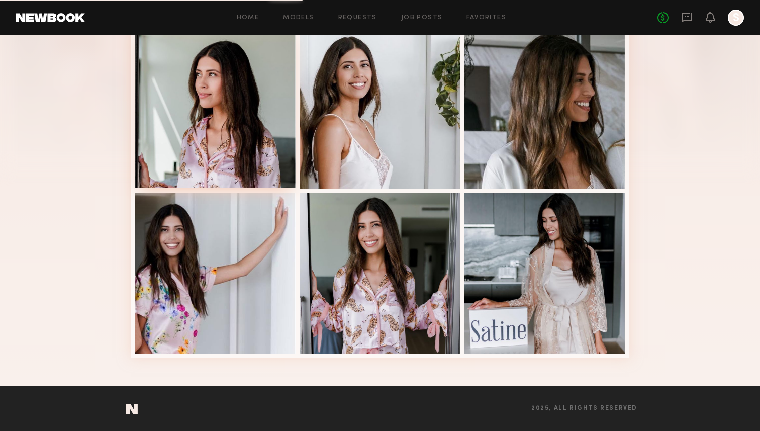
click at [204, 147] on div at bounding box center [215, 107] width 161 height 161
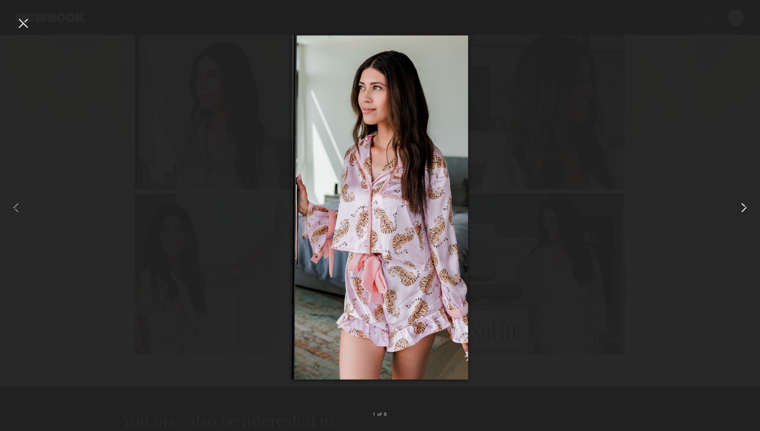
click at [742, 207] on common-icon at bounding box center [744, 208] width 16 height 16
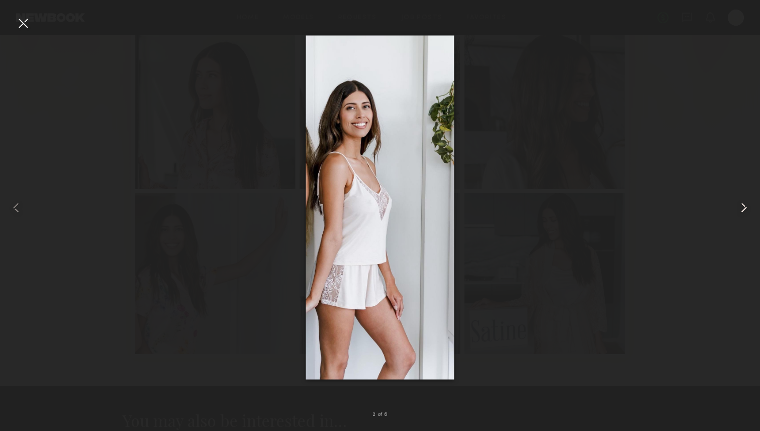
click at [742, 207] on common-icon at bounding box center [744, 208] width 16 height 16
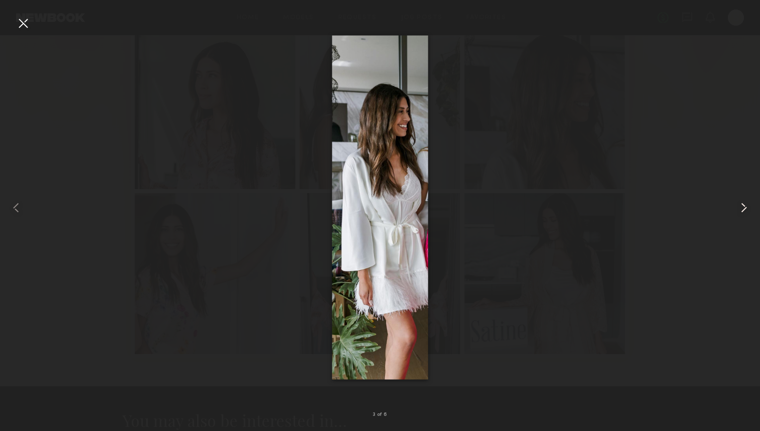
click at [742, 207] on common-icon at bounding box center [744, 208] width 16 height 16
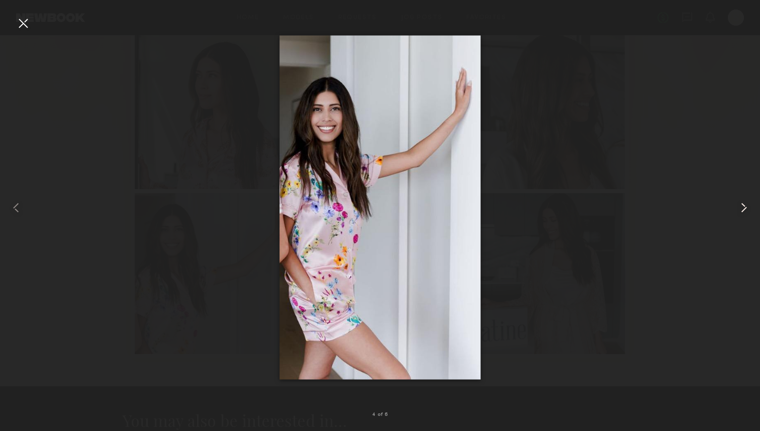
click at [742, 207] on common-icon at bounding box center [744, 208] width 16 height 16
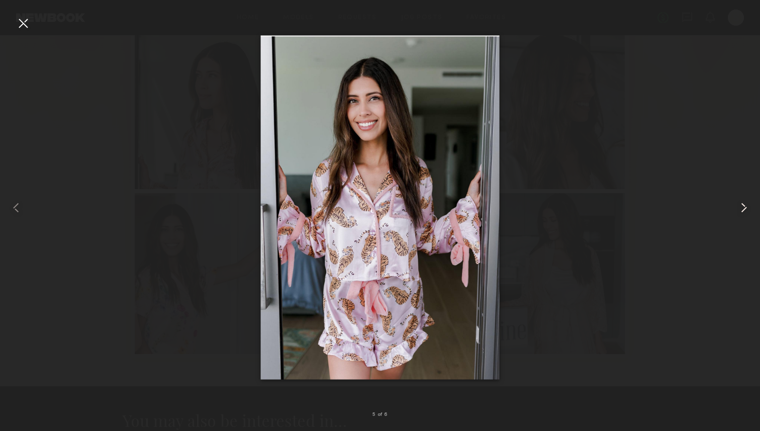
click at [742, 207] on common-icon at bounding box center [744, 208] width 16 height 16
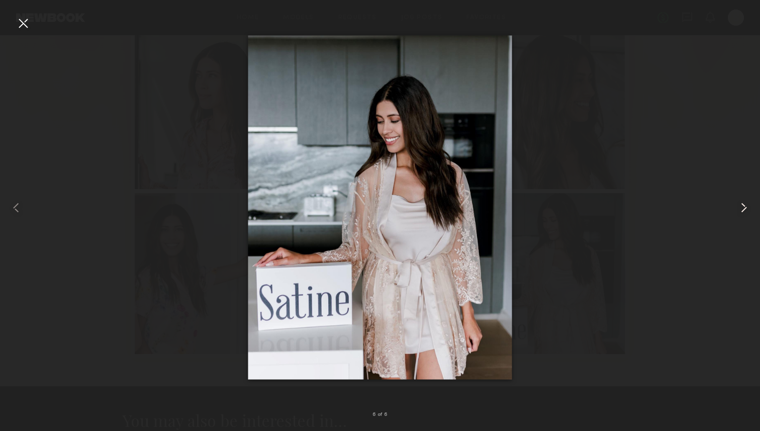
click at [742, 207] on common-icon at bounding box center [744, 208] width 16 height 16
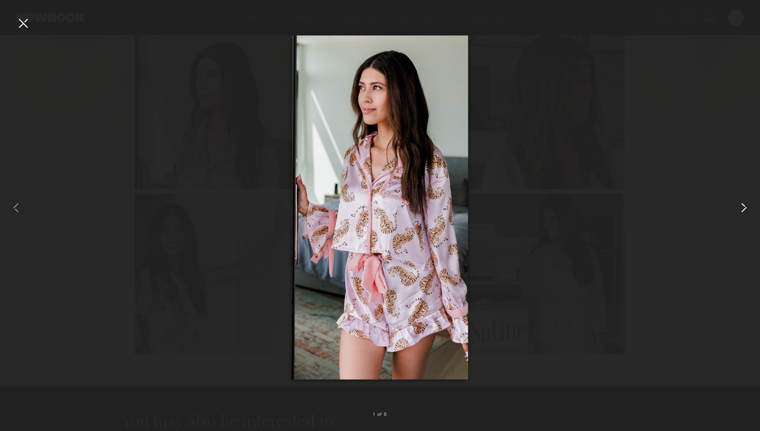
click at [742, 207] on common-icon at bounding box center [744, 208] width 16 height 16
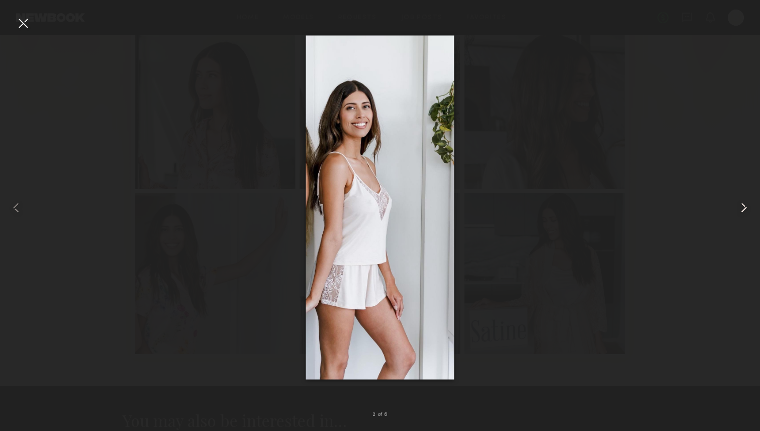
click at [742, 207] on common-icon at bounding box center [744, 208] width 16 height 16
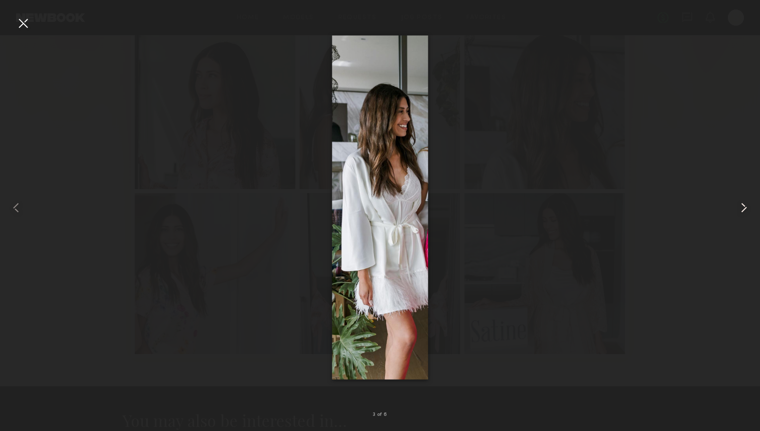
click at [742, 207] on common-icon at bounding box center [744, 208] width 16 height 16
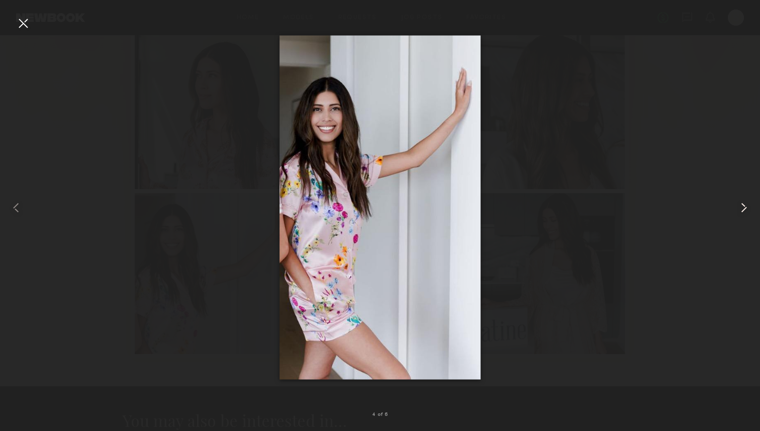
click at [742, 207] on common-icon at bounding box center [744, 208] width 16 height 16
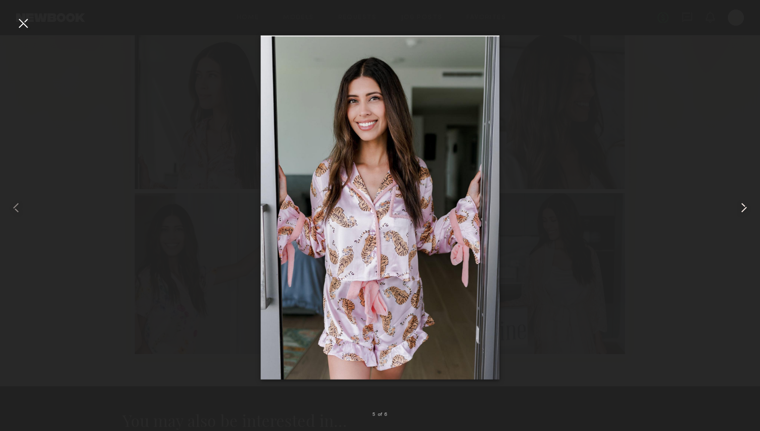
click at [742, 207] on common-icon at bounding box center [744, 208] width 16 height 16
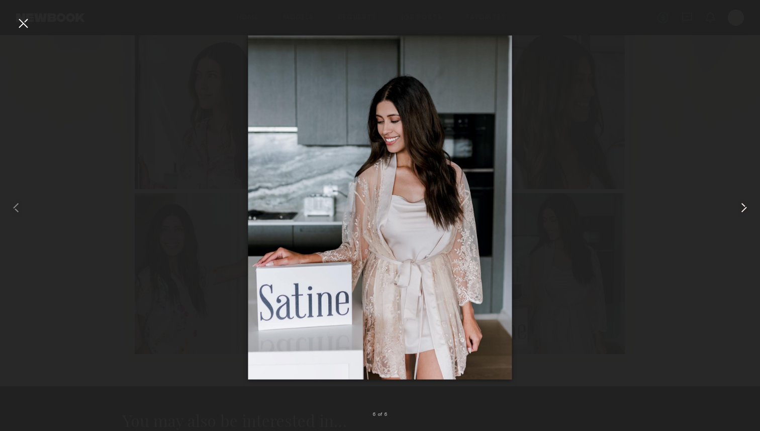
click at [742, 208] on common-icon at bounding box center [744, 208] width 16 height 16
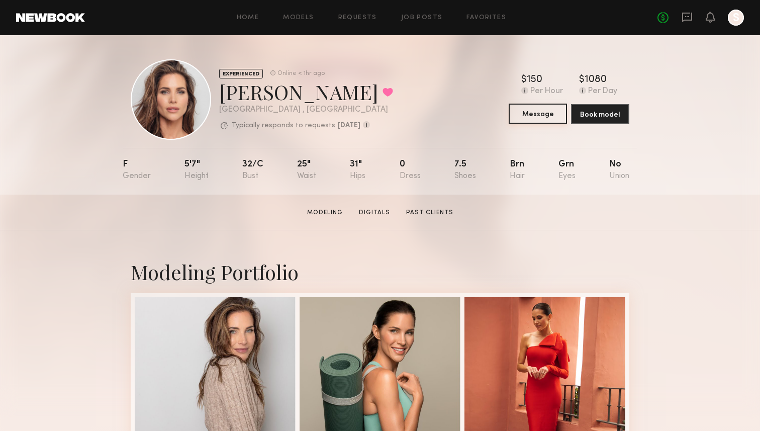
click at [551, 112] on button "Message" at bounding box center [538, 114] width 58 height 20
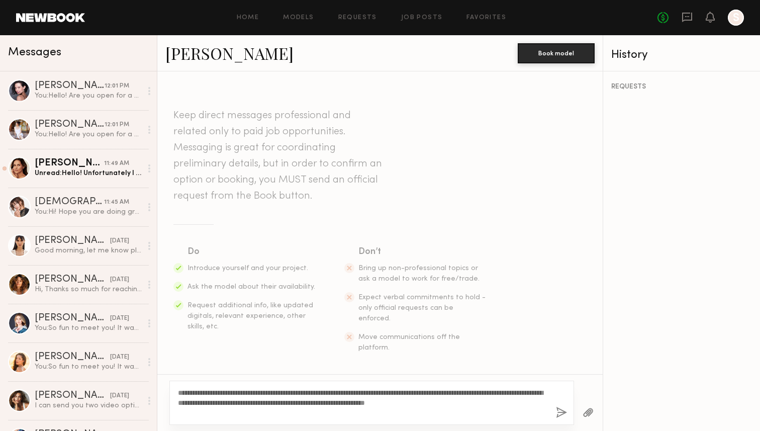
type textarea "**********"
click at [553, 410] on div "**********" at bounding box center [371, 403] width 405 height 44
click at [60, 173] on div "Unread: Hello! Unfortunately I am booked Wednesday until 1:30 pm. Is there anot…" at bounding box center [88, 173] width 107 height 10
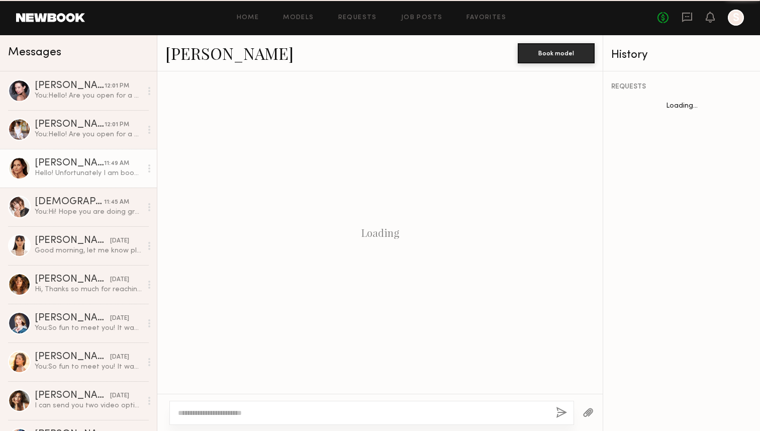
scroll to position [509, 0]
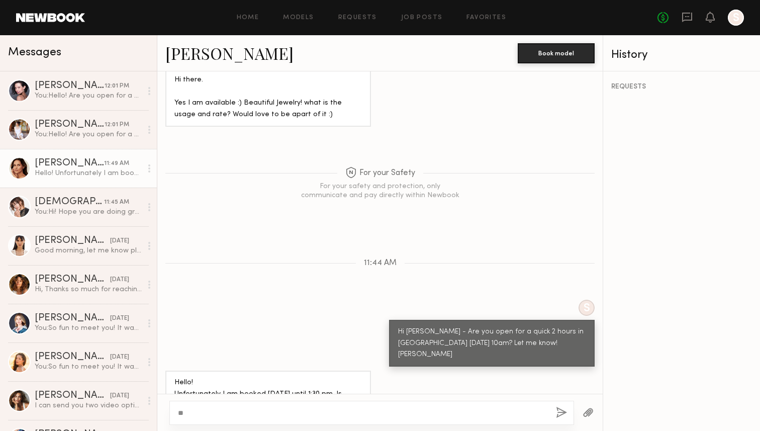
type textarea "*"
click at [177, 415] on div "**********" at bounding box center [371, 413] width 405 height 24
click at [180, 413] on textarea "**********" at bounding box center [363, 413] width 370 height 10
type textarea "**********"
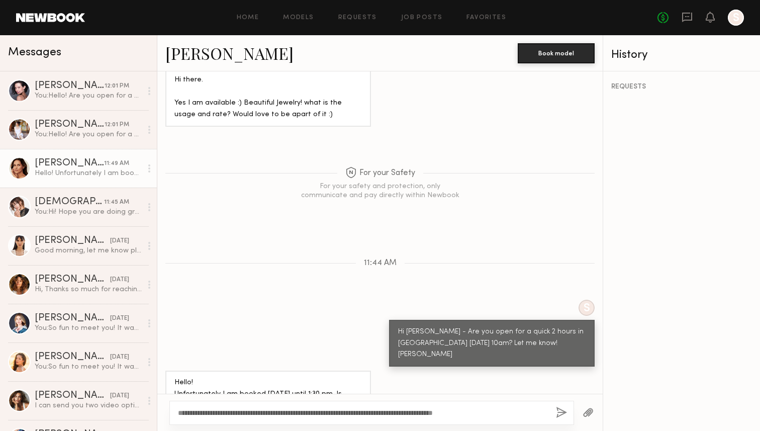
click at [561, 411] on button "button" at bounding box center [561, 413] width 11 height 13
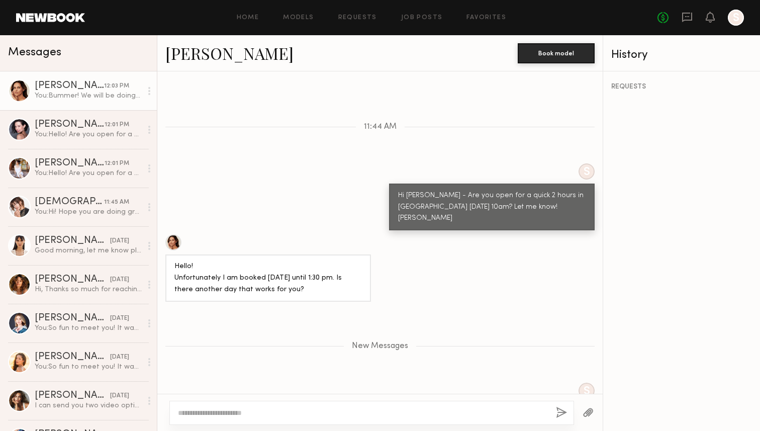
scroll to position [933, 0]
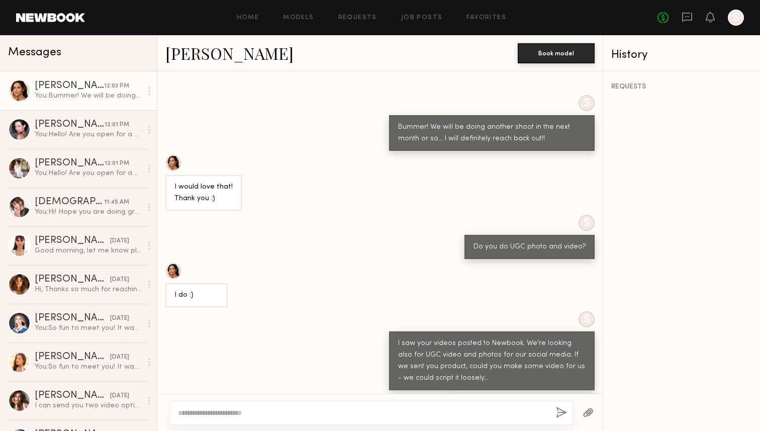
click at [74, 89] on div "Codie C." at bounding box center [69, 86] width 69 height 10
click at [253, 407] on div at bounding box center [371, 413] width 405 height 24
click at [82, 128] on div "Alizée G." at bounding box center [70, 125] width 70 height 10
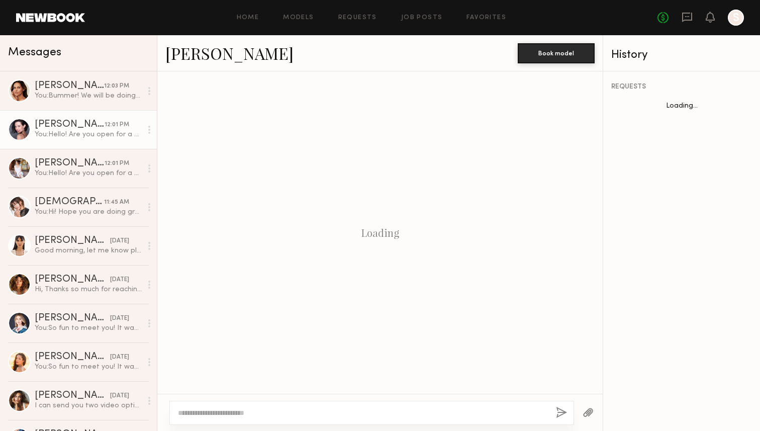
scroll to position [1116, 0]
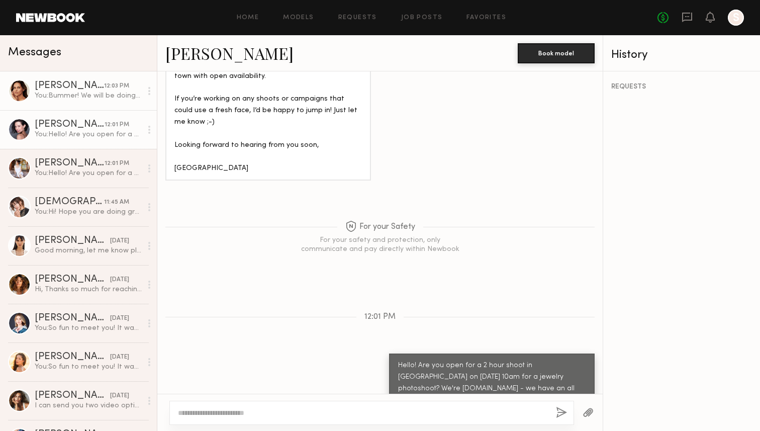
click at [61, 87] on div "[PERSON_NAME]" at bounding box center [69, 86] width 69 height 10
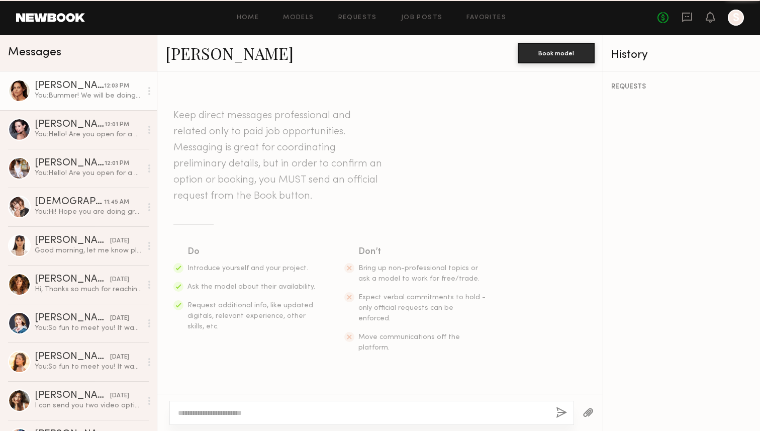
scroll to position [907, 0]
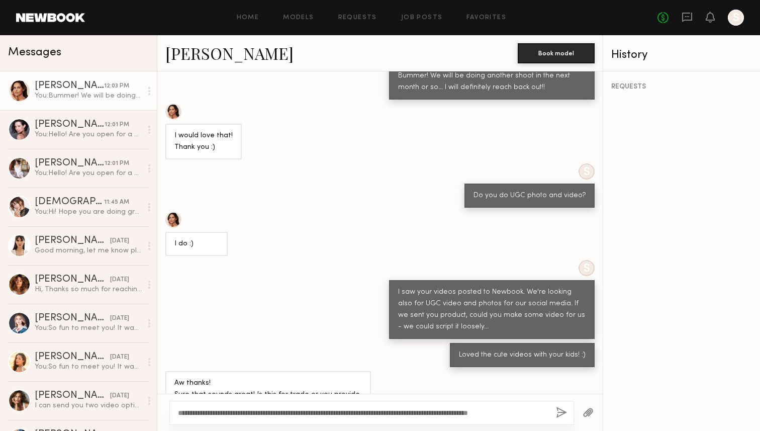
drag, startPoint x: 493, startPoint y: 414, endPoint x: 550, endPoint y: 413, distance: 56.3
click at [551, 415] on div "**********" at bounding box center [371, 413] width 405 height 24
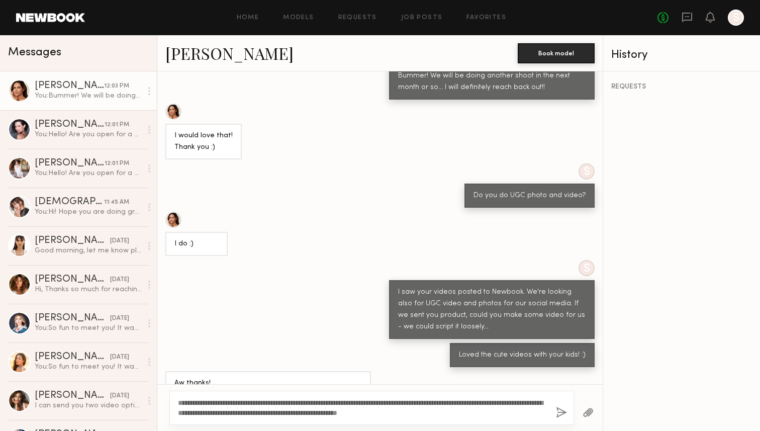
click at [478, 413] on textarea "**********" at bounding box center [363, 408] width 370 height 20
click at [472, 415] on textarea "**********" at bounding box center [363, 408] width 370 height 20
click at [471, 414] on textarea "**********" at bounding box center [363, 408] width 370 height 20
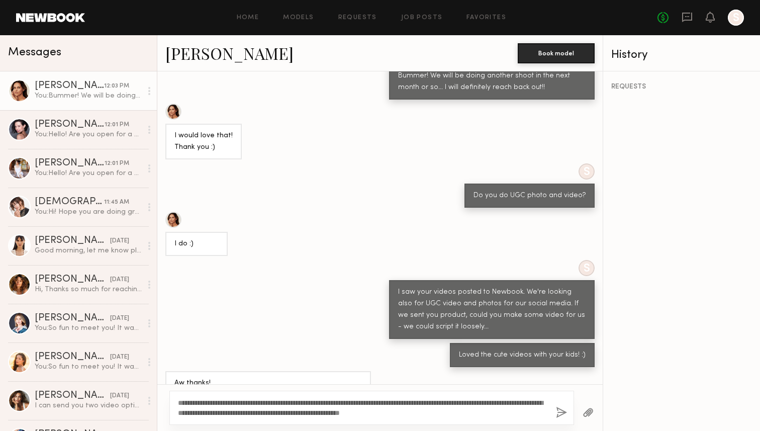
click at [478, 414] on textarea "**********" at bounding box center [363, 408] width 370 height 20
click at [500, 416] on textarea "**********" at bounding box center [363, 408] width 370 height 20
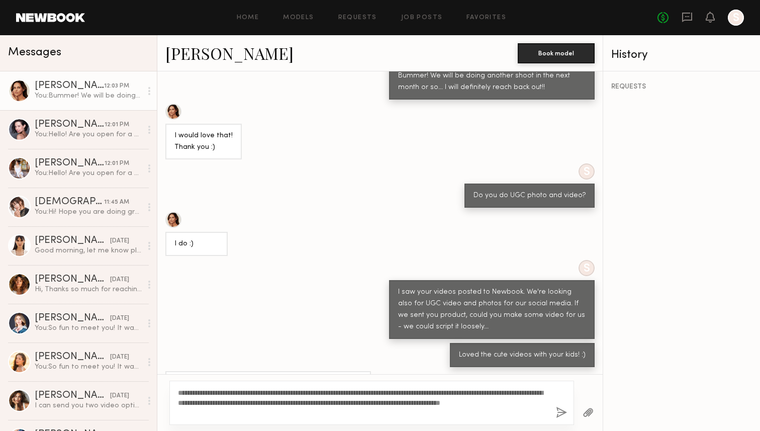
type textarea "**********"
click at [560, 410] on button "button" at bounding box center [561, 413] width 11 height 13
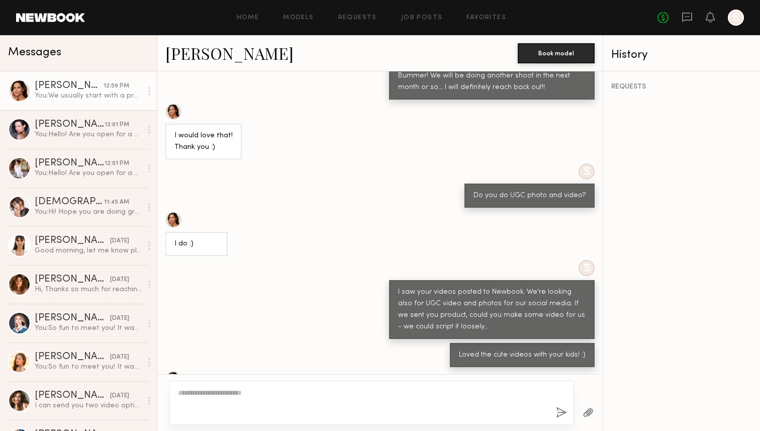
scroll to position [1002, 0]
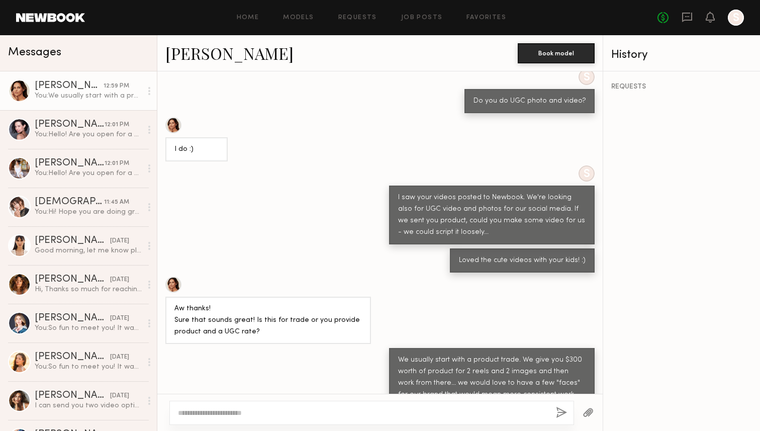
click at [245, 416] on textarea at bounding box center [363, 413] width 370 height 10
click at [207, 411] on textarea at bounding box center [363, 413] width 370 height 10
click at [25, 118] on link "[PERSON_NAME] 12:01 PM You: Hello! Are you open for a 2 hour shoot in [GEOGRAPH…" at bounding box center [78, 129] width 157 height 39
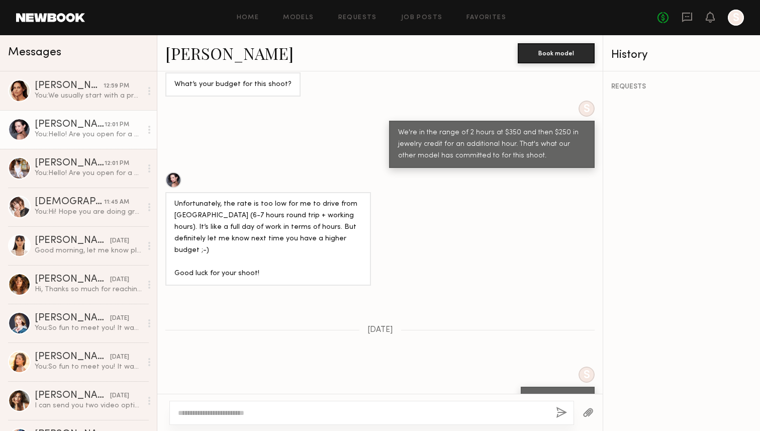
scroll to position [396, 0]
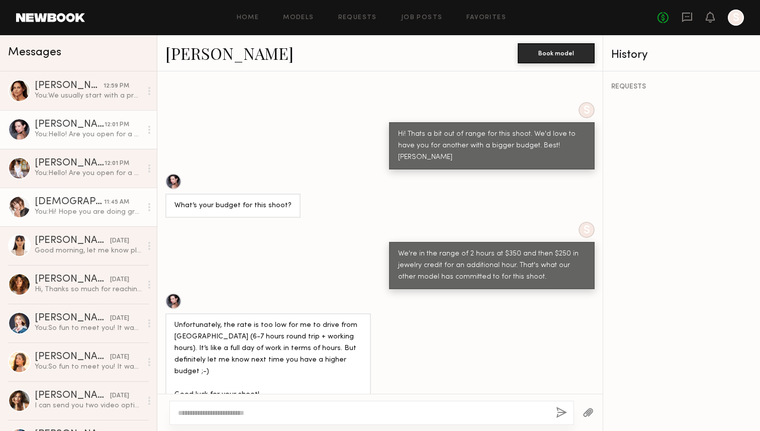
click at [66, 211] on div "You: Hi! Hope you are doing great!! Are you open for a shoot at 10am in San Die…" at bounding box center [88, 212] width 107 height 10
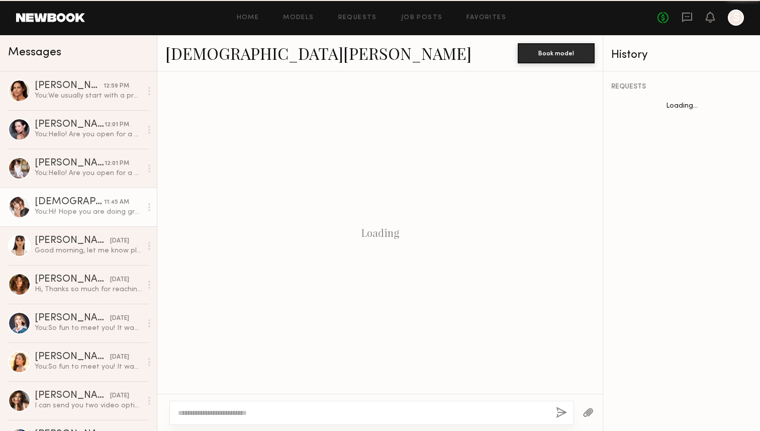
scroll to position [1368, 0]
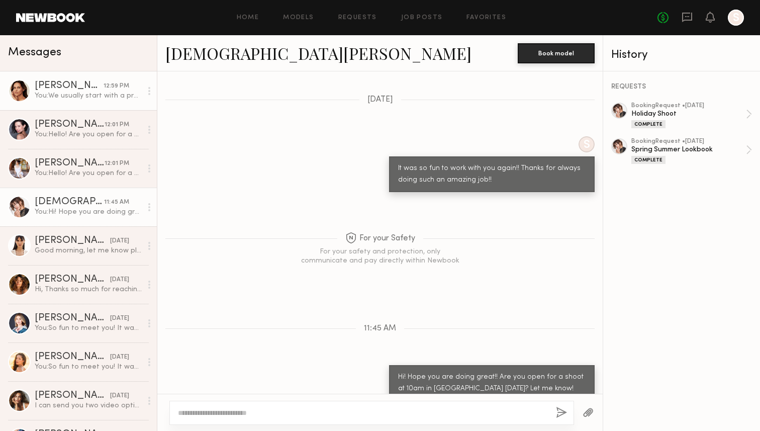
click at [55, 86] on div "[PERSON_NAME]" at bounding box center [69, 86] width 69 height 10
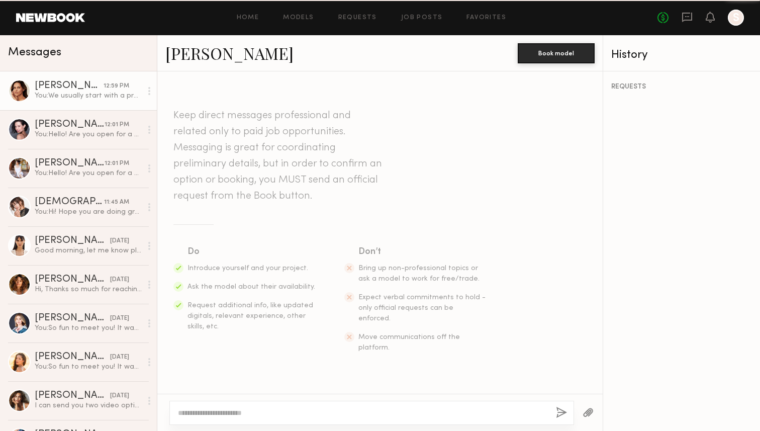
scroll to position [1002, 0]
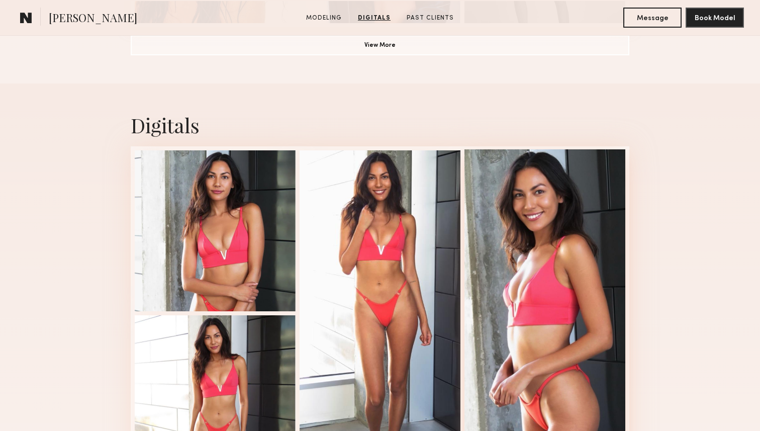
scroll to position [921, 0]
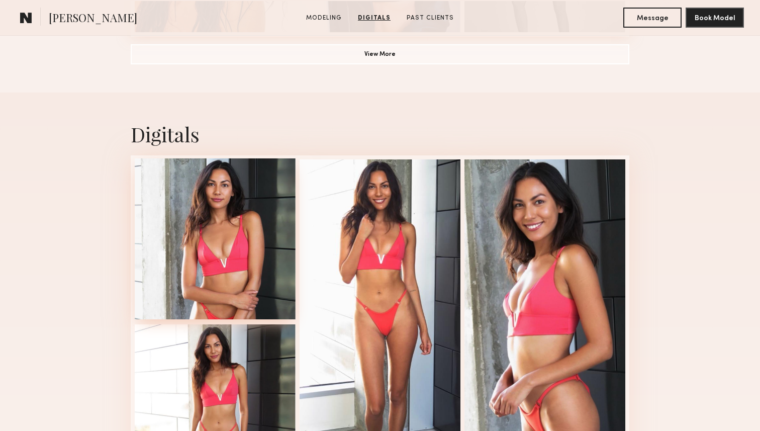
click at [201, 233] on div at bounding box center [215, 238] width 161 height 161
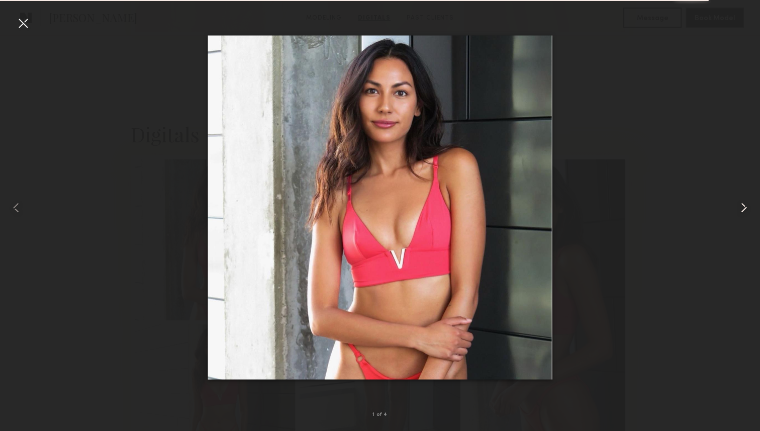
click at [738, 206] on common-icon at bounding box center [744, 208] width 16 height 16
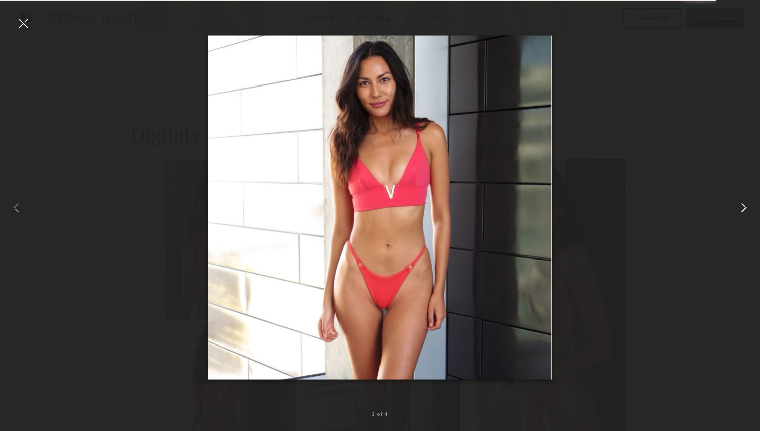
click at [738, 206] on common-icon at bounding box center [744, 208] width 16 height 16
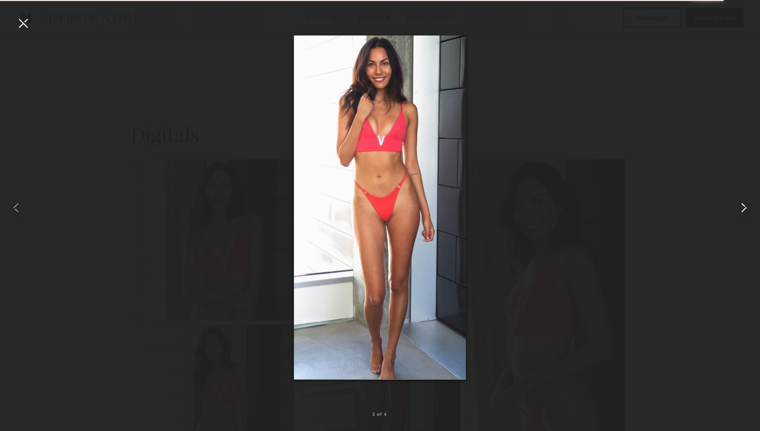
click at [738, 206] on common-icon at bounding box center [744, 208] width 16 height 16
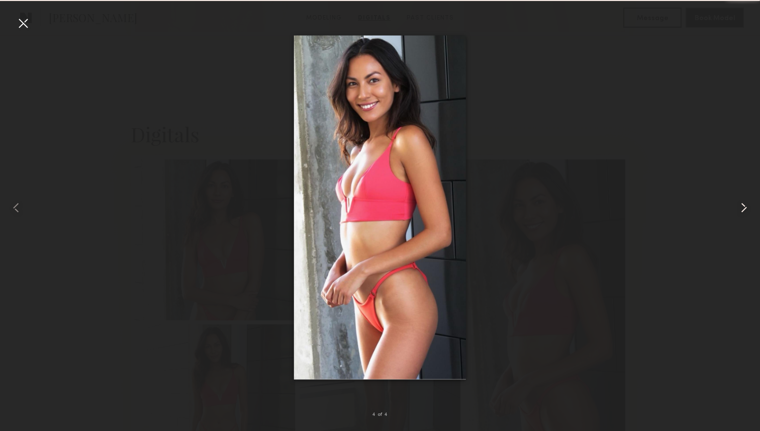
click at [738, 206] on common-icon at bounding box center [744, 208] width 16 height 16
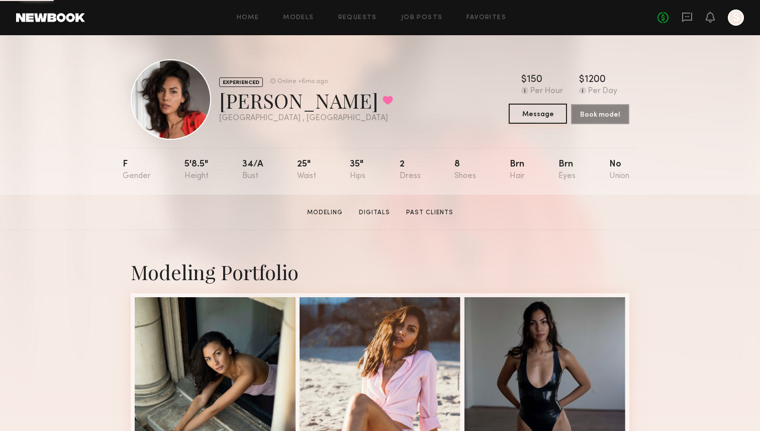
click at [531, 112] on button "Message" at bounding box center [538, 114] width 58 height 20
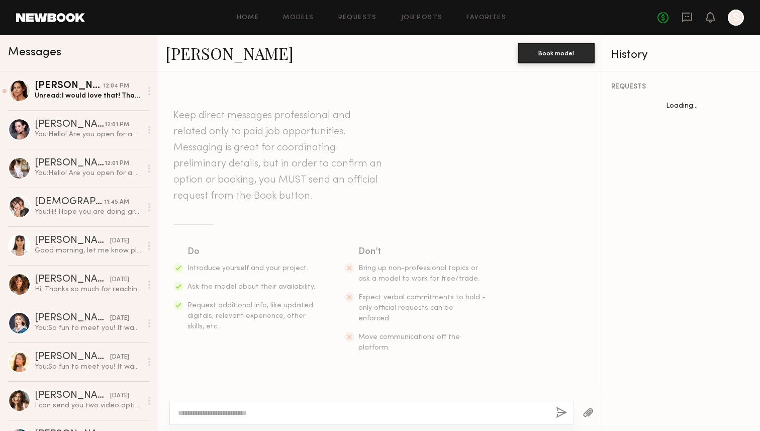
scroll to position [1099, 0]
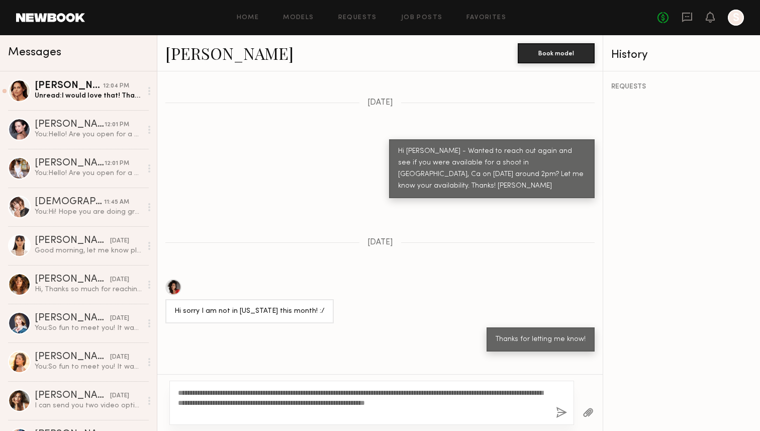
type textarea "**********"
click at [563, 412] on button "button" at bounding box center [561, 413] width 11 height 13
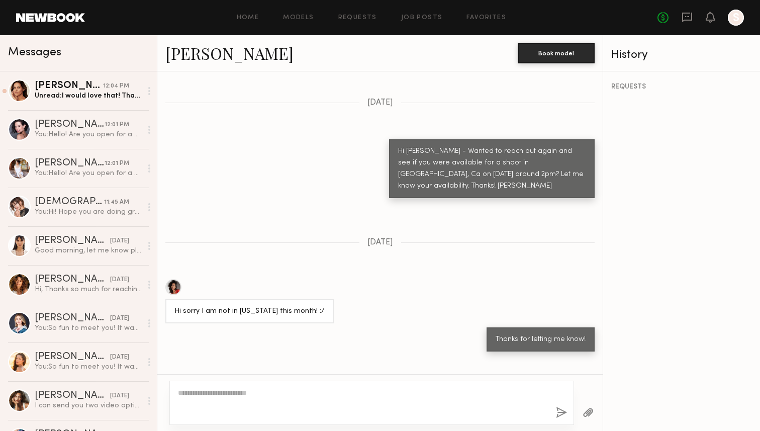
scroll to position [1346, 0]
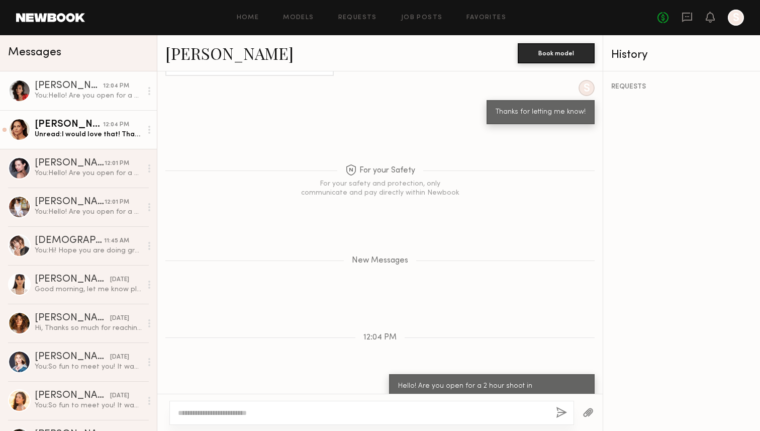
click at [124, 125] on div "12:04 PM" at bounding box center [116, 125] width 26 height 10
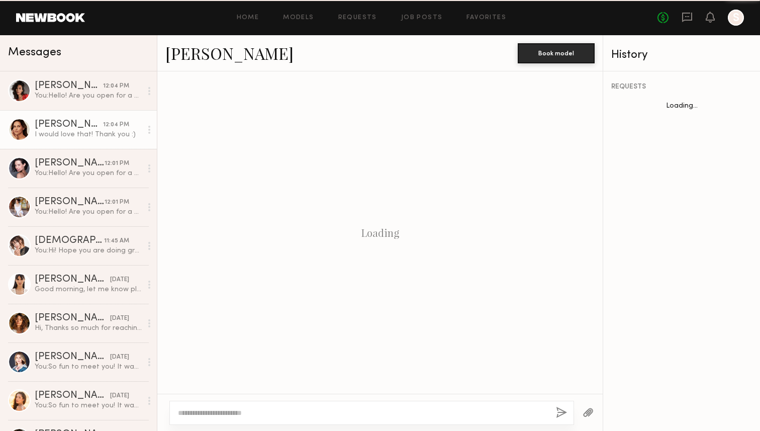
scroll to position [628, 0]
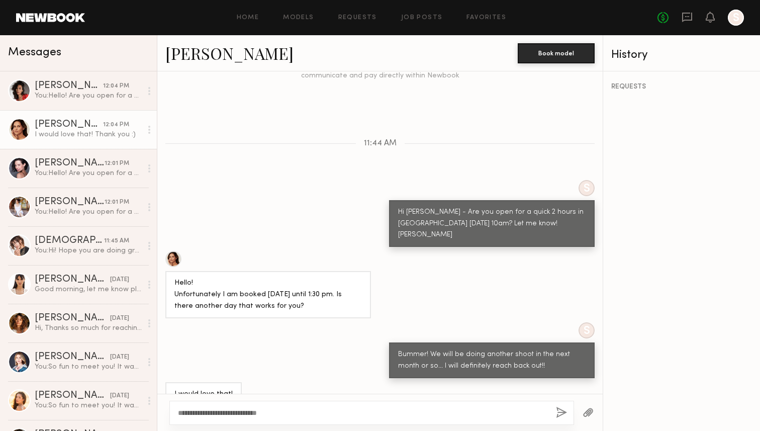
type textarea "**********"
click at [559, 411] on button "button" at bounding box center [561, 413] width 11 height 13
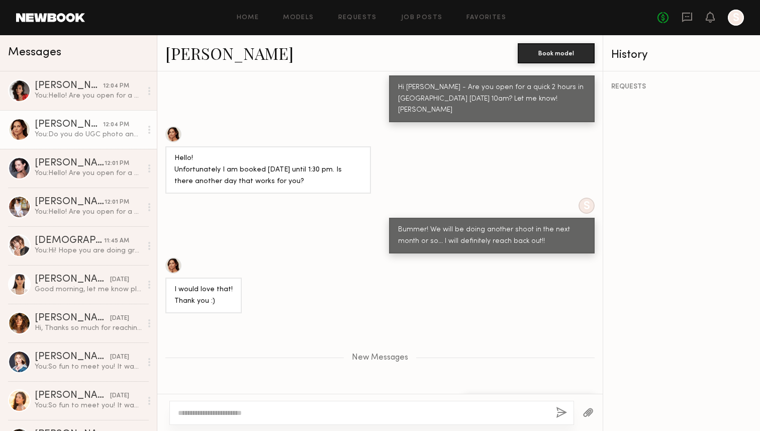
click at [269, 415] on textarea at bounding box center [363, 413] width 370 height 10
type textarea "**********"
click at [356, 416] on textarea "**********" at bounding box center [363, 413] width 370 height 10
click at [356, 415] on textarea "**********" at bounding box center [363, 413] width 370 height 10
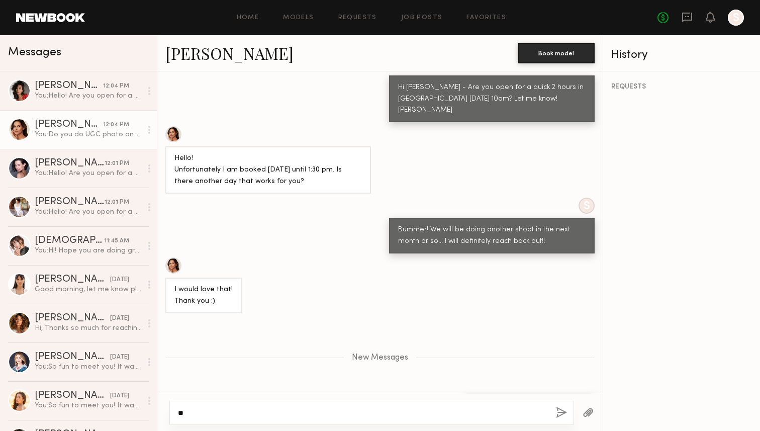
type textarea "*"
type textarea "**"
click at [49, 130] on div "You: Do you do UGC photo and video?" at bounding box center [88, 135] width 107 height 10
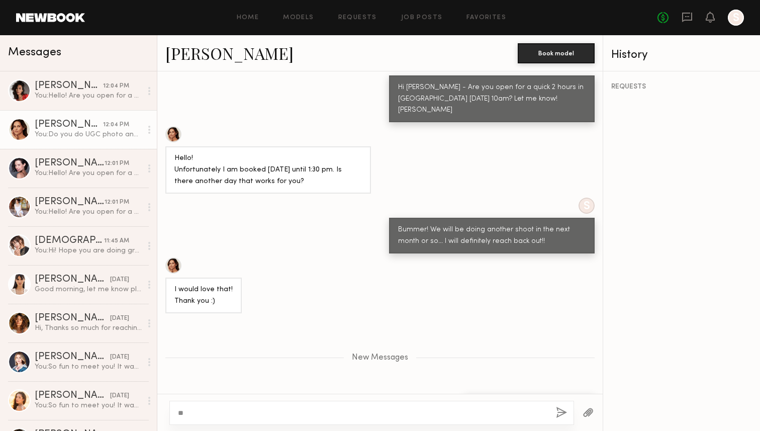
click at [188, 56] on link "[PERSON_NAME]" at bounding box center [229, 53] width 128 height 22
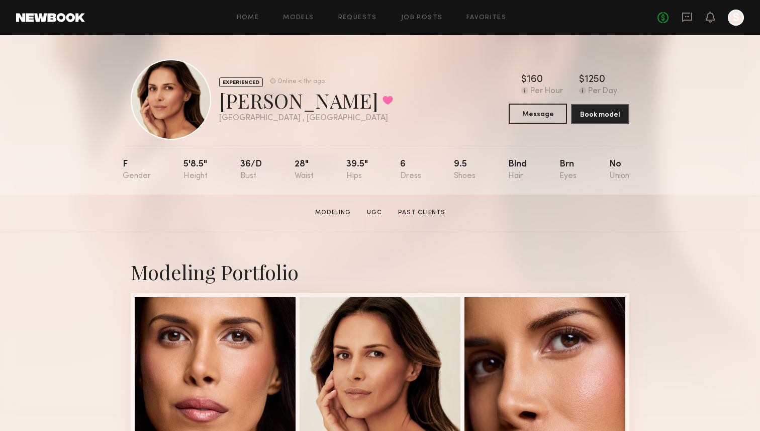
click at [541, 116] on button "Message" at bounding box center [538, 114] width 58 height 20
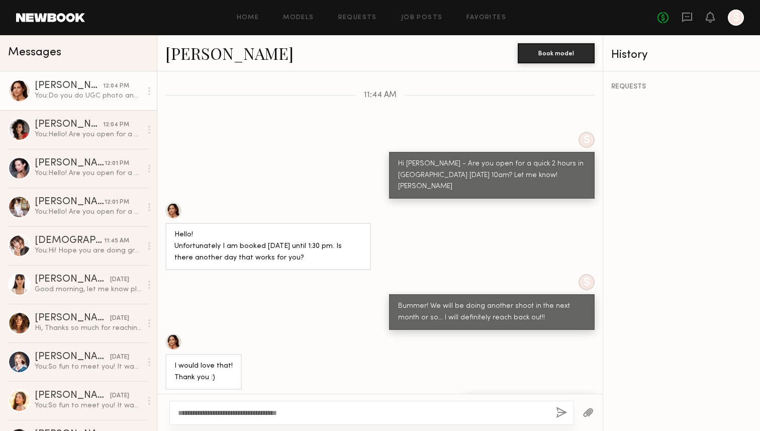
scroll to position [801, 0]
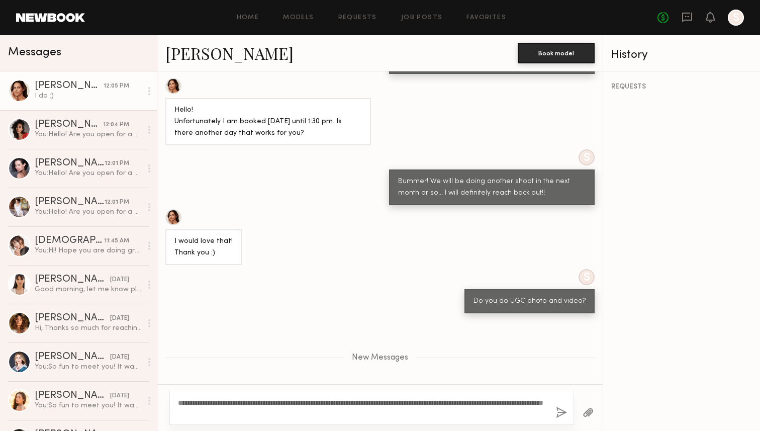
drag, startPoint x: 217, startPoint y: 412, endPoint x: 332, endPoint y: 420, distance: 115.5
click at [331, 420] on div "**********" at bounding box center [371, 408] width 405 height 34
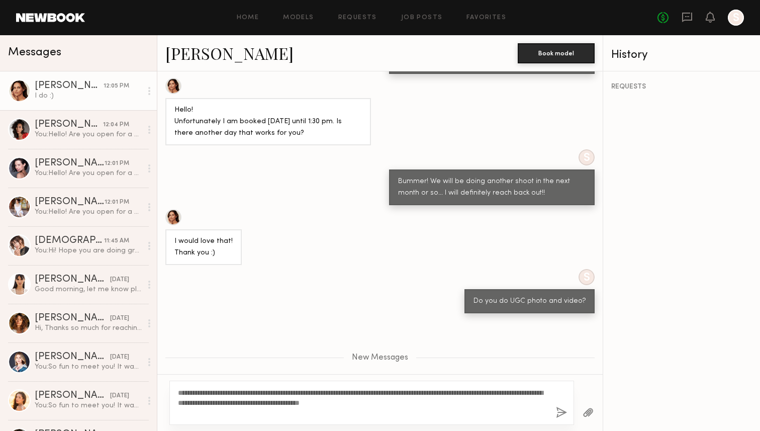
type textarea "**********"
click at [568, 414] on div "**********" at bounding box center [371, 403] width 405 height 44
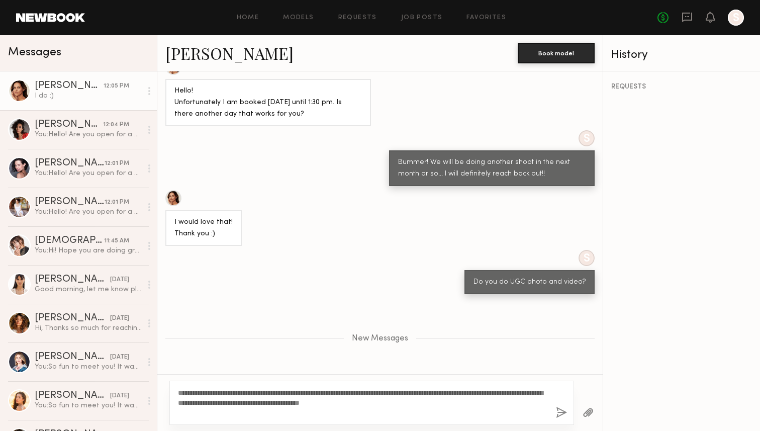
click at [560, 410] on button "button" at bounding box center [561, 413] width 11 height 13
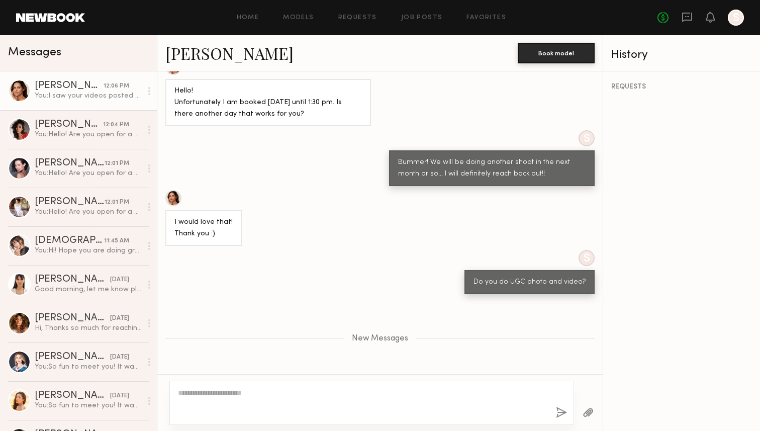
scroll to position [884, 0]
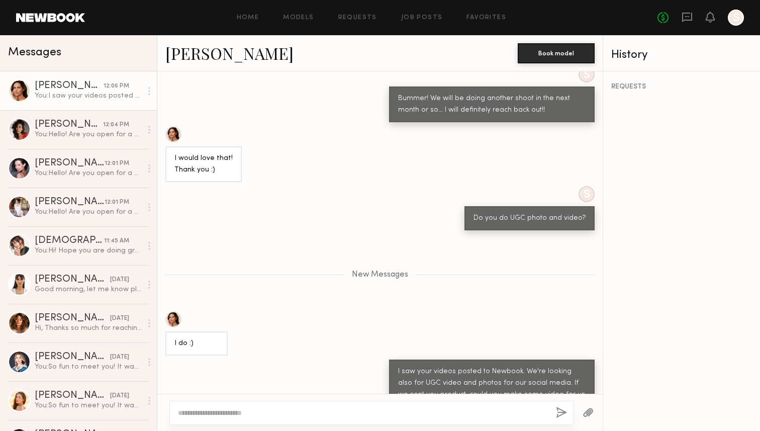
click at [291, 412] on textarea at bounding box center [363, 413] width 370 height 10
type textarea "**********"
click at [188, 54] on link "[PERSON_NAME]" at bounding box center [229, 53] width 128 height 22
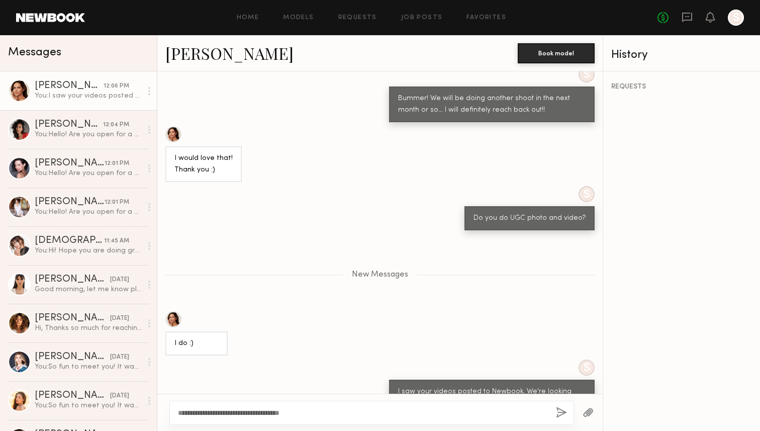
scroll to position [933, 0]
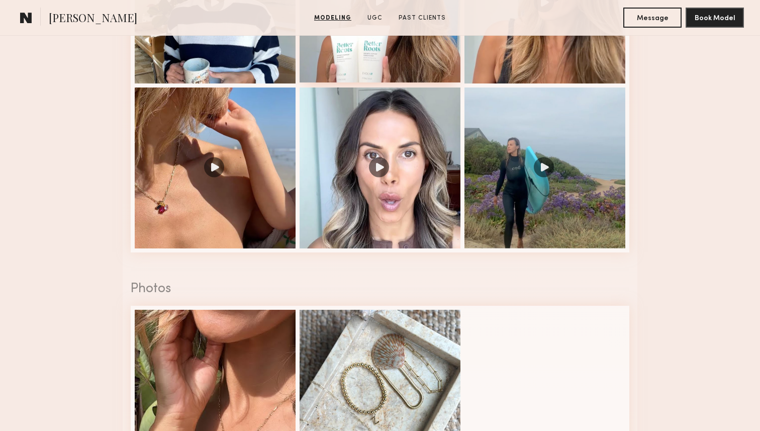
scroll to position [1175, 0]
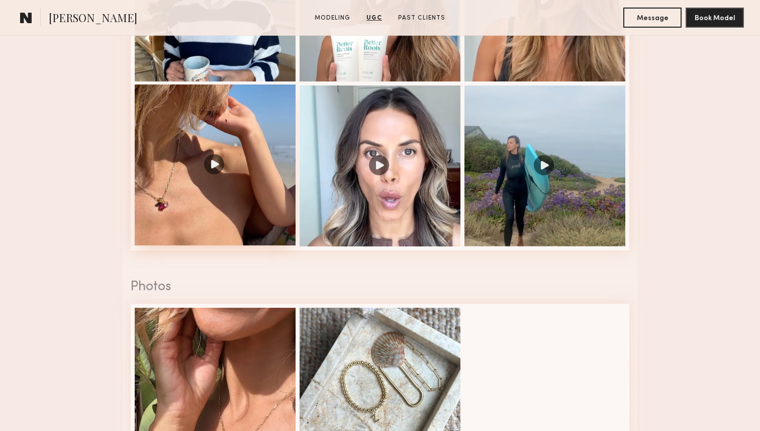
click at [230, 174] on div at bounding box center [215, 164] width 161 height 161
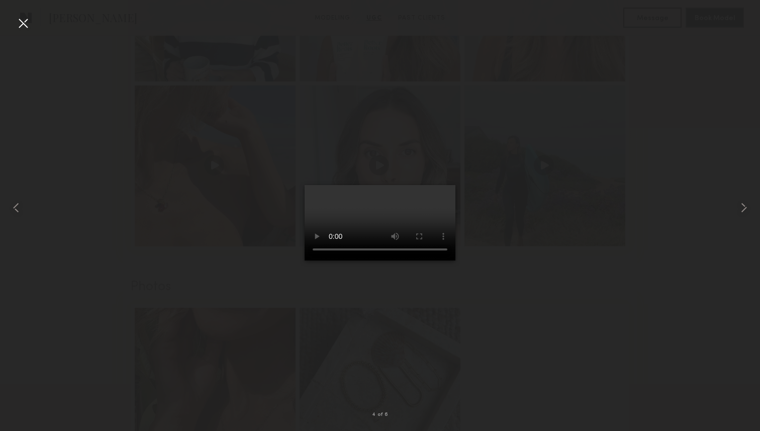
click at [22, 23] on div at bounding box center [23, 23] width 16 height 16
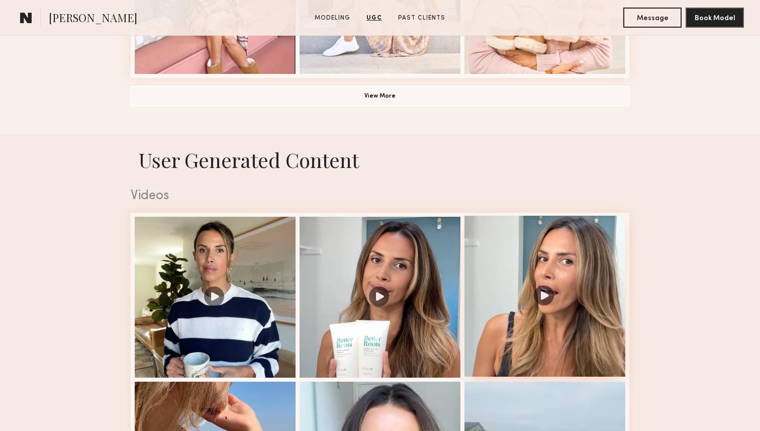
scroll to position [601, 0]
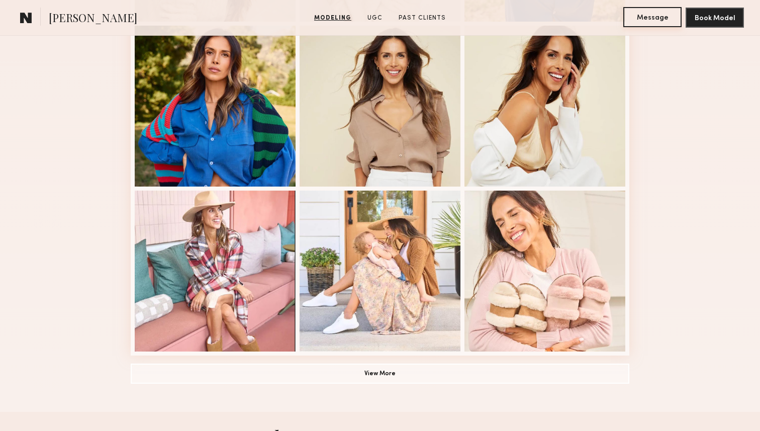
click at [679, 20] on button "Message" at bounding box center [652, 17] width 58 height 20
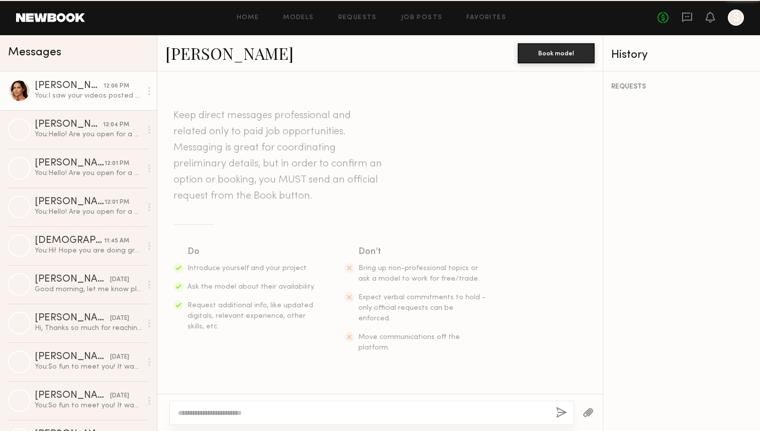
scroll to position [808, 0]
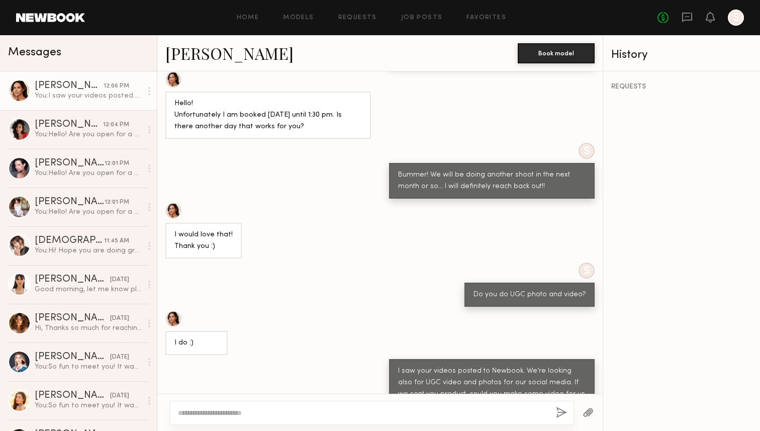
click at [282, 412] on textarea at bounding box center [363, 413] width 370 height 10
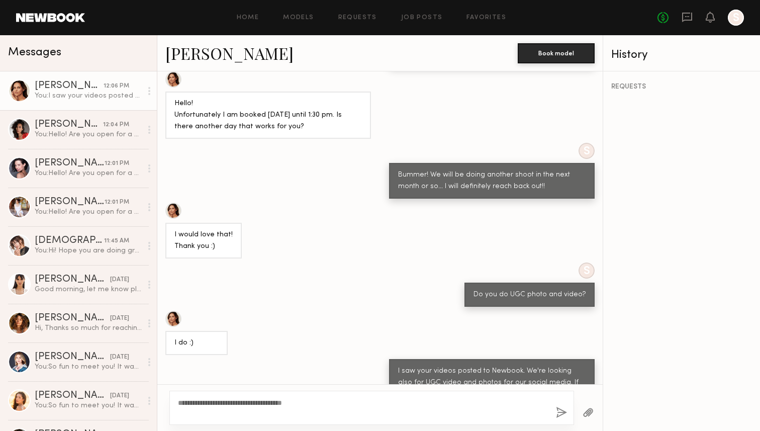
type textarea "**********"
click at [564, 410] on button "button" at bounding box center [561, 413] width 11 height 13
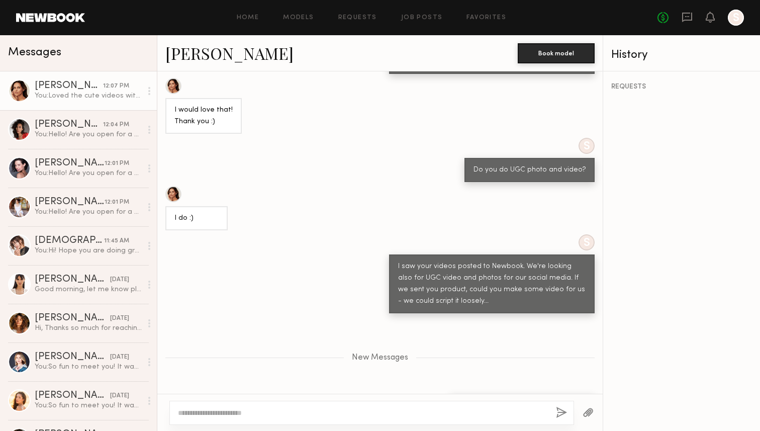
click at [185, 410] on textarea at bounding box center [363, 413] width 370 height 10
click at [293, 414] on textarea "**********" at bounding box center [363, 413] width 370 height 10
type textarea "**********"
click at [492, 418] on div "**********" at bounding box center [371, 413] width 405 height 24
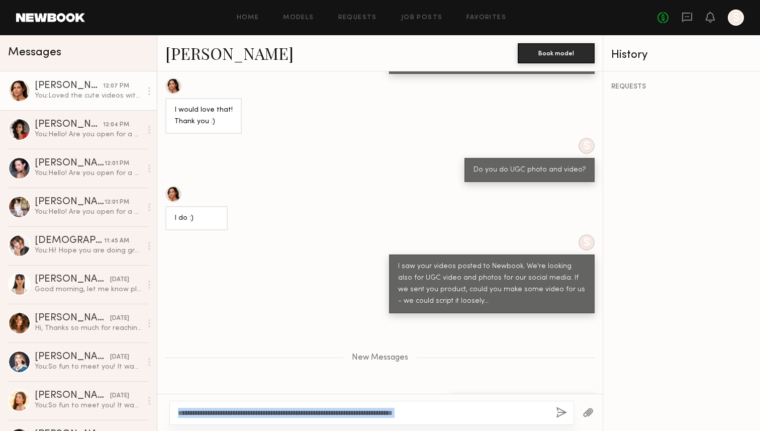
click at [492, 418] on div "**********" at bounding box center [371, 413] width 405 height 24
click at [468, 417] on textarea "**********" at bounding box center [363, 413] width 370 height 10
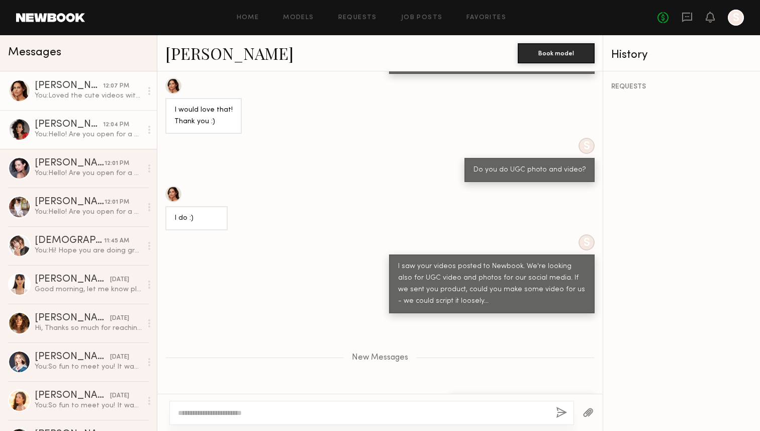
click at [58, 124] on div "[PERSON_NAME]" at bounding box center [69, 125] width 68 height 10
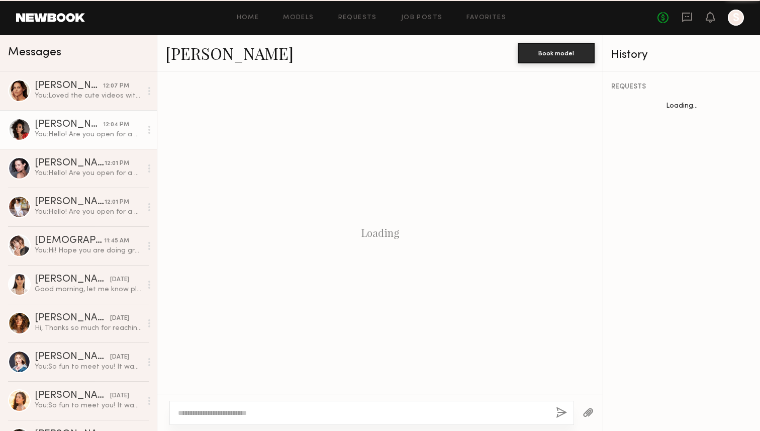
scroll to position [1270, 0]
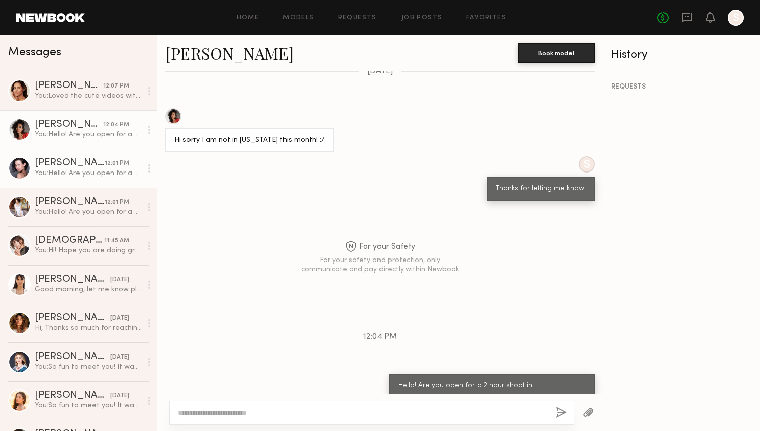
click at [70, 153] on link "Alizée G. 12:01 PM You: Hello! Are you open for a 2 hour shoot in San Diego on …" at bounding box center [78, 168] width 157 height 39
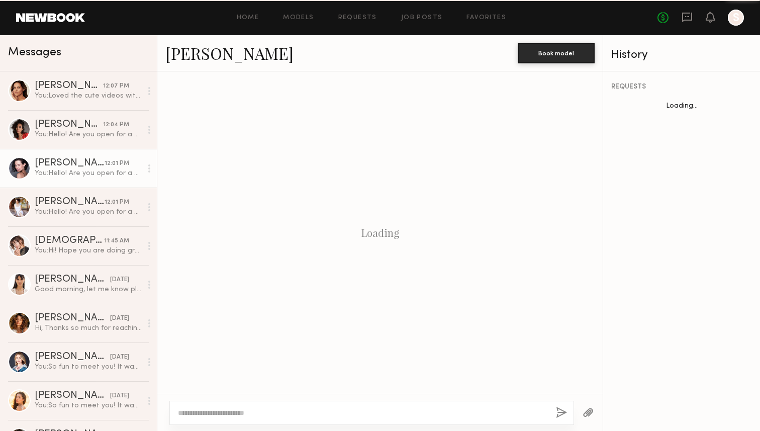
scroll to position [1116, 0]
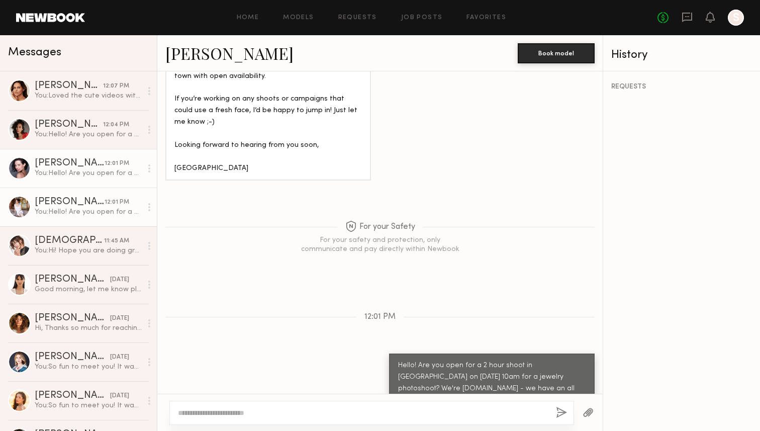
click at [72, 206] on div "[PERSON_NAME]" at bounding box center [70, 202] width 70 height 10
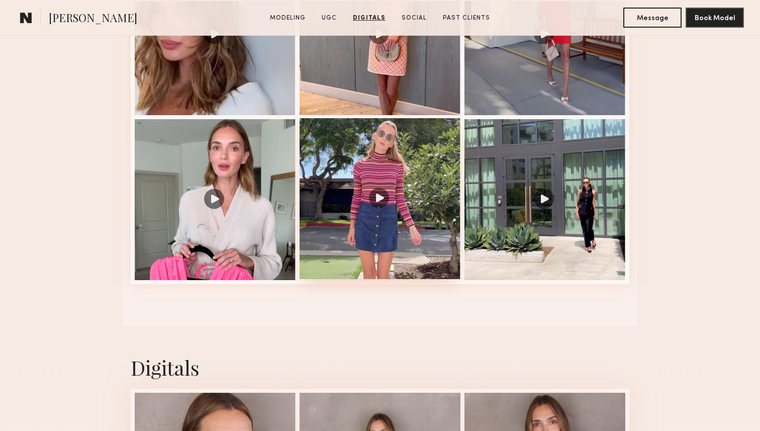
scroll to position [1107, 0]
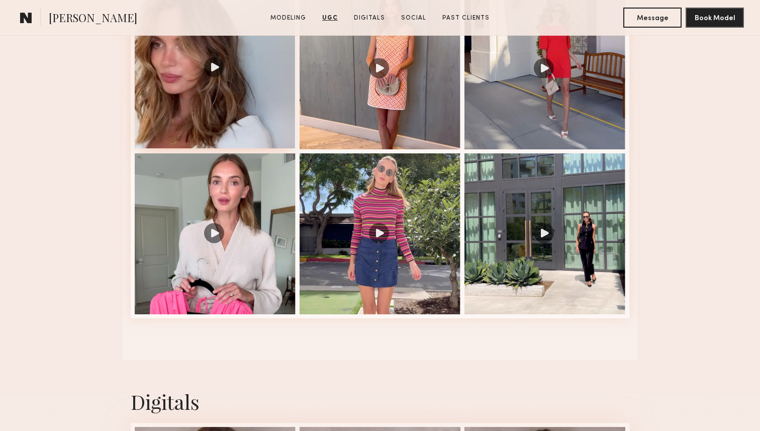
click at [225, 119] on div at bounding box center [215, 67] width 161 height 161
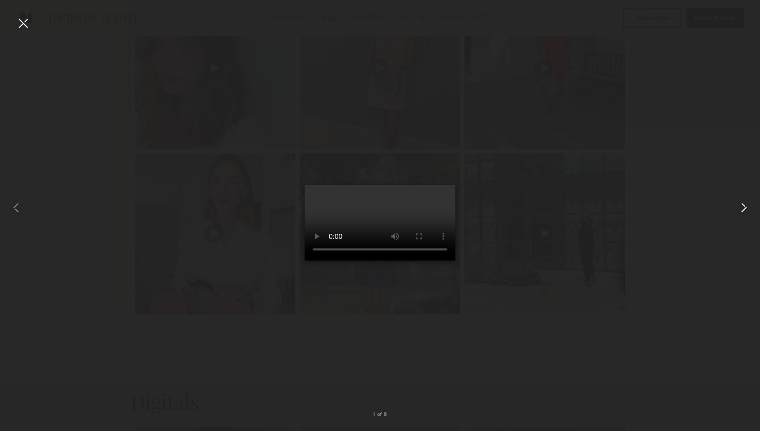
click at [744, 205] on common-icon at bounding box center [744, 208] width 16 height 16
click at [741, 205] on common-icon at bounding box center [744, 208] width 16 height 16
click at [741, 204] on common-icon at bounding box center [744, 208] width 16 height 16
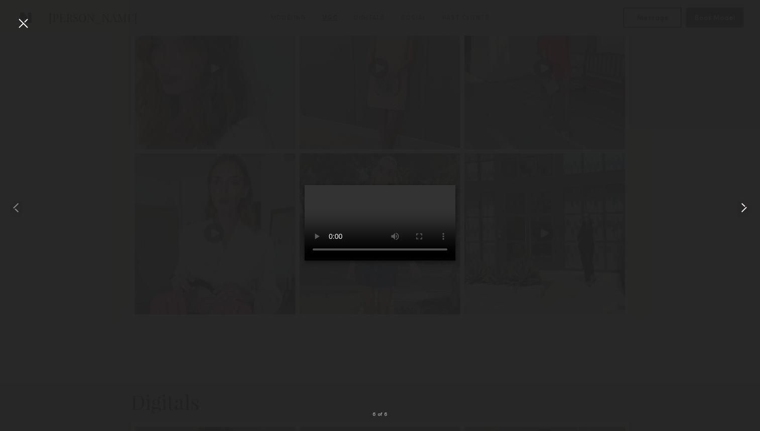
click at [741, 204] on common-icon at bounding box center [744, 208] width 16 height 16
click at [22, 22] on div at bounding box center [23, 23] width 16 height 16
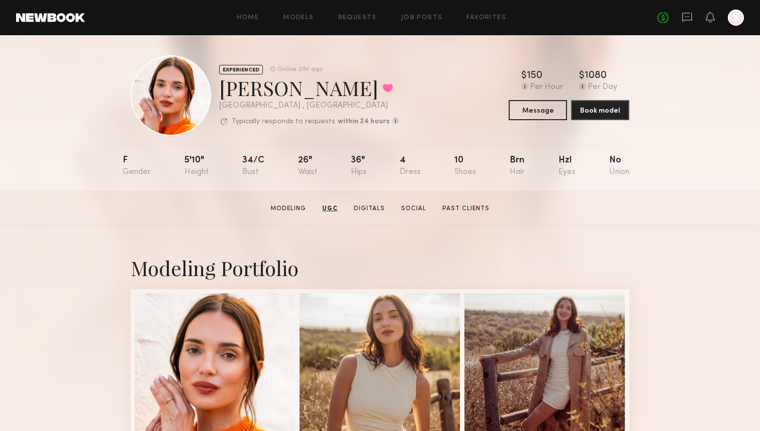
scroll to position [0, 0]
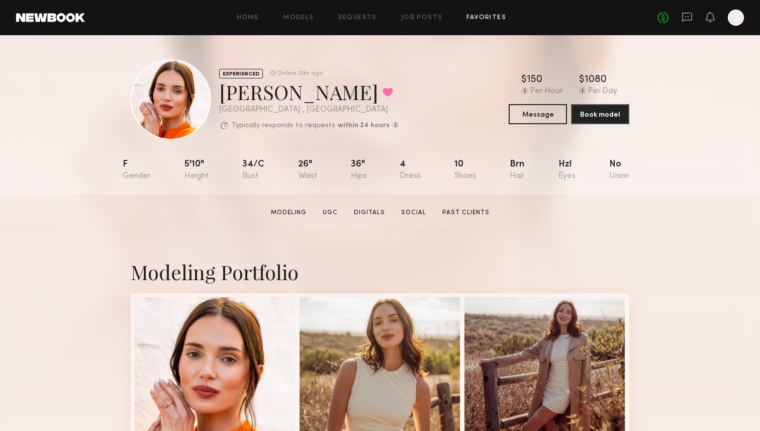
click at [486, 20] on link "Favorites" at bounding box center [487, 18] width 40 height 7
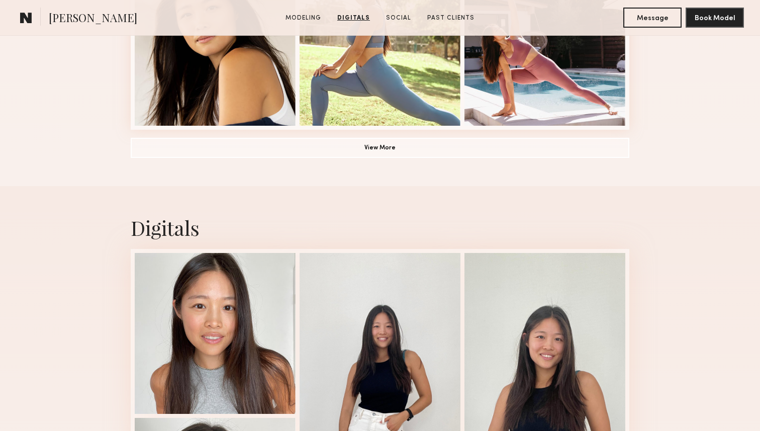
scroll to position [690, 0]
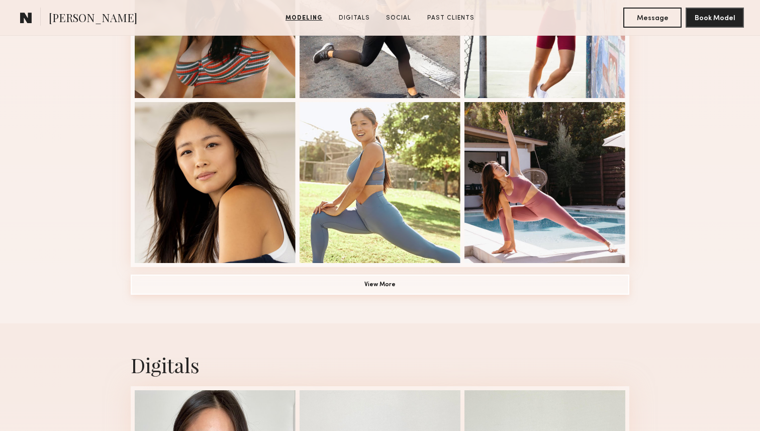
click at [371, 291] on button "View More" at bounding box center [380, 285] width 499 height 20
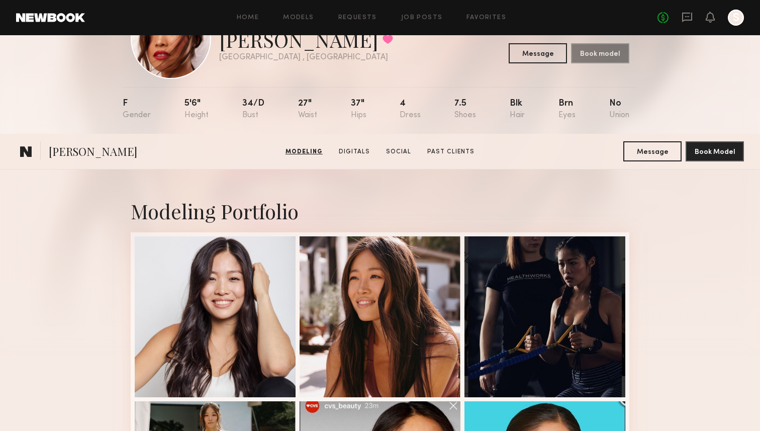
scroll to position [0, 0]
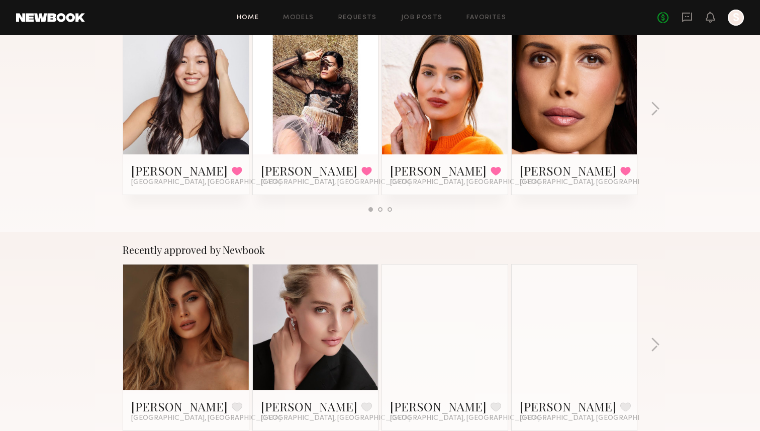
scroll to position [206, 0]
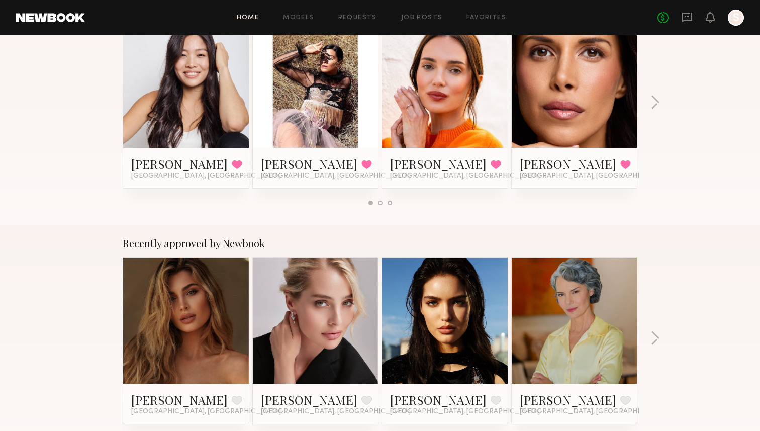
click at [294, 100] on link at bounding box center [315, 85] width 61 height 126
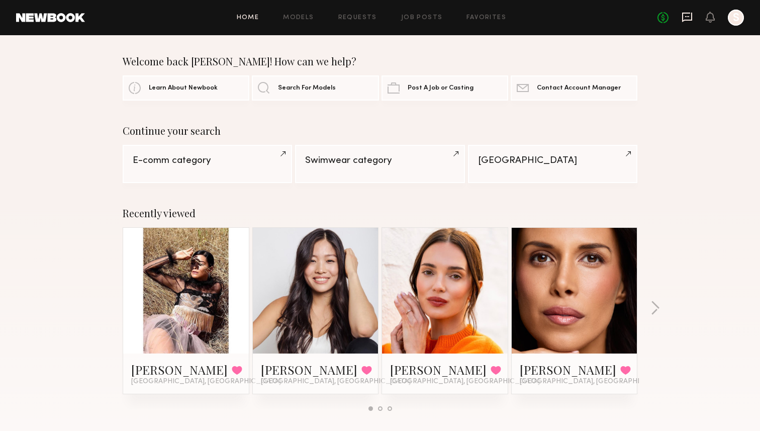
click at [690, 19] on icon at bounding box center [687, 17] width 11 height 11
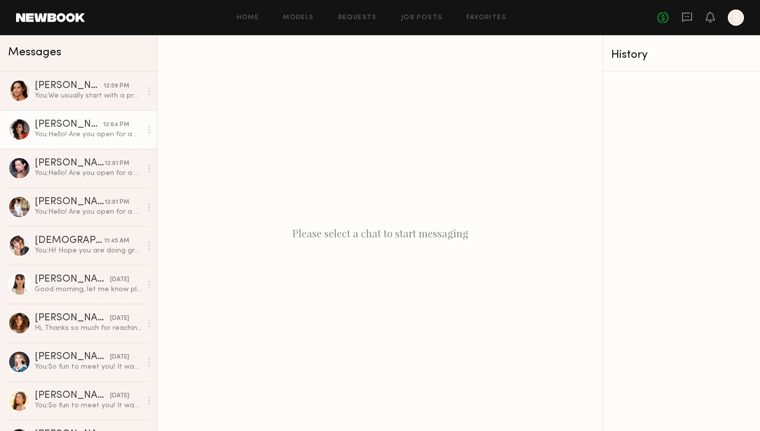
click at [68, 134] on div "You: Hello! Are you open for a 2 hour shoot in San Diego on October 8th at 10am…" at bounding box center [88, 135] width 107 height 10
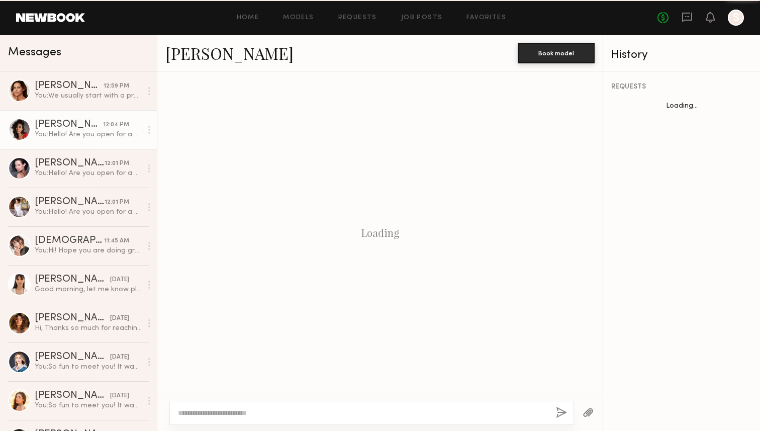
scroll to position [1270, 0]
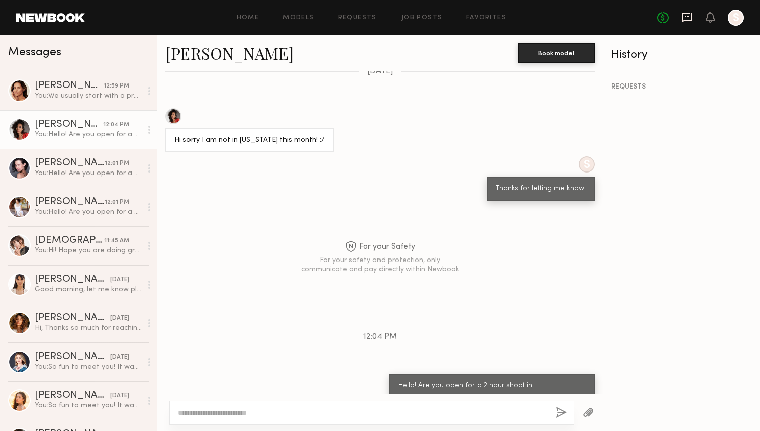
click at [687, 18] on icon at bounding box center [687, 17] width 11 height 11
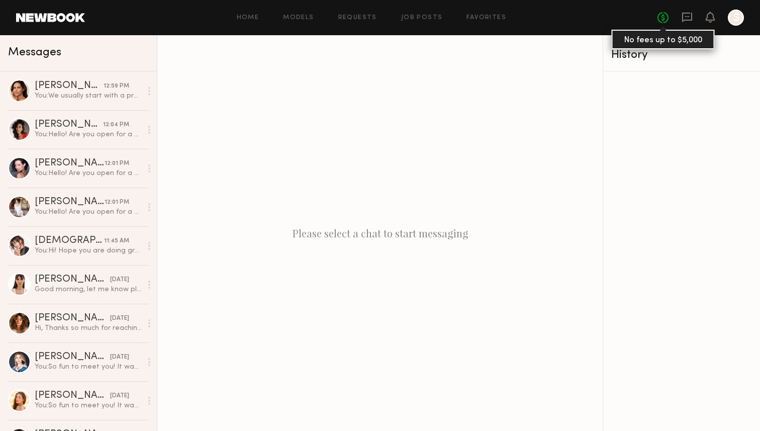
click at [667, 18] on link "No fees up to $5,000" at bounding box center [663, 17] width 11 height 11
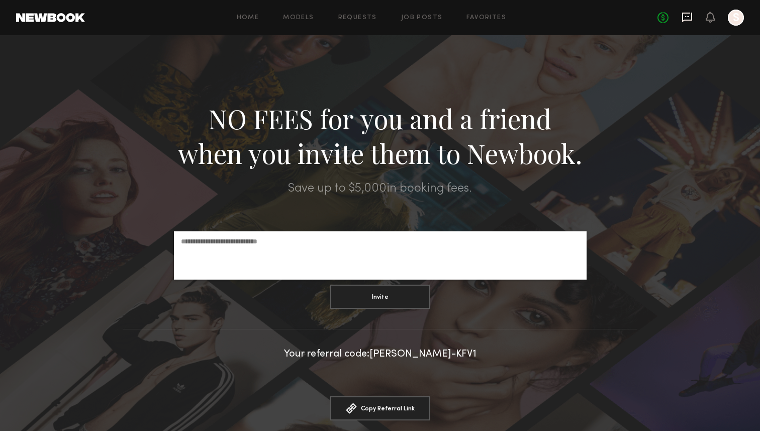
click at [690, 20] on icon at bounding box center [687, 18] width 10 height 10
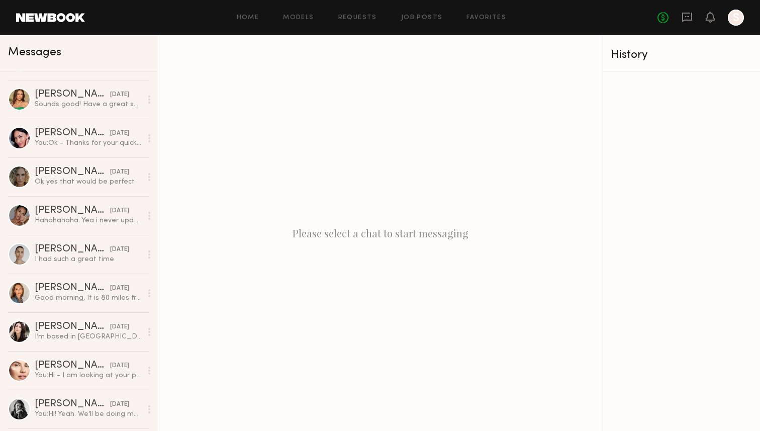
scroll to position [864, 0]
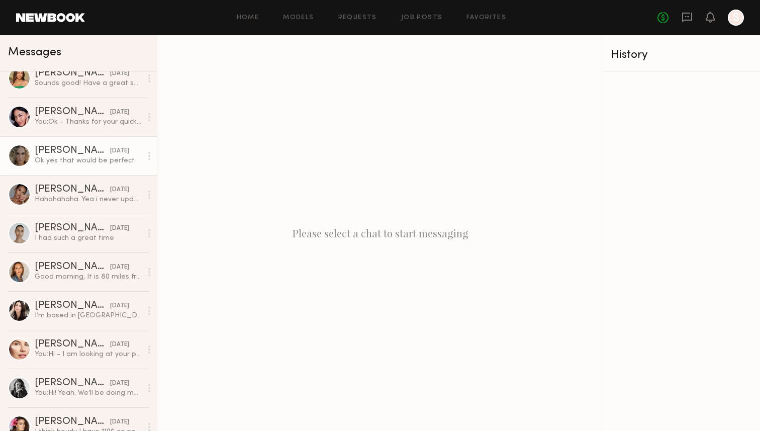
click at [90, 147] on div "Bailey K." at bounding box center [72, 151] width 75 height 10
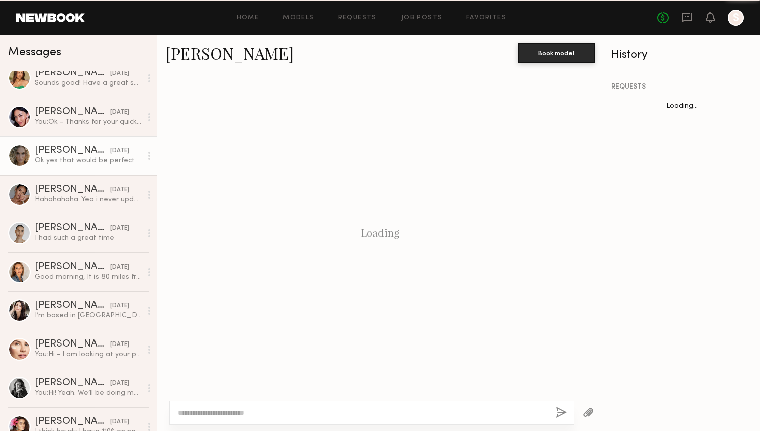
scroll to position [709, 0]
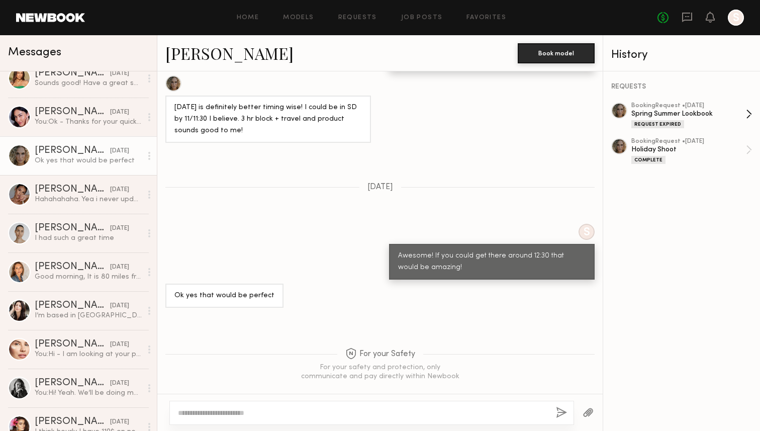
click at [647, 118] on div "booking Request • 03/22/2024 Spring Summer Lookbook Request Expired" at bounding box center [688, 116] width 115 height 26
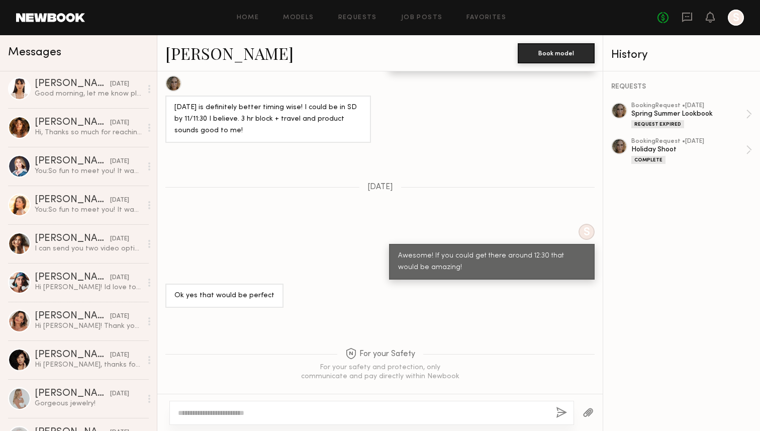
scroll to position [0, 0]
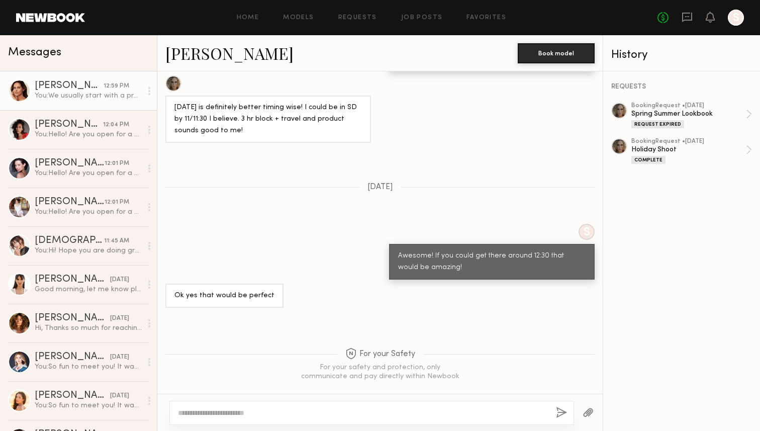
click at [87, 86] on div "[PERSON_NAME]" at bounding box center [69, 86] width 69 height 10
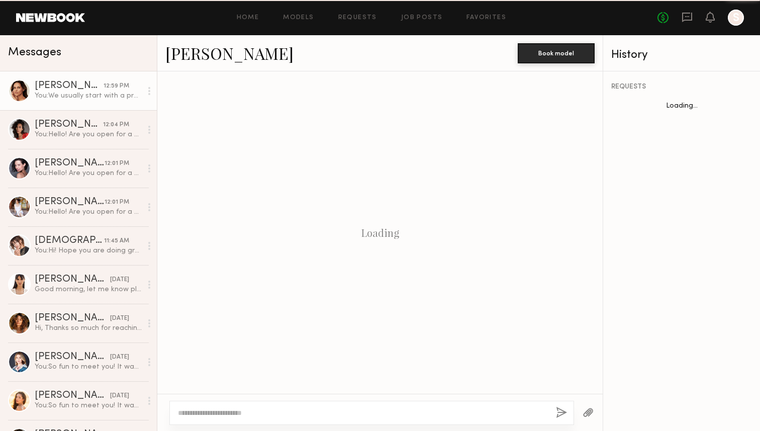
scroll to position [366, 0]
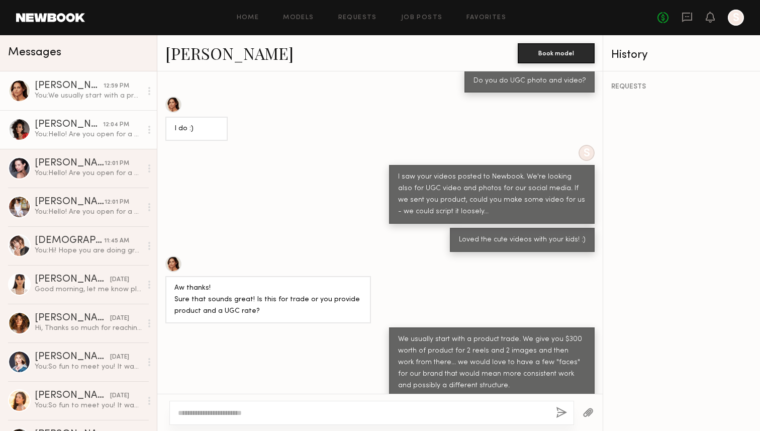
click at [85, 130] on div "You: Hello! Are you open for a 2 hour shoot in San Diego on October 8th at 10am…" at bounding box center [88, 135] width 107 height 10
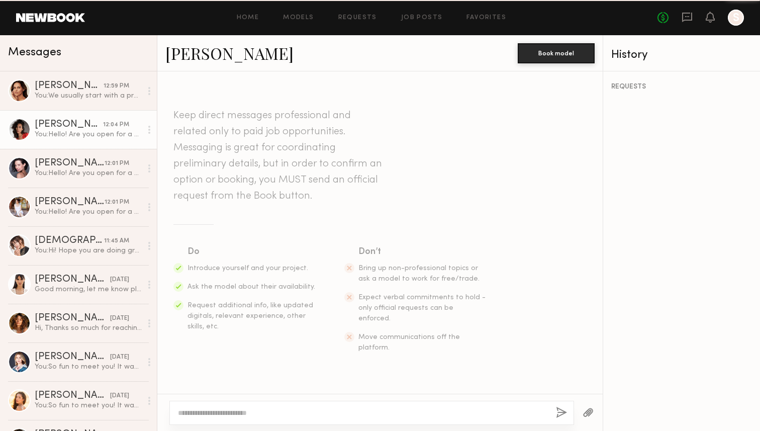
scroll to position [1270, 0]
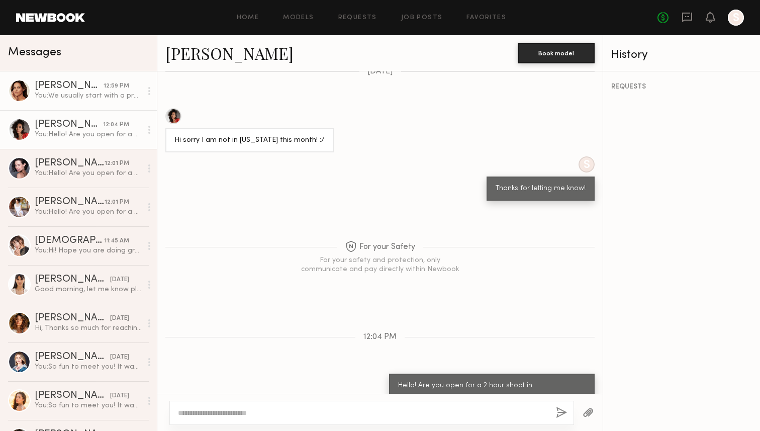
click at [68, 103] on link "Codie C. 12:59 PM You: We usually start with a product trade. We give you $300 …" at bounding box center [78, 90] width 157 height 39
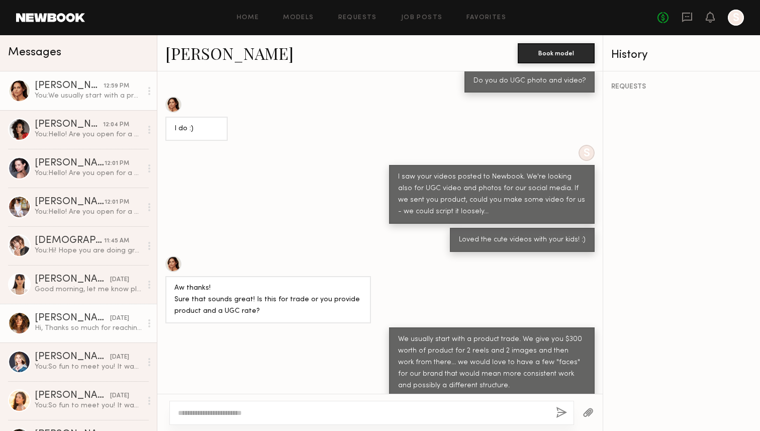
click at [79, 321] on div "[PERSON_NAME]" at bounding box center [72, 318] width 75 height 10
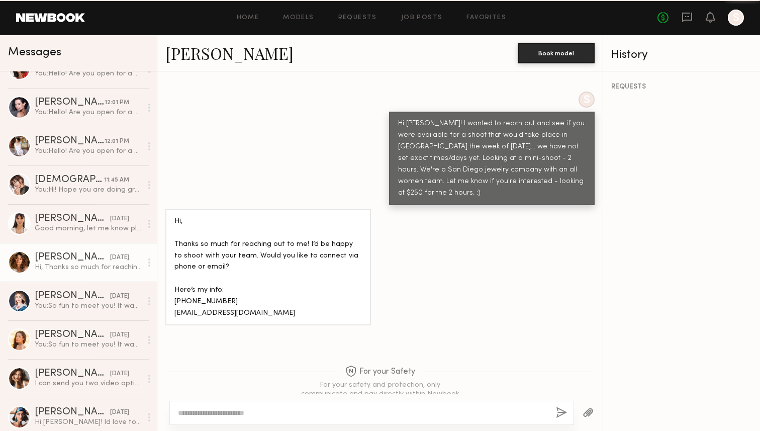
scroll to position [69, 0]
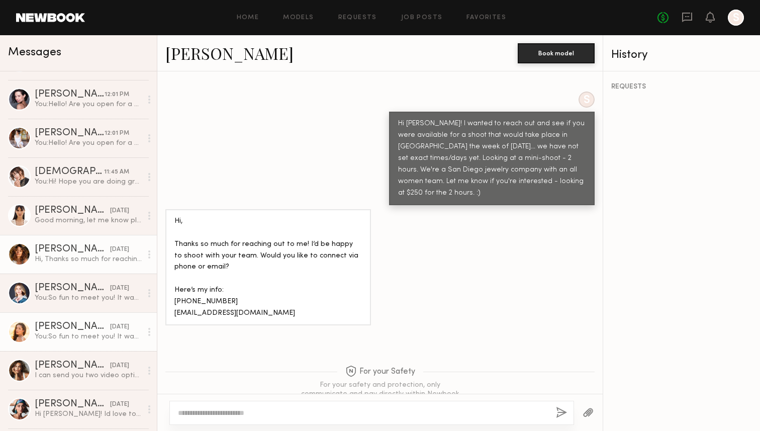
click at [79, 321] on link "Andrea Z. 09/04/2024 You: So fun to meet you! It was great working with you - w…" at bounding box center [78, 331] width 157 height 39
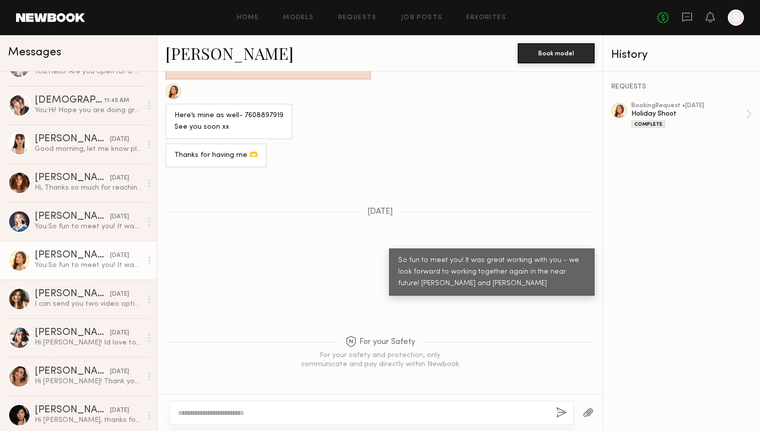
scroll to position [143, 0]
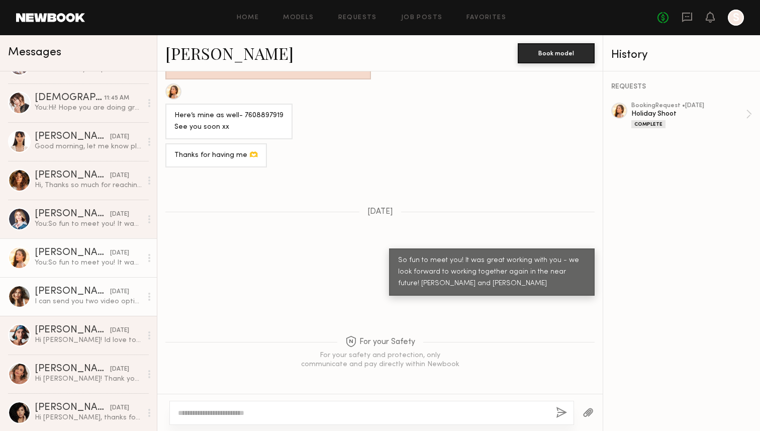
click at [76, 295] on div "[PERSON_NAME]" at bounding box center [72, 292] width 75 height 10
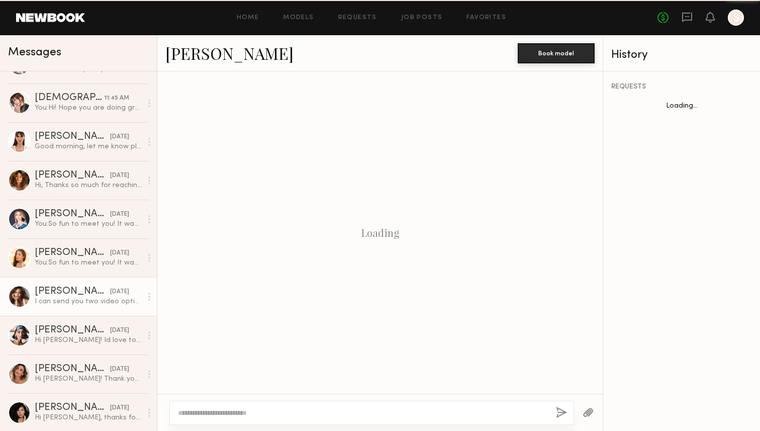
scroll to position [565, 0]
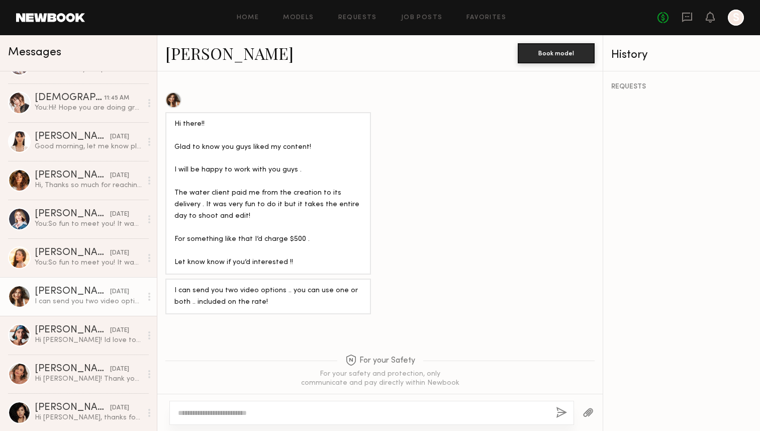
click at [194, 58] on link "[PERSON_NAME]" at bounding box center [229, 53] width 128 height 22
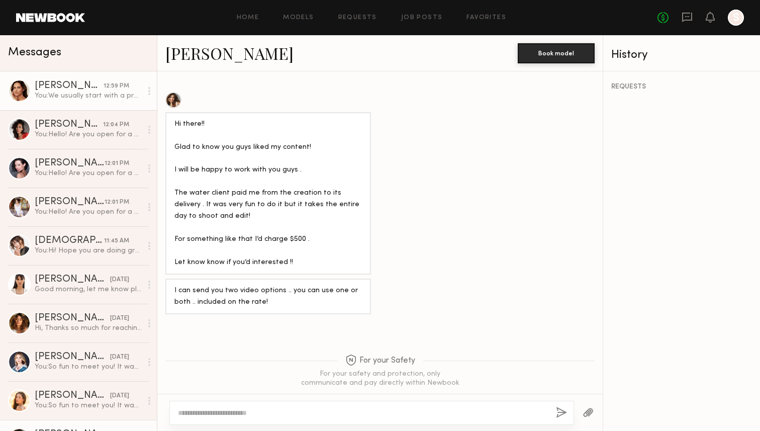
click at [71, 86] on div "[PERSON_NAME]" at bounding box center [69, 86] width 69 height 10
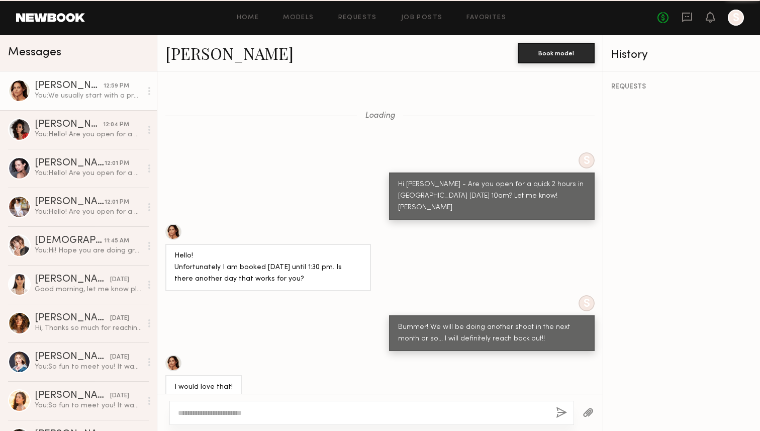
scroll to position [366, 0]
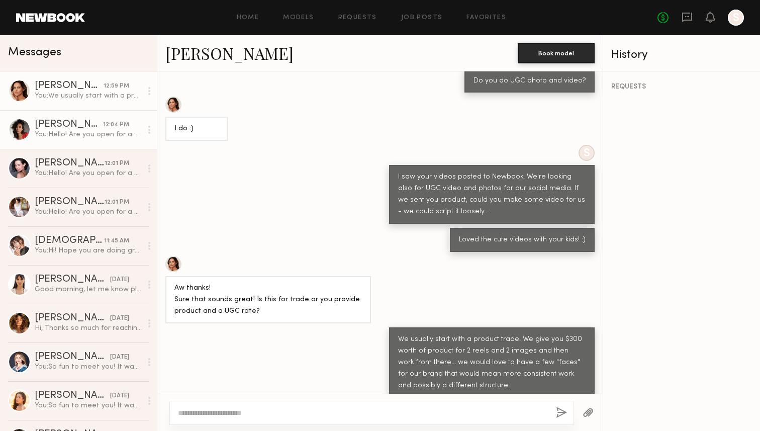
click at [74, 121] on div "[PERSON_NAME]" at bounding box center [69, 125] width 68 height 10
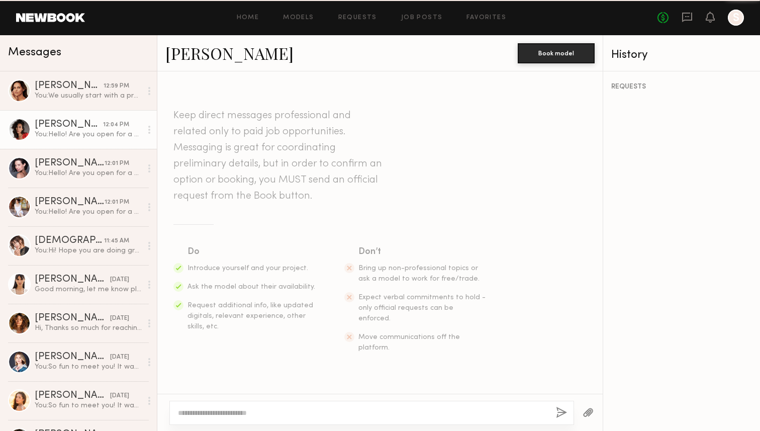
scroll to position [1270, 0]
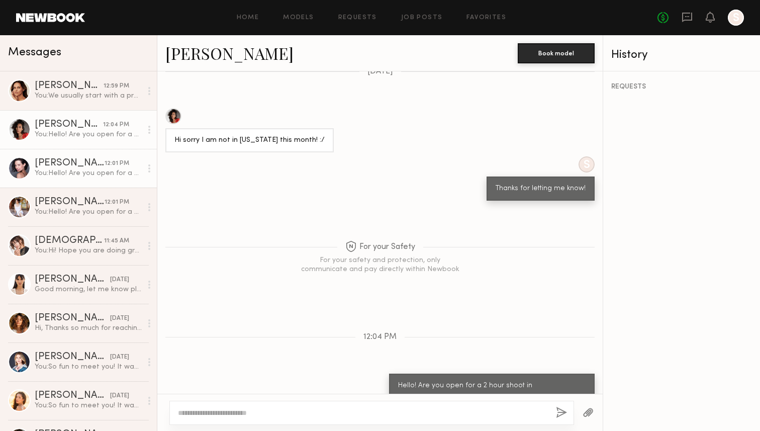
click at [72, 175] on div "You: Hello! Are you open for a 2 hour shoot in San Diego on October 8th at 10am…" at bounding box center [88, 173] width 107 height 10
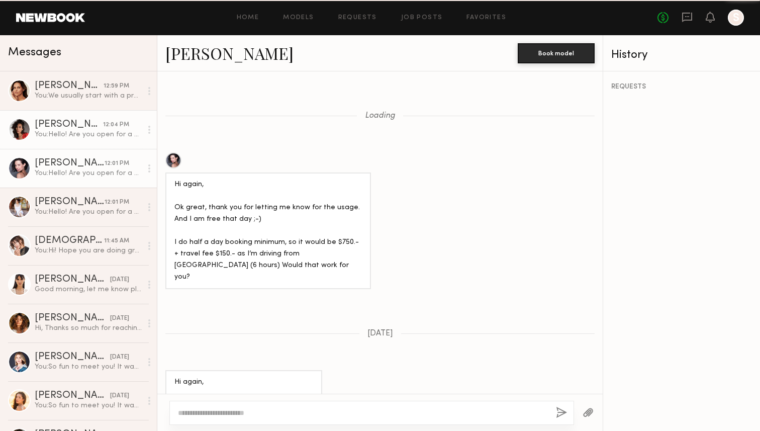
scroll to position [1116, 0]
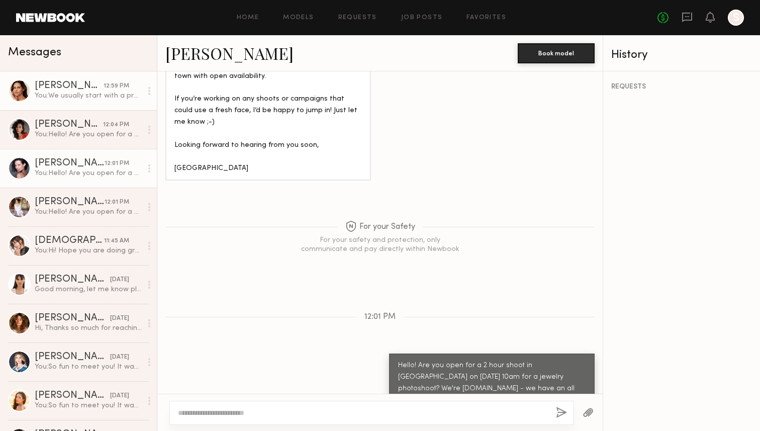
click at [72, 92] on div "You: We usually start with a product trade. We give you $300 worth of product f…" at bounding box center [88, 96] width 107 height 10
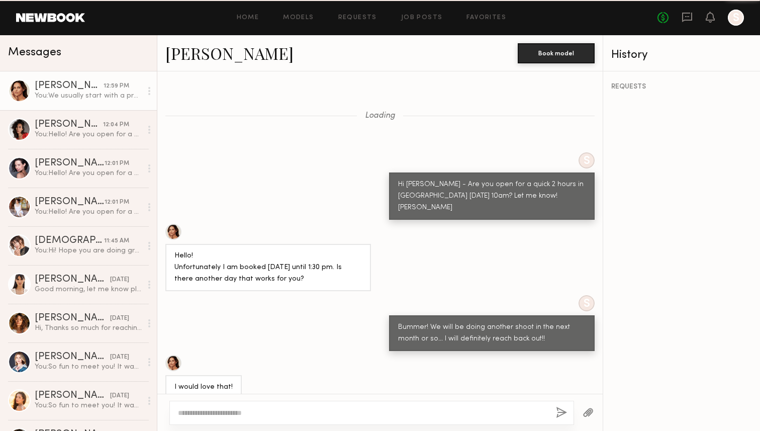
scroll to position [366, 0]
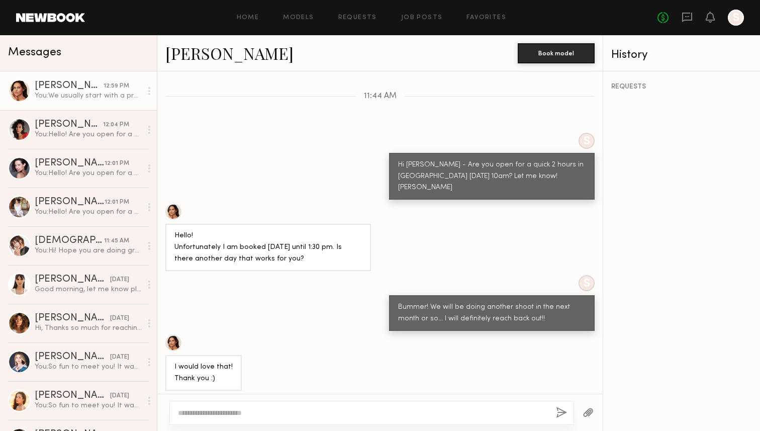
scroll to position [712, 0]
